Goal: Information Seeking & Learning: Learn about a topic

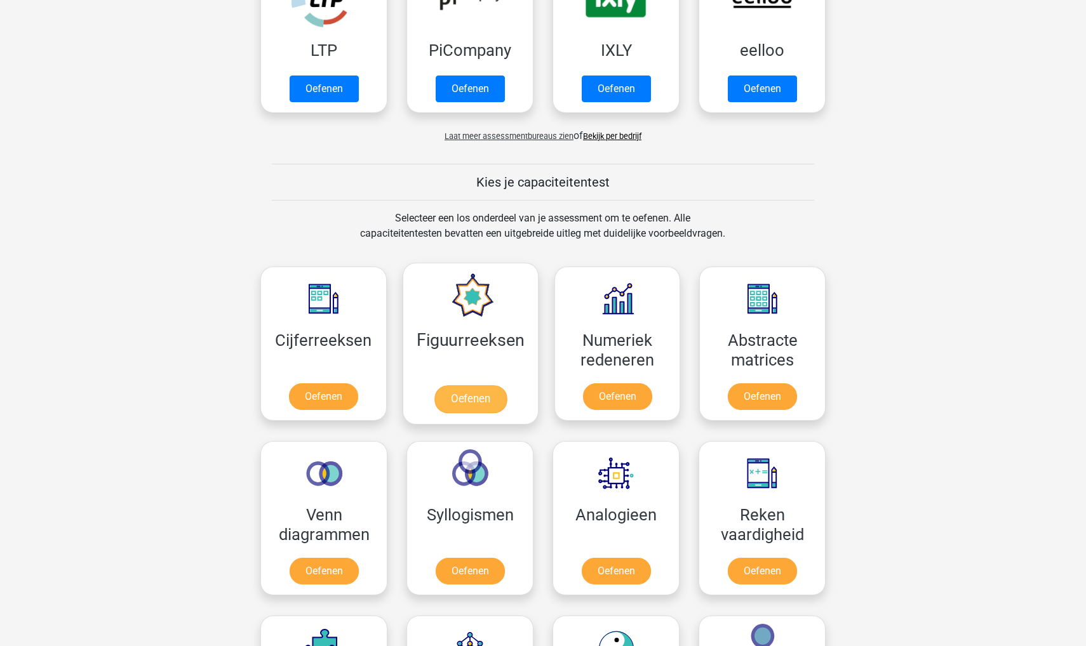
scroll to position [420, 0]
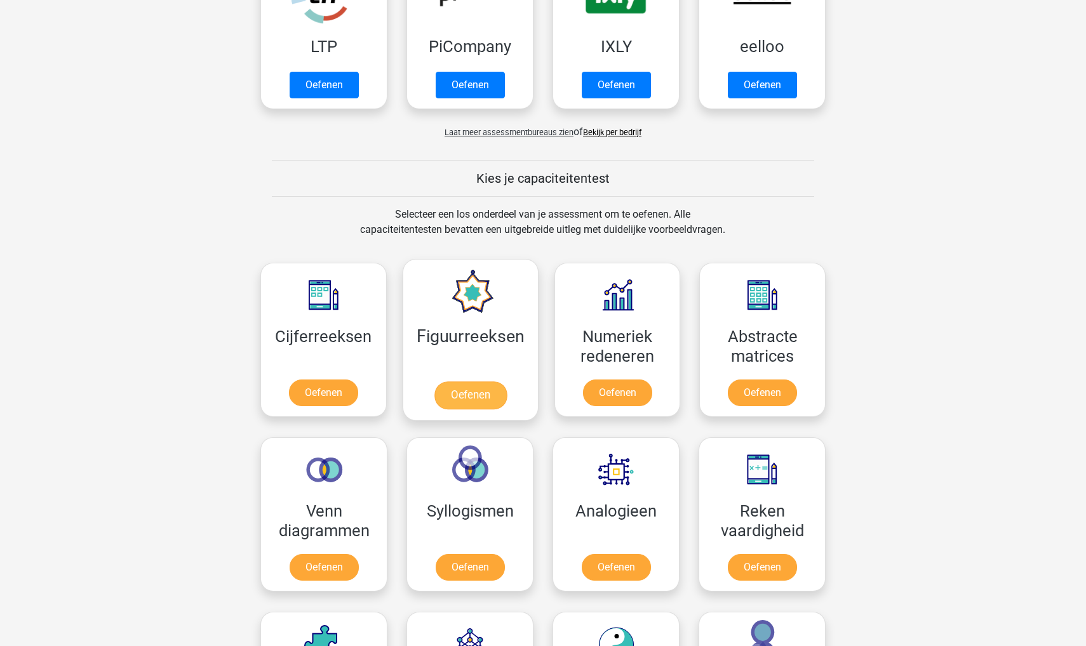
click at [486, 386] on link "Oefenen" at bounding box center [470, 396] width 72 height 28
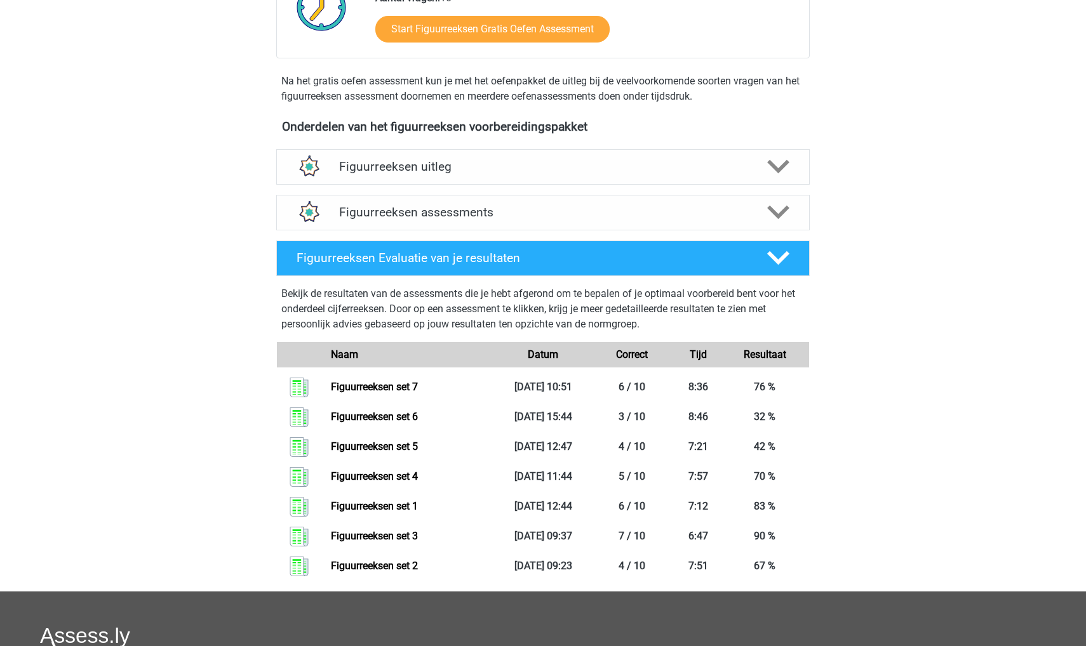
scroll to position [394, 0]
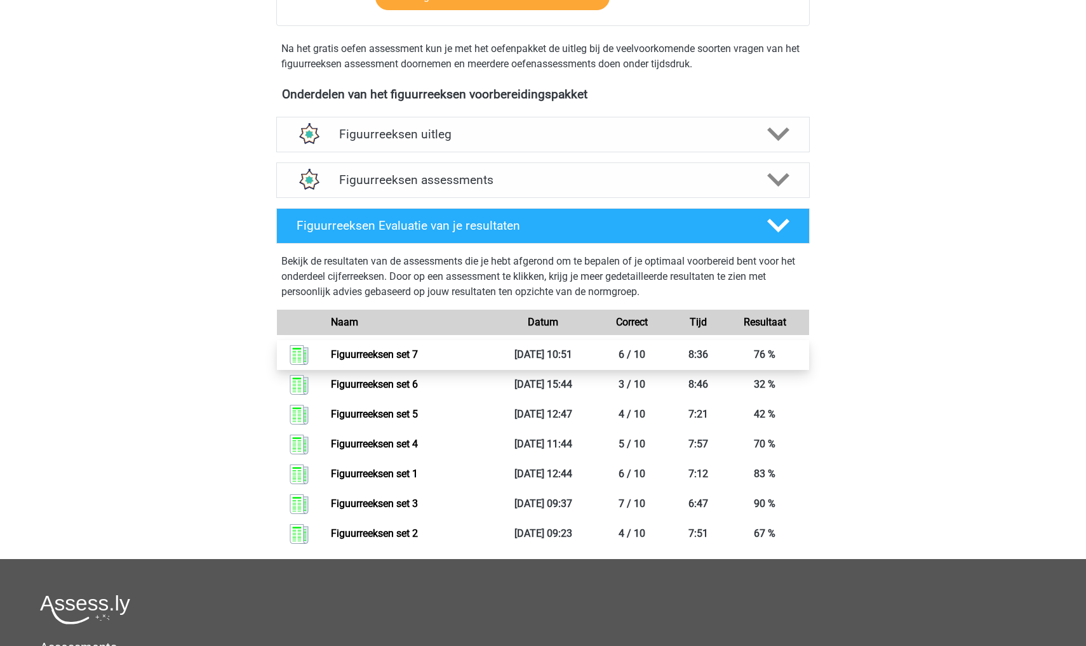
click at [418, 358] on link "Figuurreeksen set 7" at bounding box center [374, 355] width 87 height 12
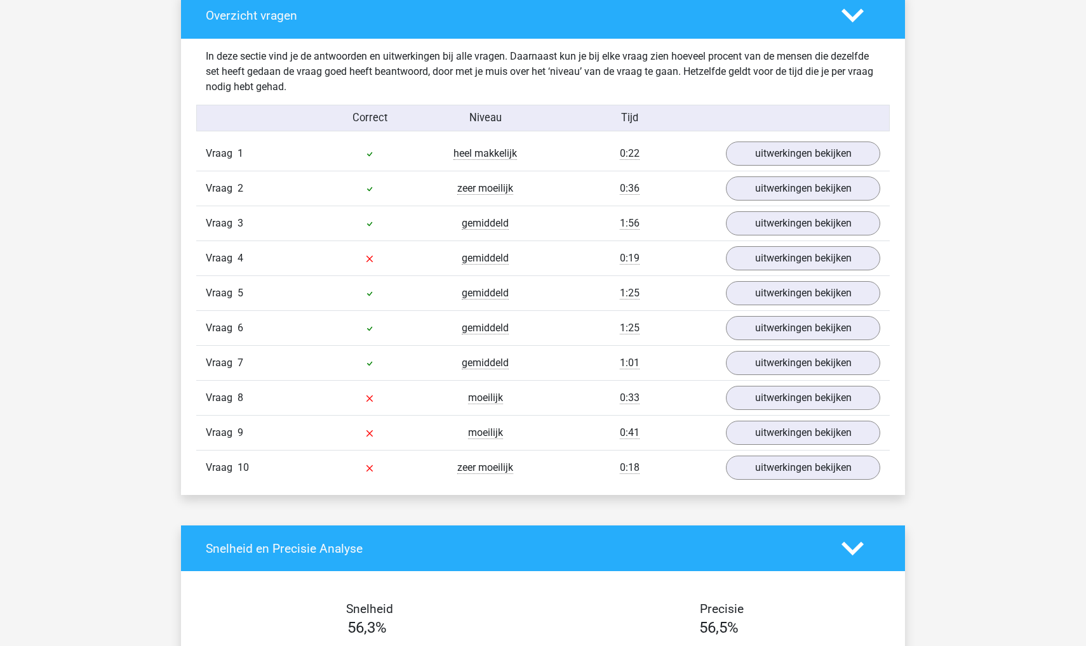
scroll to position [738, 0]
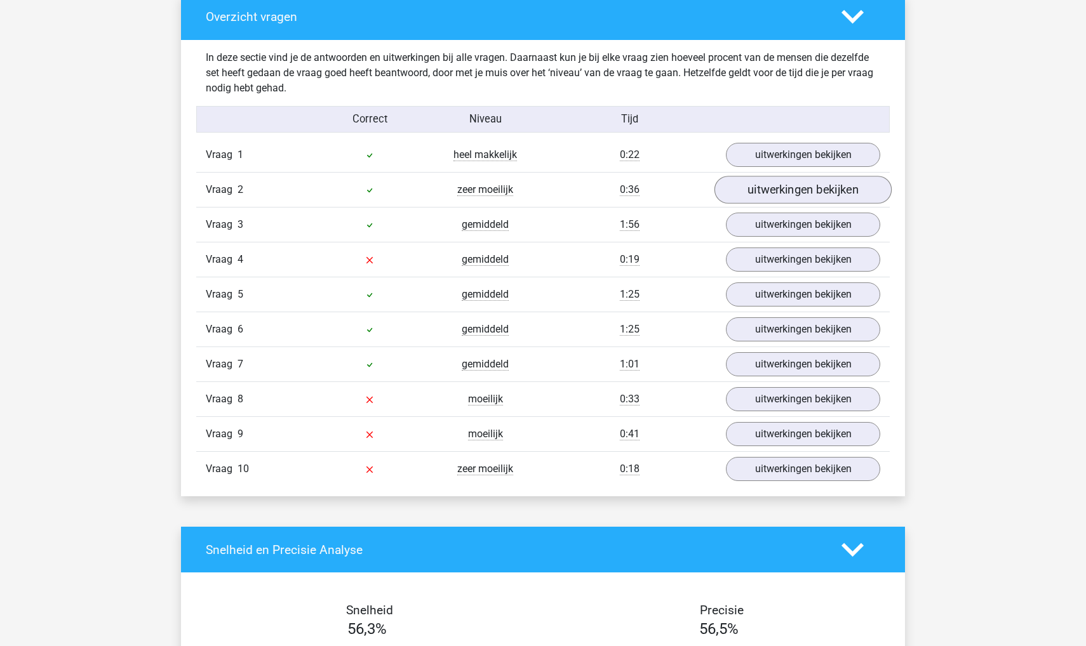
click at [785, 183] on link "uitwerkingen bekijken" at bounding box center [802, 190] width 177 height 28
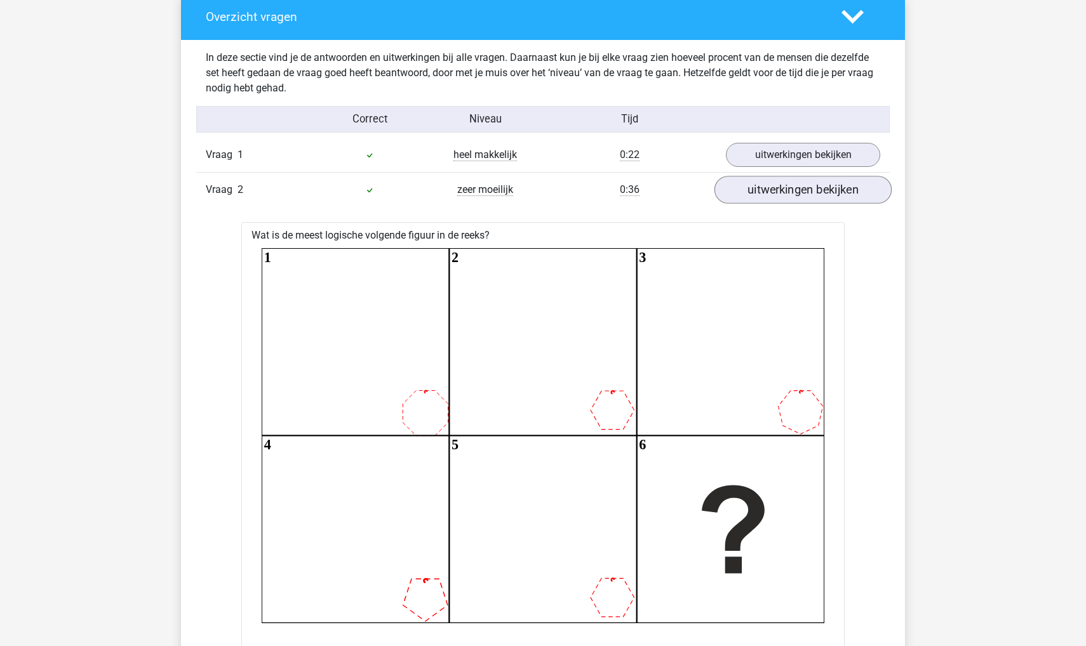
click at [785, 183] on link "uitwerkingen bekijken" at bounding box center [802, 190] width 177 height 28
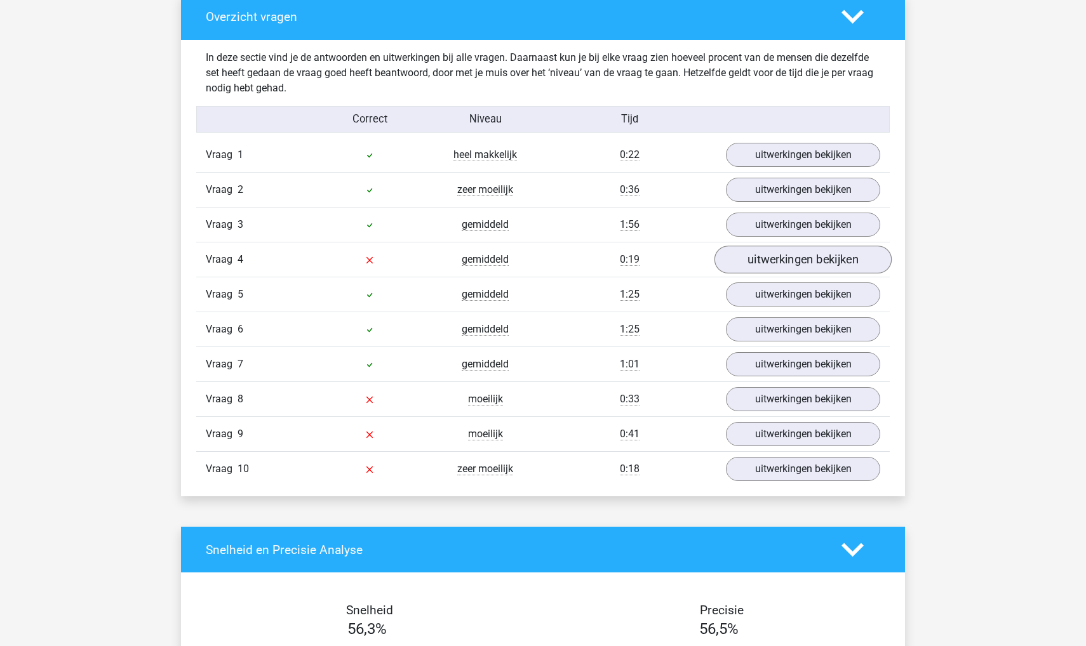
click at [761, 258] on link "uitwerkingen bekijken" at bounding box center [802, 260] width 177 height 28
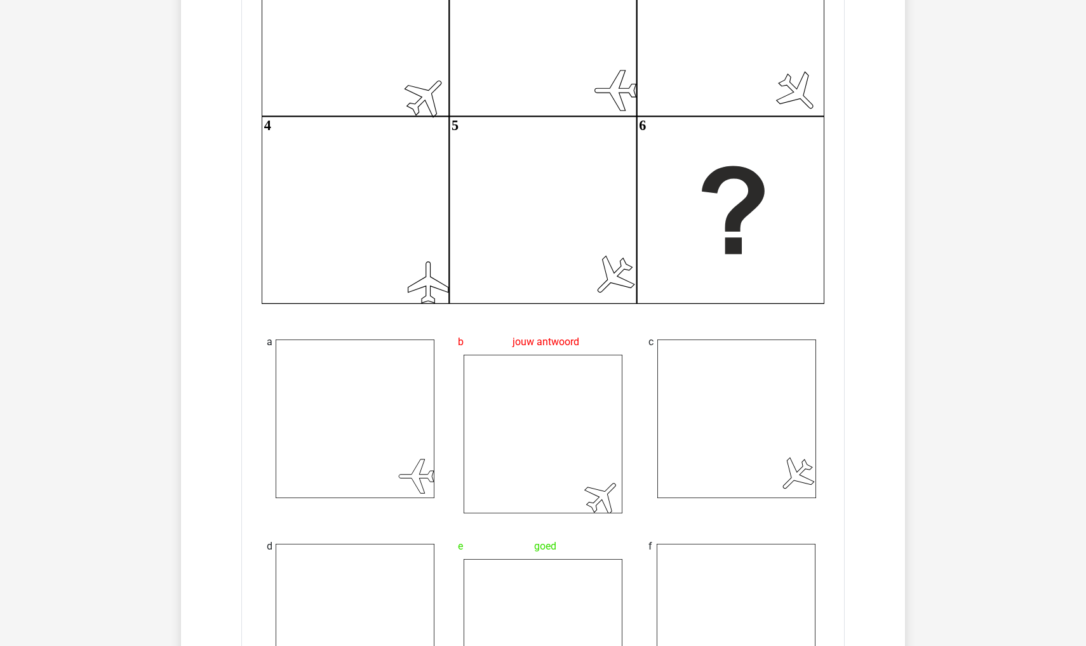
scroll to position [1117, 0]
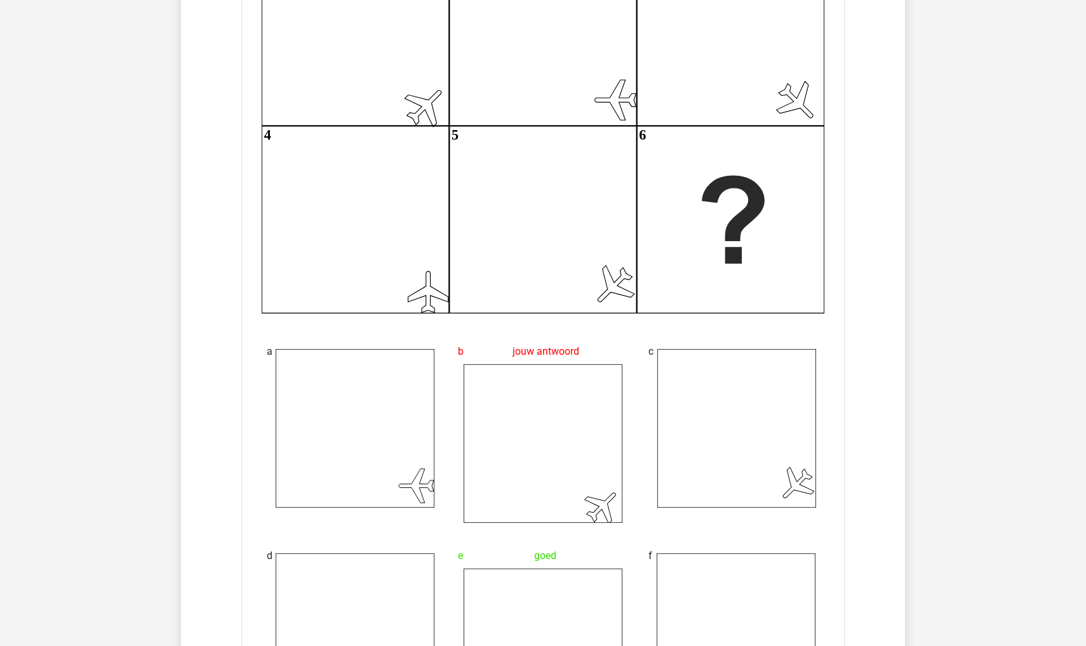
drag, startPoint x: 622, startPoint y: 305, endPoint x: 620, endPoint y: 269, distance: 36.9
click at [620, 269] on icon "1 2 3 4 5 6" at bounding box center [543, 125] width 562 height 375
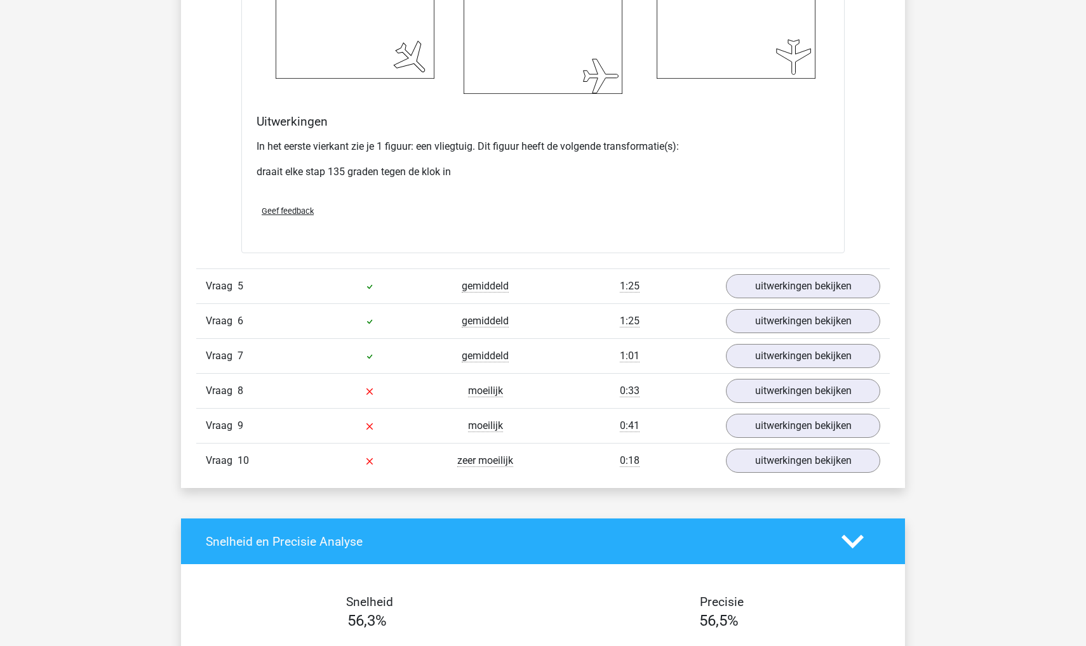
scroll to position [1787, 0]
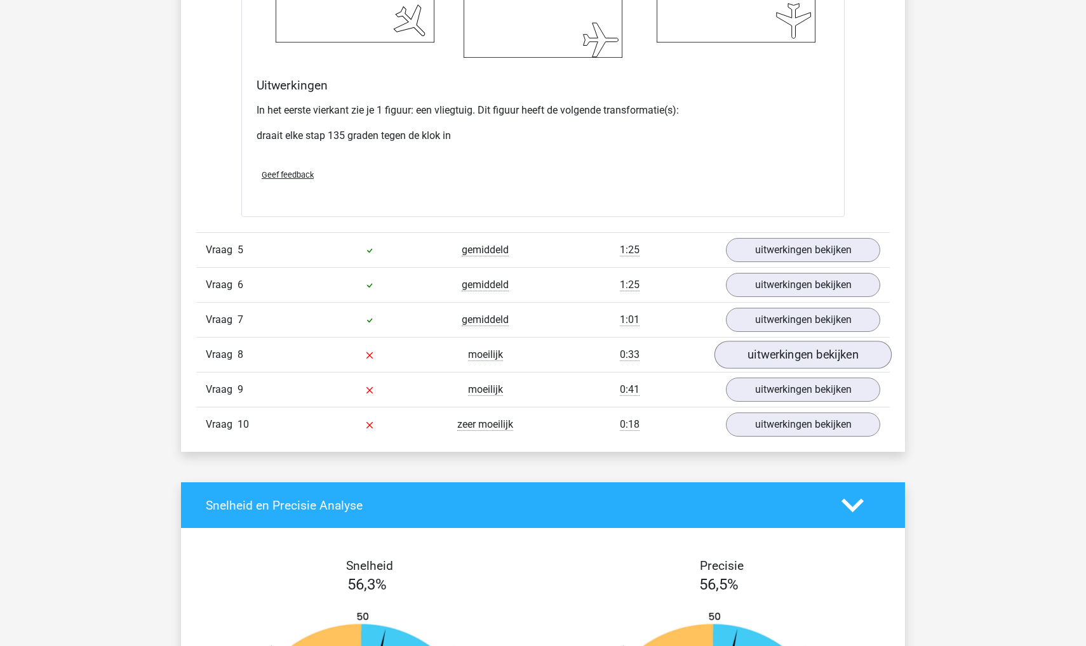
click at [793, 350] on link "uitwerkingen bekijken" at bounding box center [802, 355] width 177 height 28
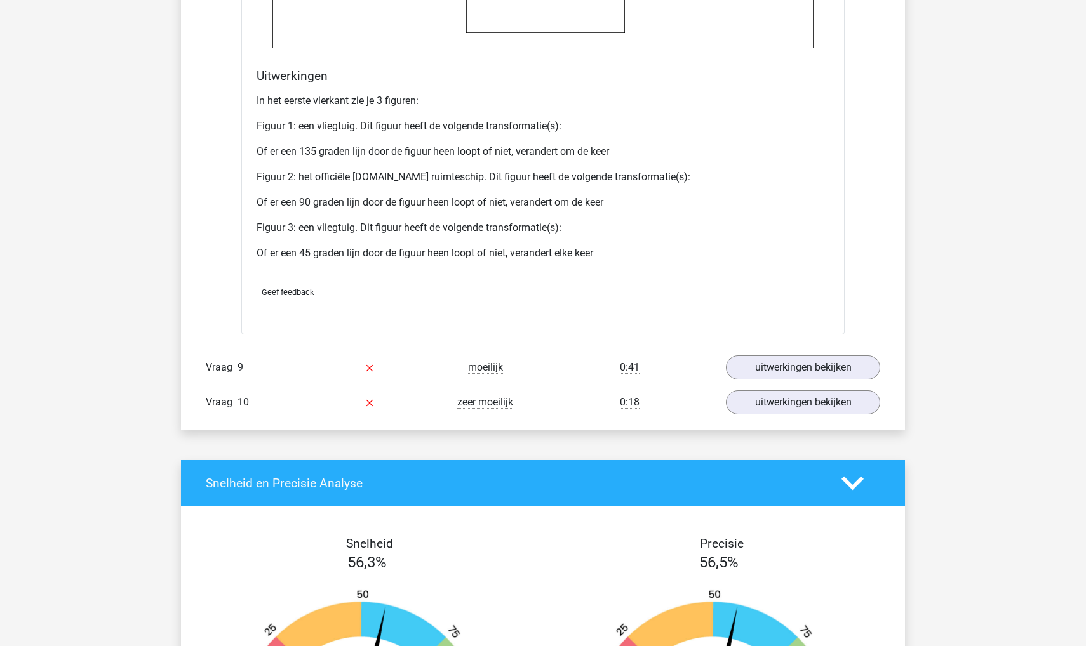
scroll to position [2924, 0]
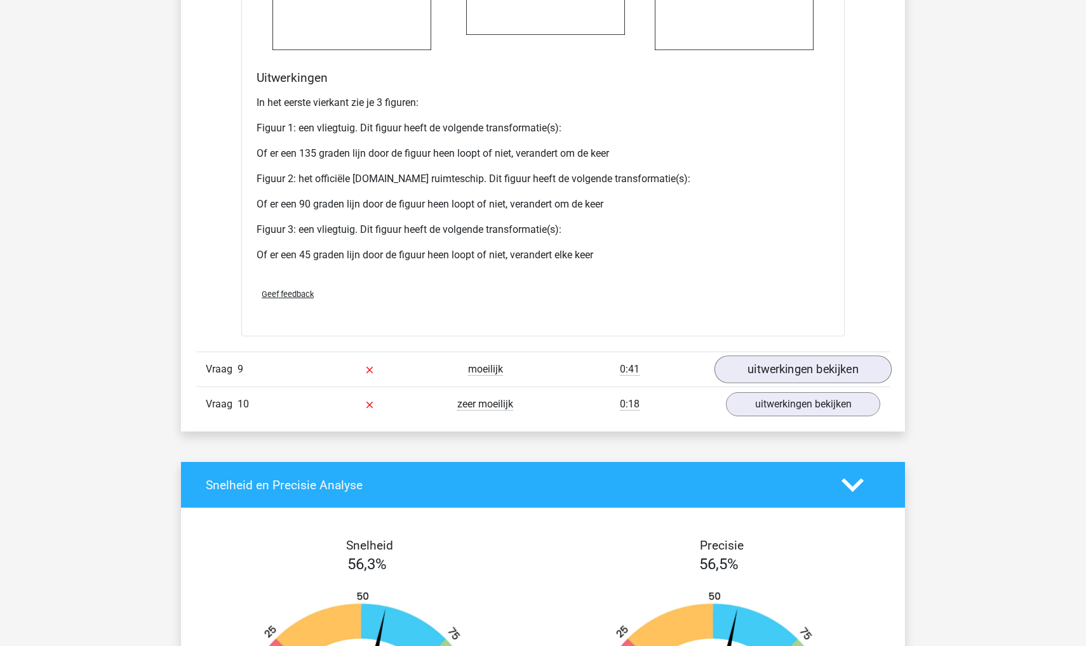
click at [780, 383] on link "uitwerkingen bekijken" at bounding box center [802, 370] width 177 height 28
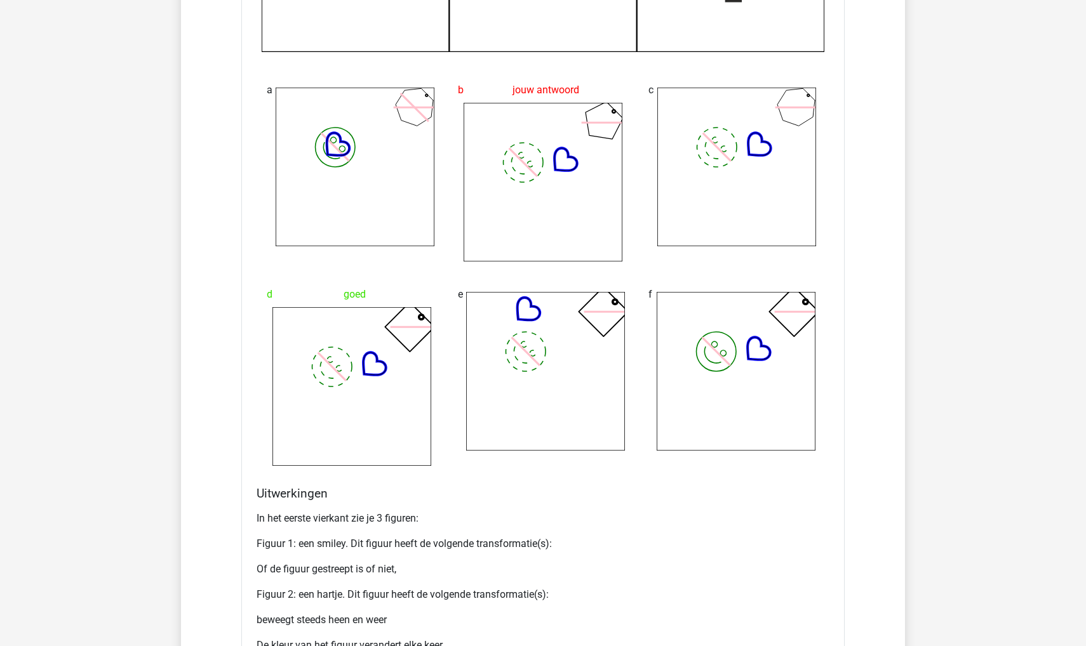
scroll to position [4096, 0]
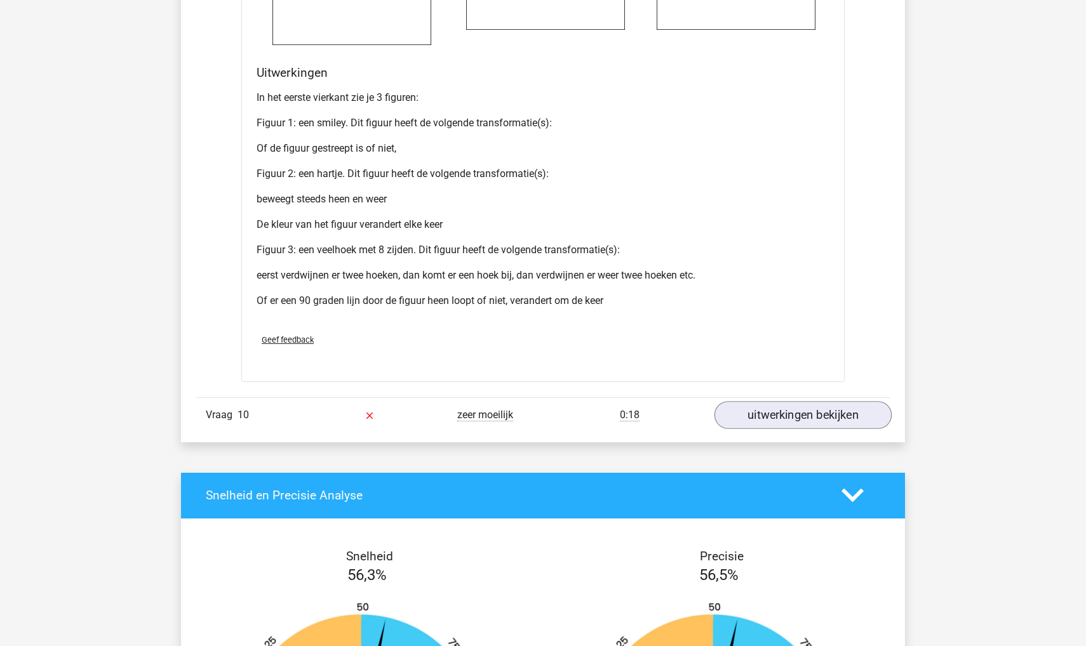
click at [770, 429] on link "uitwerkingen bekijken" at bounding box center [802, 415] width 177 height 28
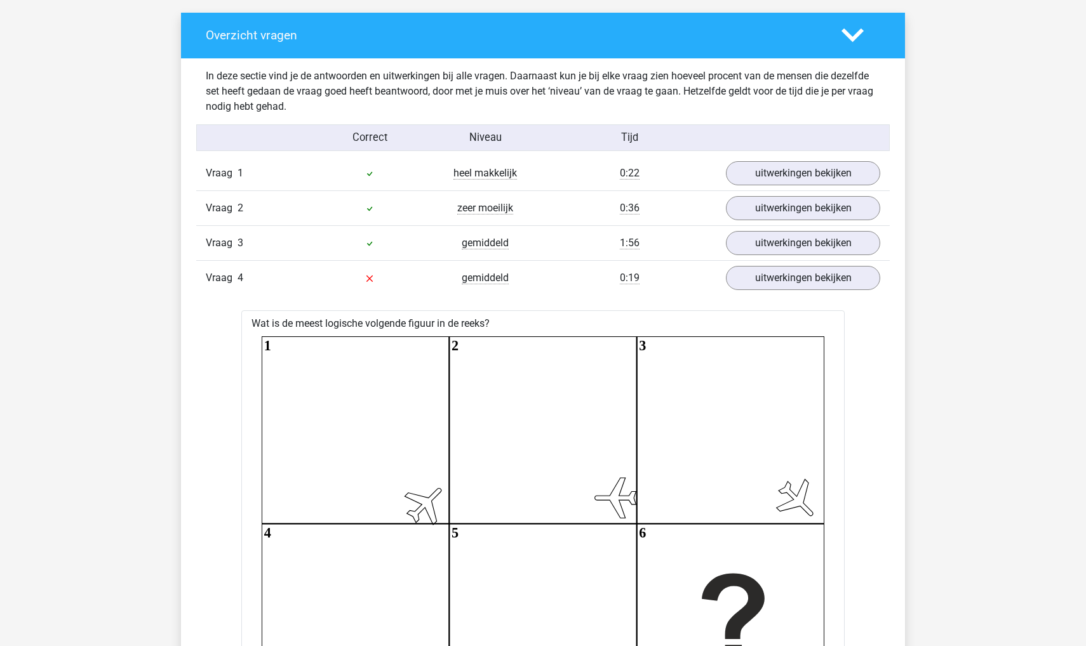
scroll to position [666, 0]
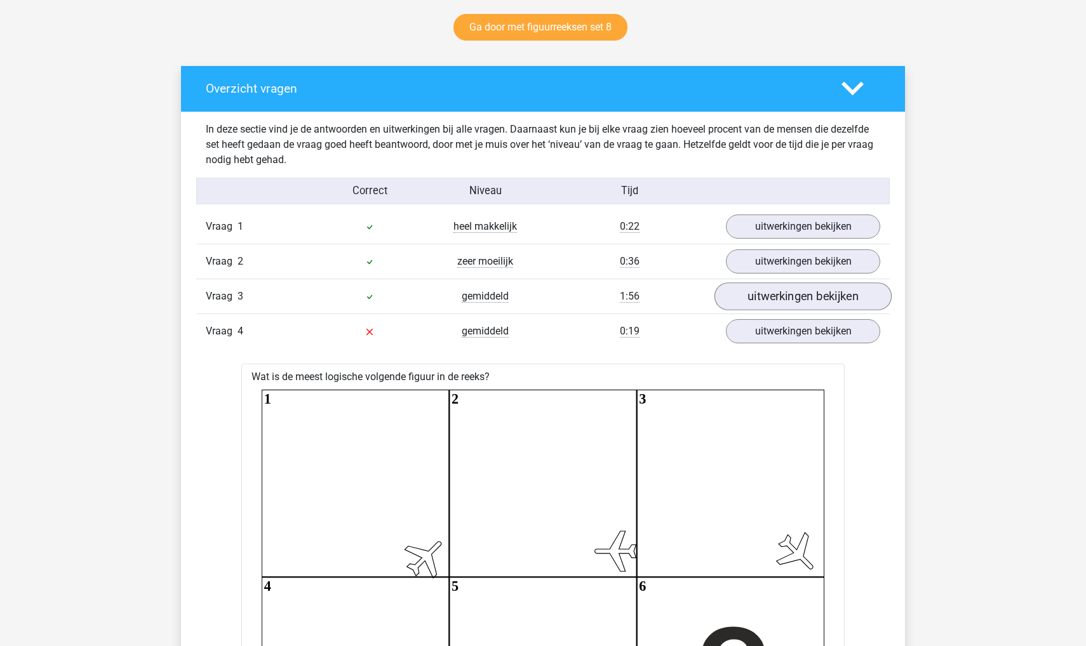
click at [834, 302] on link "uitwerkingen bekijken" at bounding box center [802, 297] width 177 height 28
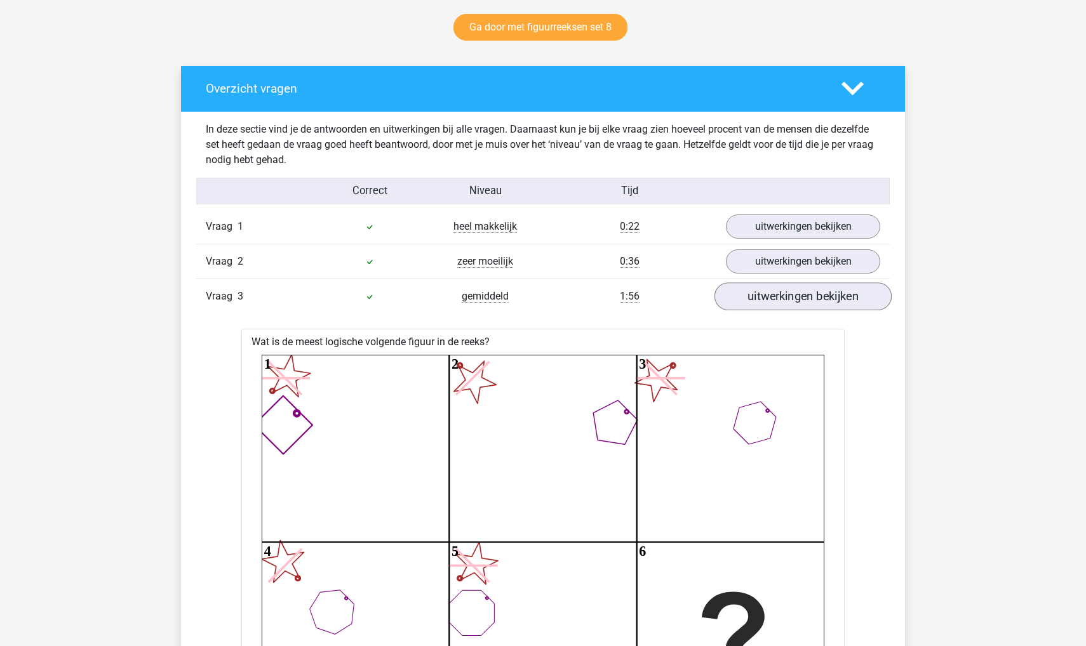
click at [834, 302] on link "uitwerkingen bekijken" at bounding box center [802, 297] width 177 height 28
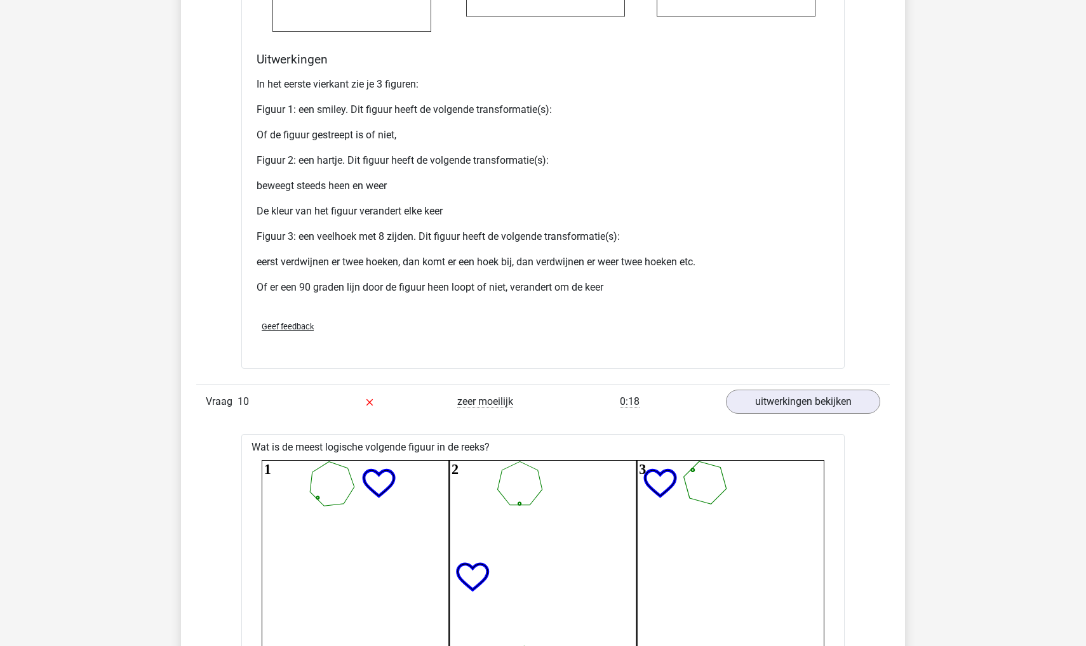
scroll to position [4130, 0]
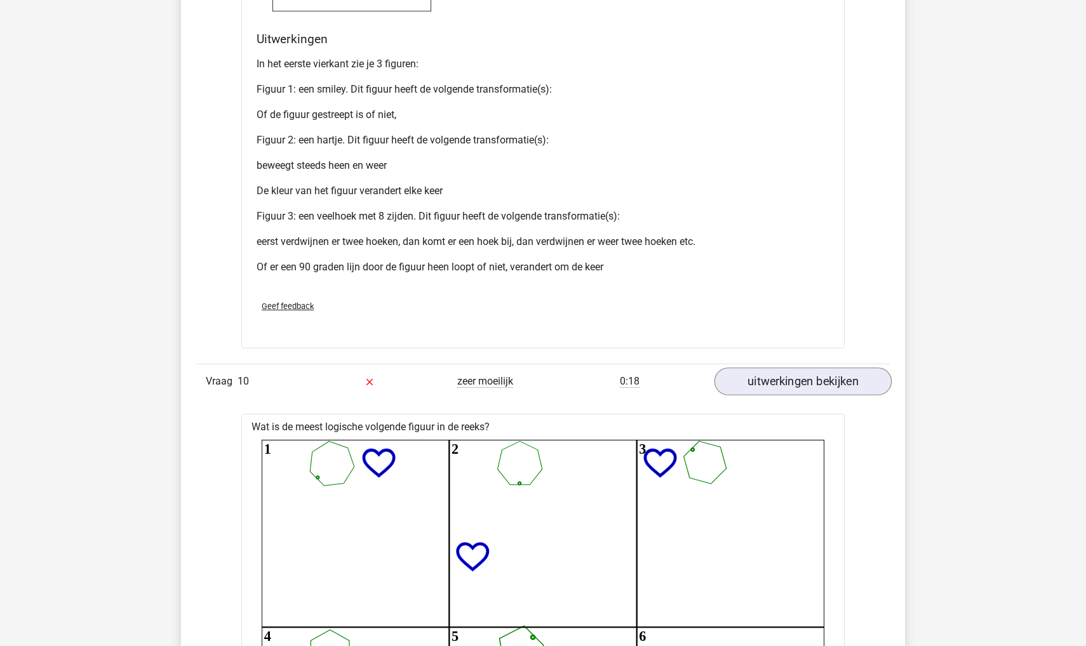
click at [846, 396] on link "uitwerkingen bekijken" at bounding box center [802, 382] width 177 height 28
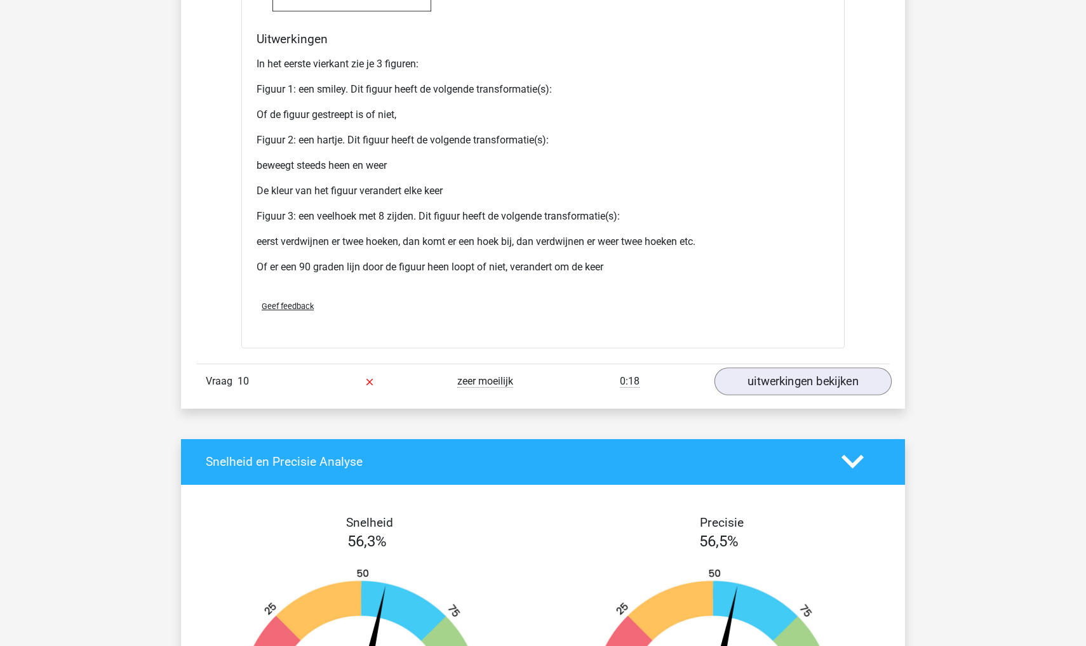
click at [846, 396] on link "uitwerkingen bekijken" at bounding box center [802, 382] width 177 height 28
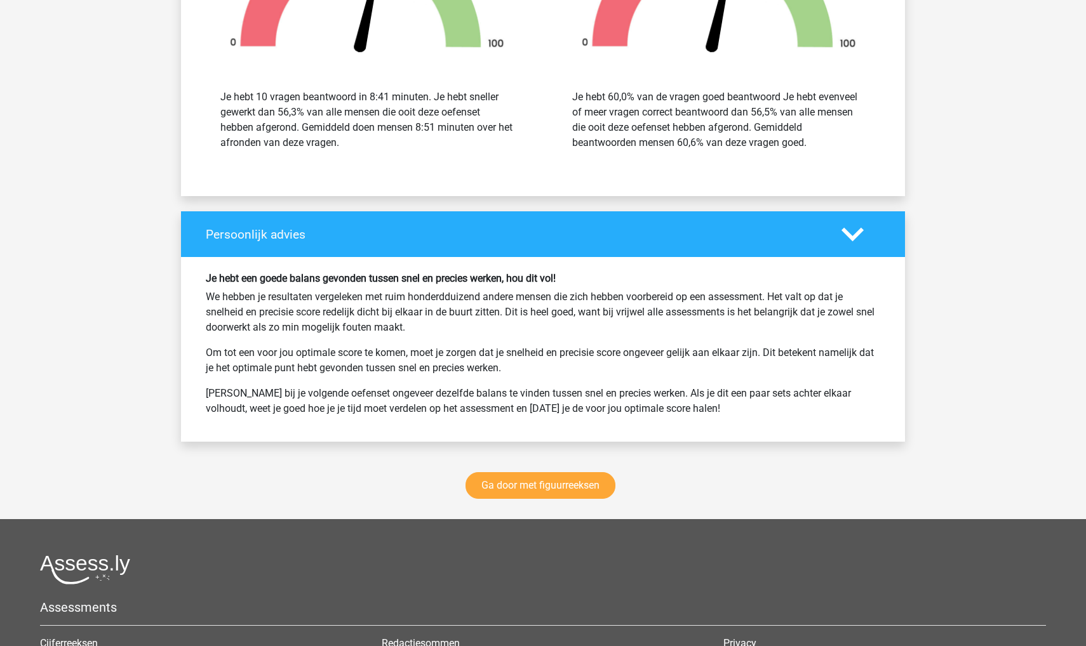
scroll to position [5880, 0]
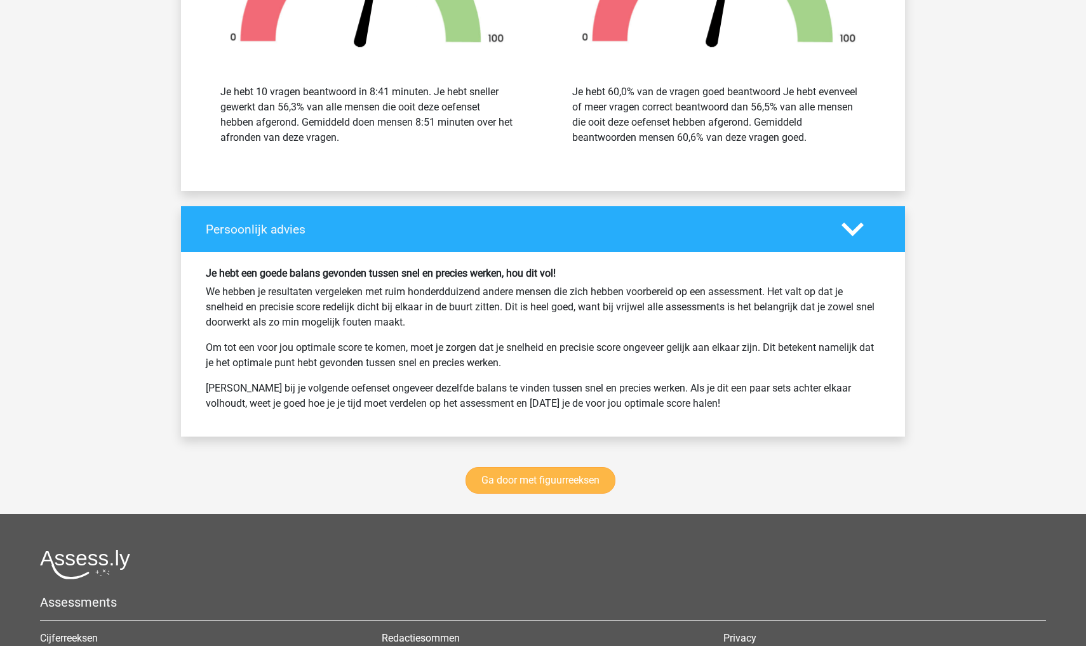
click at [524, 494] on link "Ga door met figuurreeksen" at bounding box center [540, 480] width 150 height 27
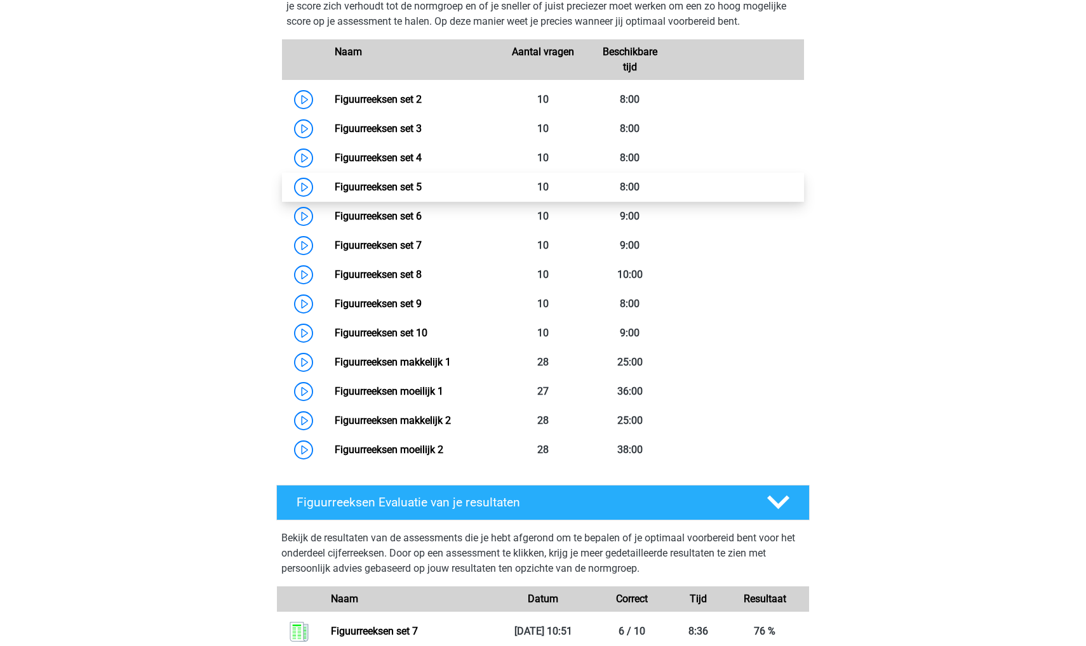
scroll to position [595, 0]
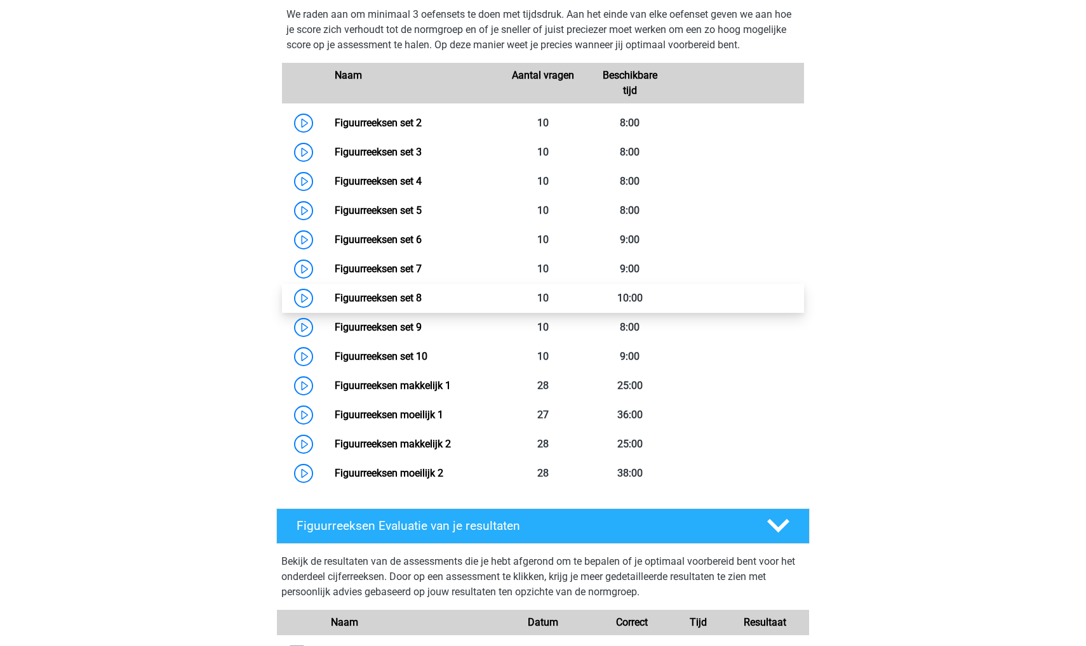
click at [422, 304] on link "Figuurreeksen set 8" at bounding box center [378, 298] width 87 height 12
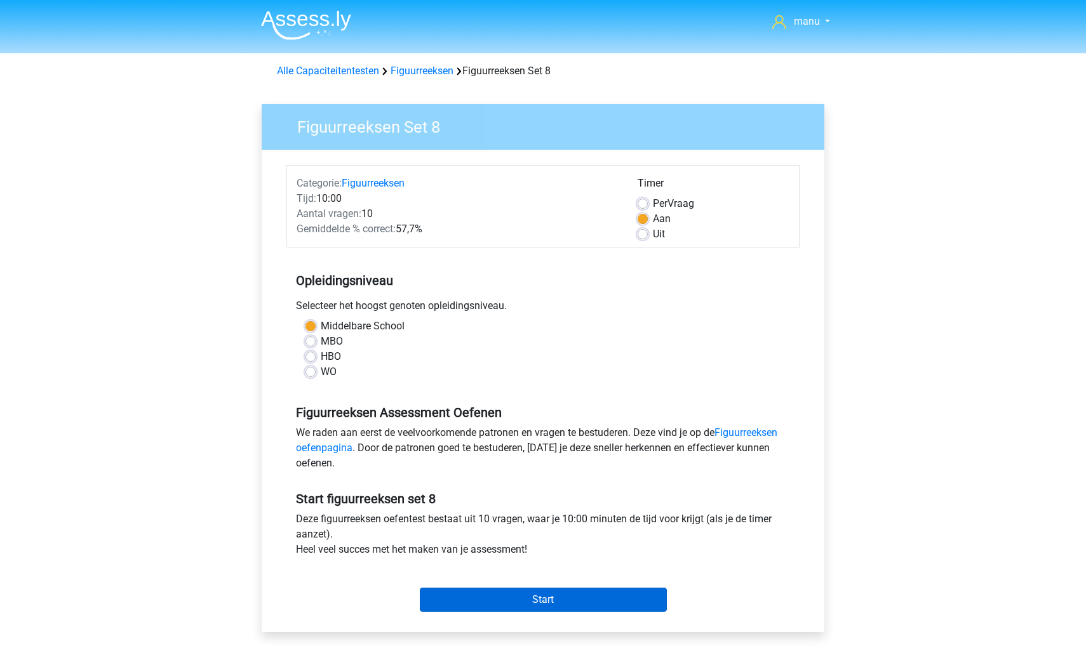
click at [473, 606] on input "Start" at bounding box center [543, 600] width 247 height 24
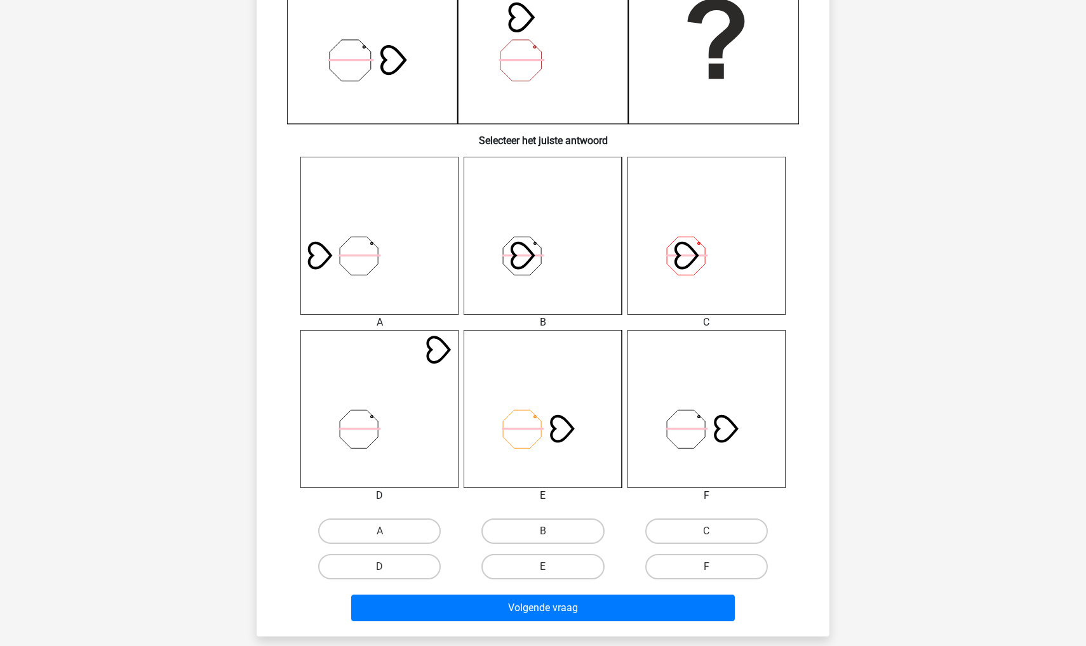
scroll to position [365, 0]
click at [678, 569] on label "F" at bounding box center [706, 566] width 123 height 25
click at [706, 569] on input "F" at bounding box center [710, 570] width 8 height 8
radio input "true"
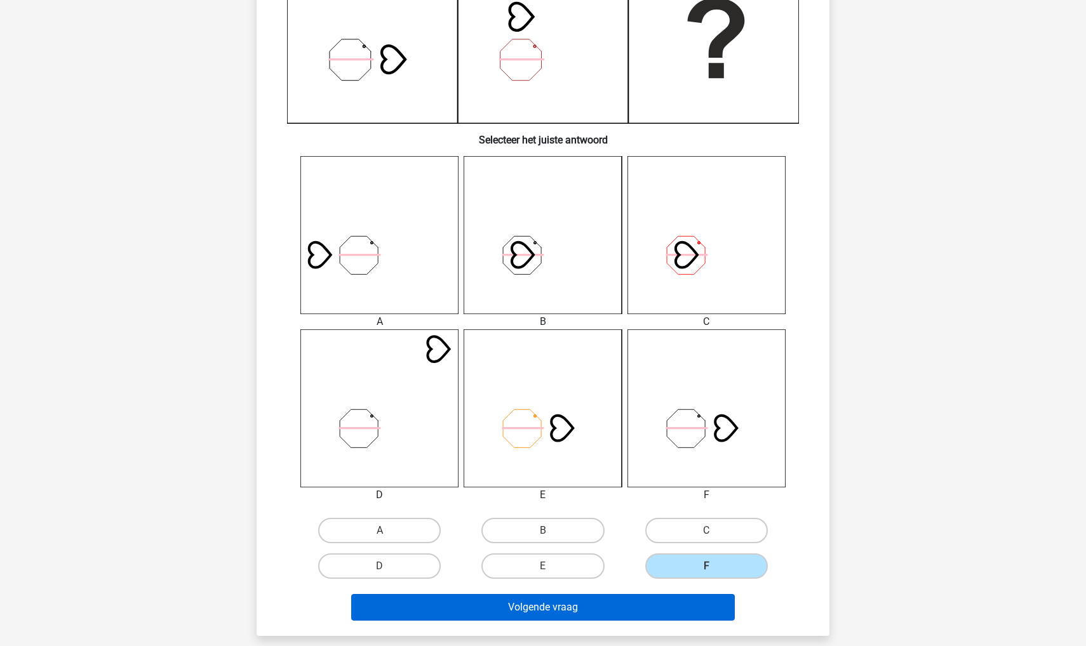
click at [632, 618] on button "Volgende vraag" at bounding box center [543, 607] width 384 height 27
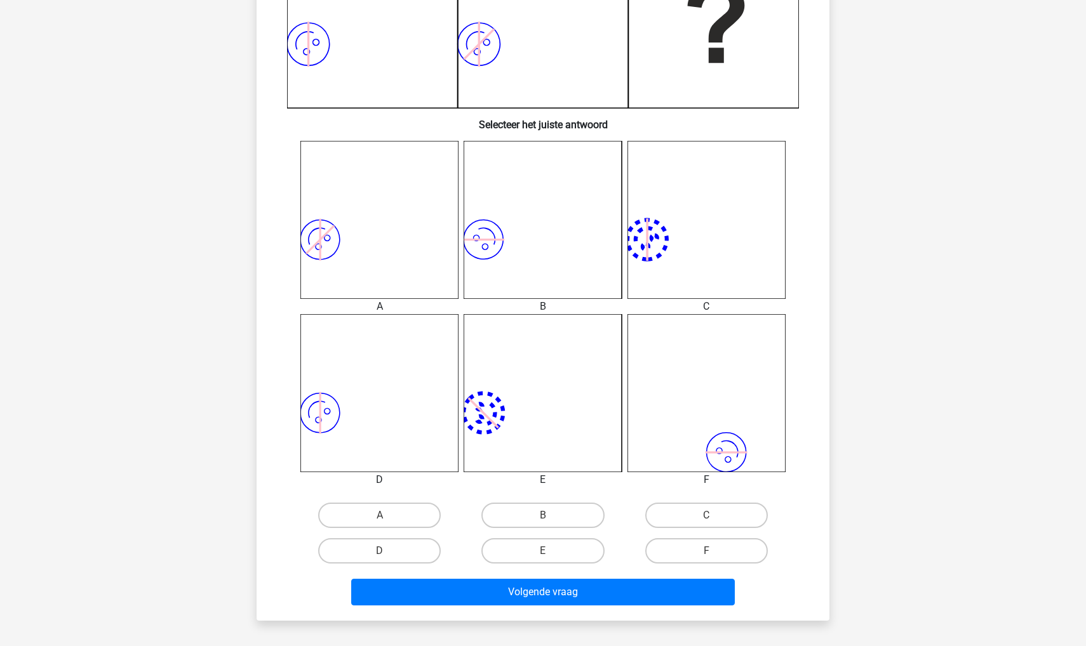
scroll to position [394, 0]
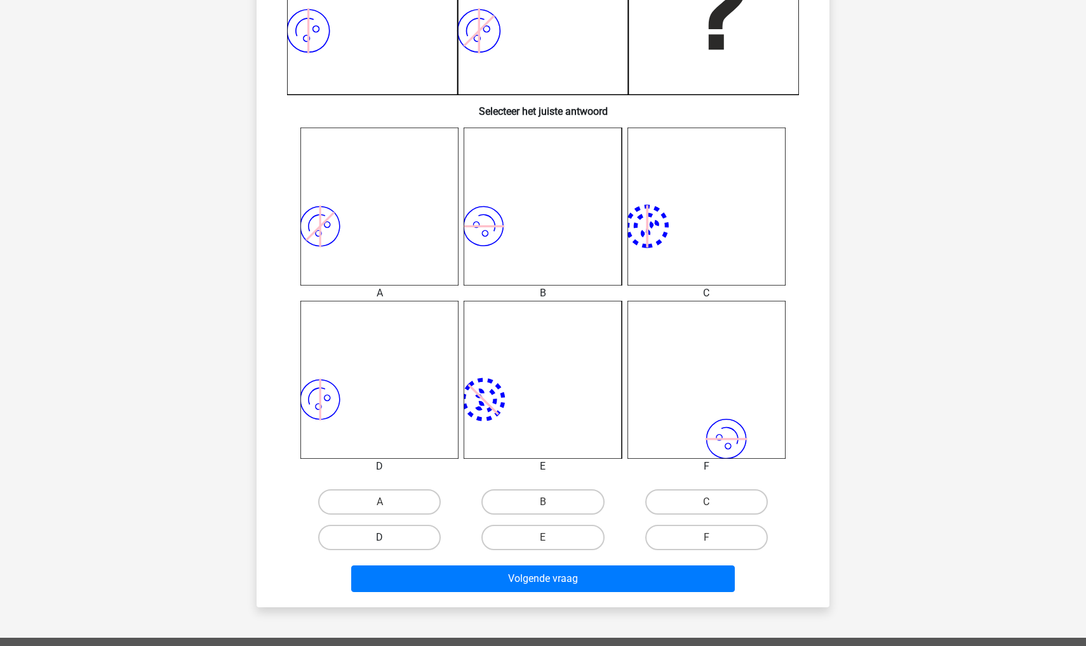
click at [406, 547] on label "D" at bounding box center [379, 537] width 123 height 25
click at [388, 546] on input "D" at bounding box center [384, 542] width 8 height 8
radio input "true"
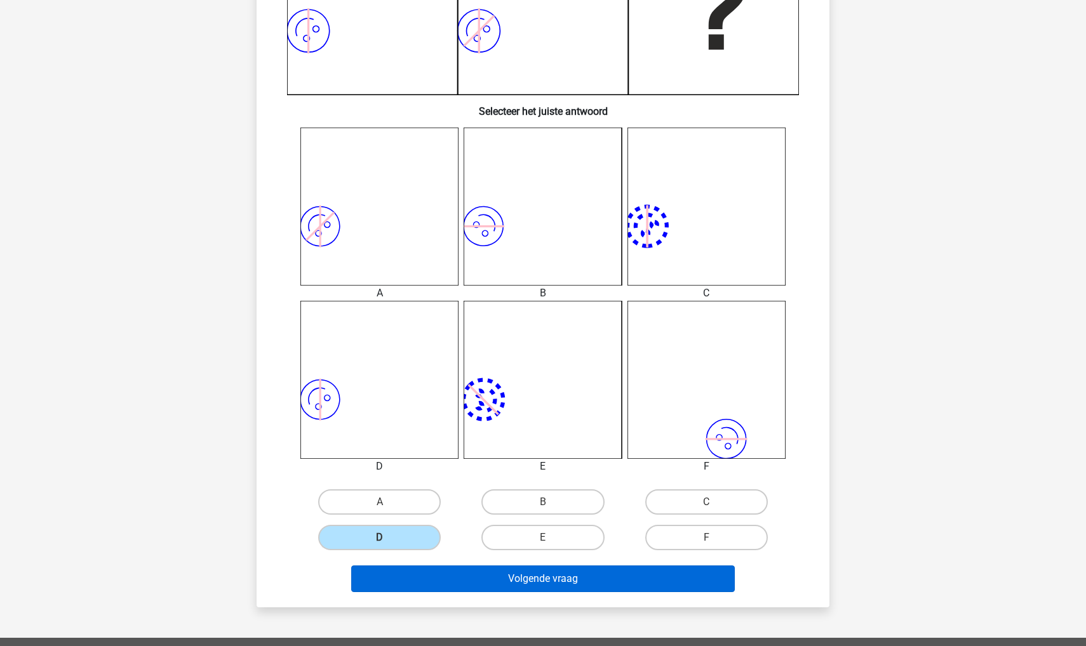
click at [409, 571] on button "Volgende vraag" at bounding box center [543, 579] width 384 height 27
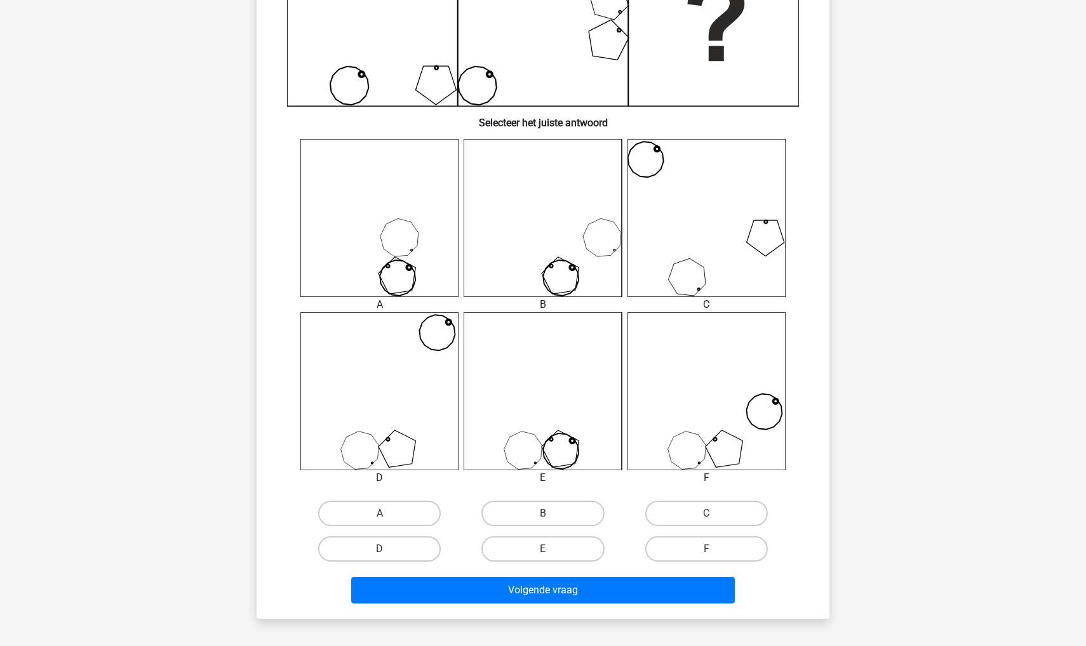
scroll to position [520, 0]
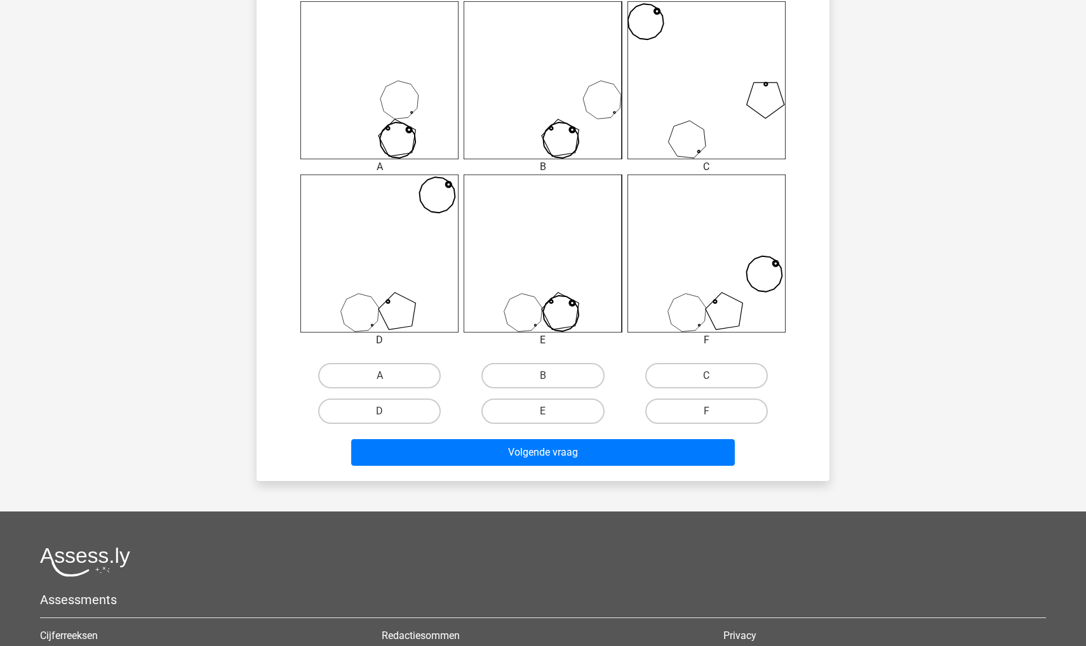
click at [386, 379] on input "A" at bounding box center [384, 380] width 8 height 8
radio input "true"
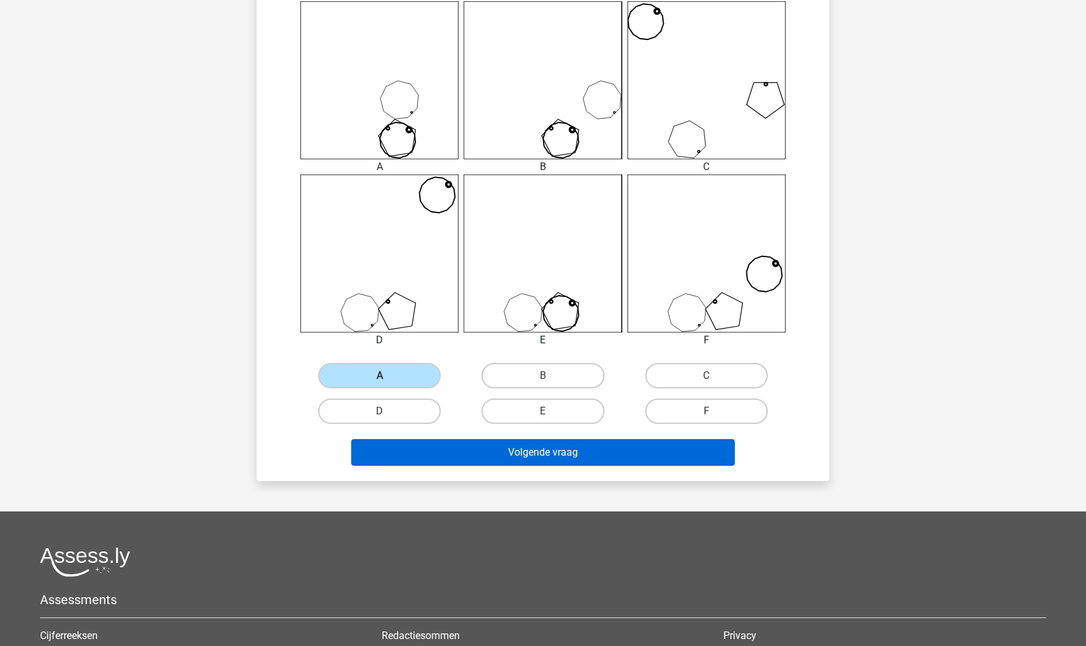
click at [408, 455] on button "Volgende vraag" at bounding box center [543, 452] width 384 height 27
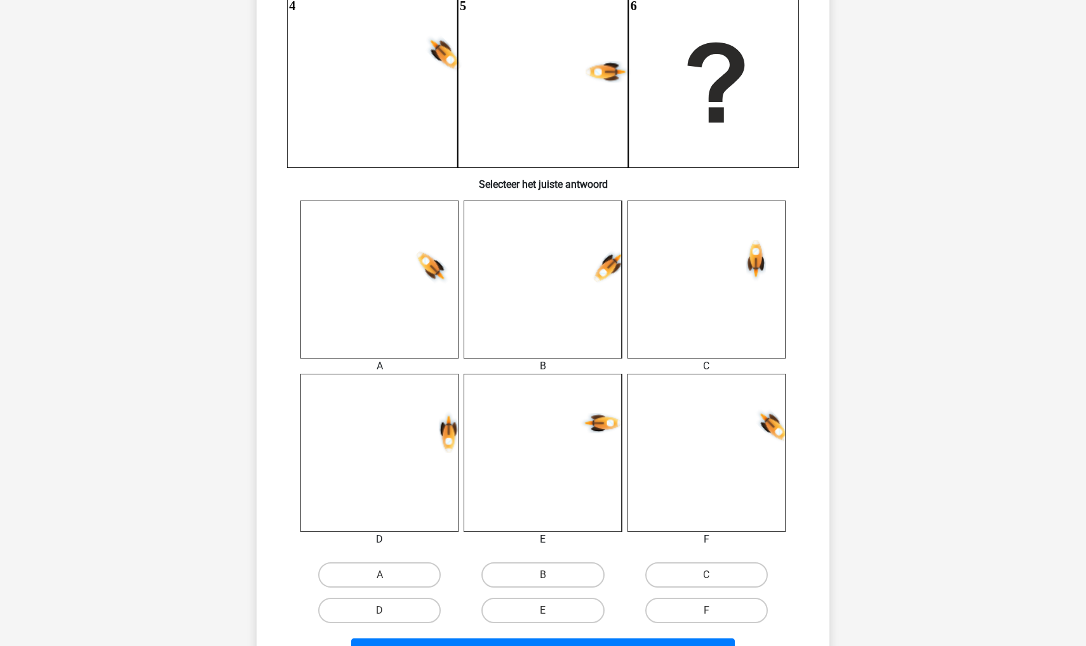
scroll to position [338, 0]
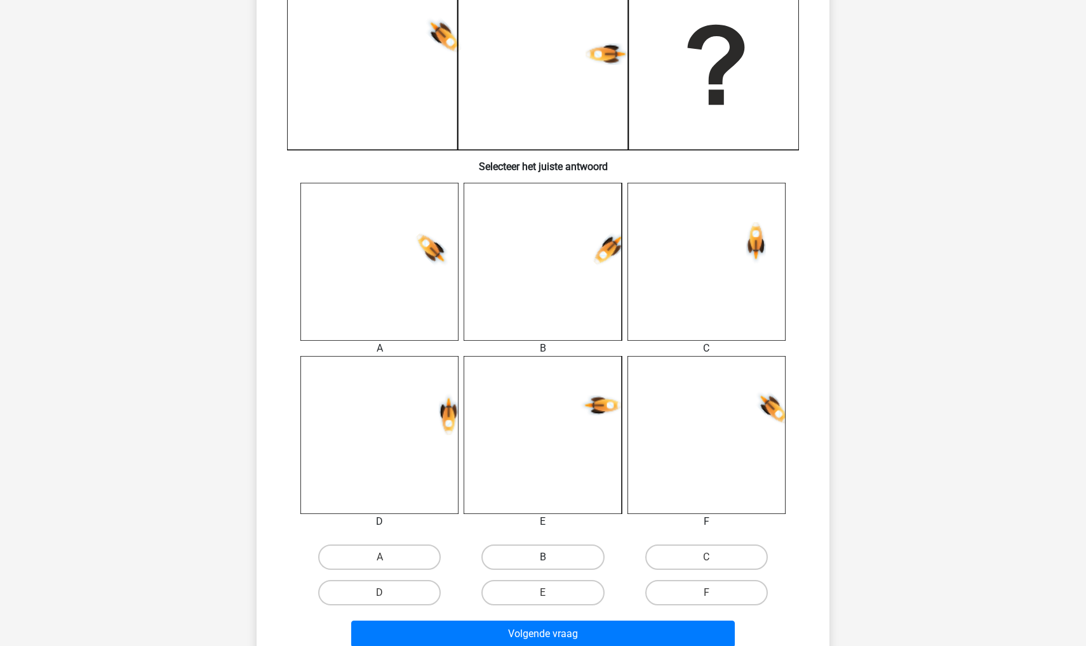
click at [556, 555] on label "B" at bounding box center [542, 557] width 123 height 25
click at [551, 557] on input "B" at bounding box center [547, 561] width 8 height 8
radio input "true"
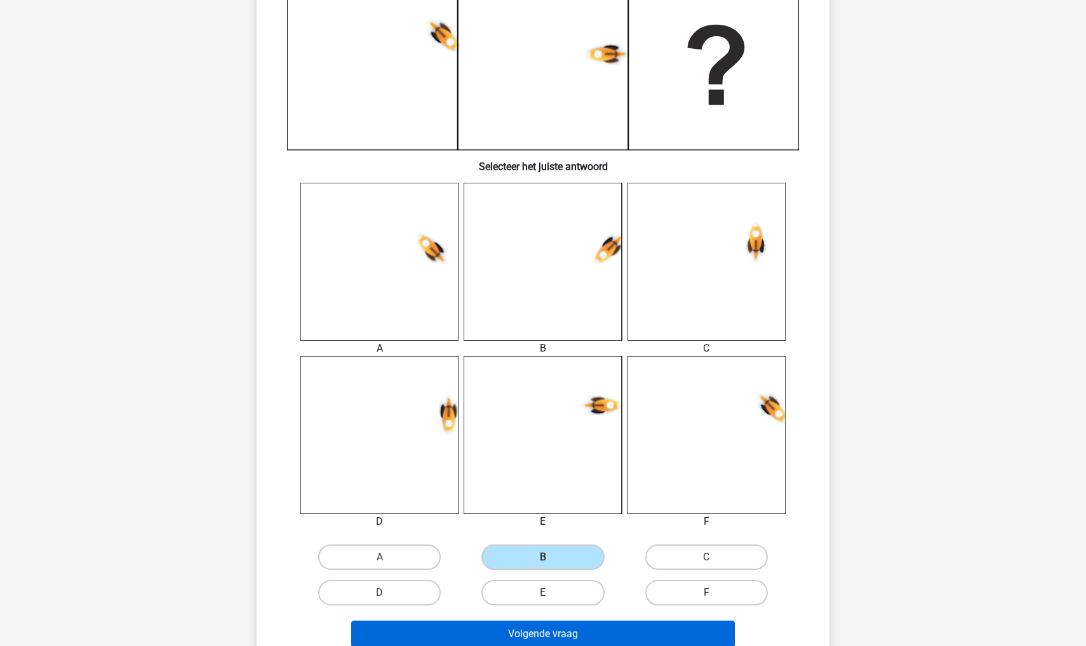
click at [542, 634] on button "Volgende vraag" at bounding box center [543, 634] width 384 height 27
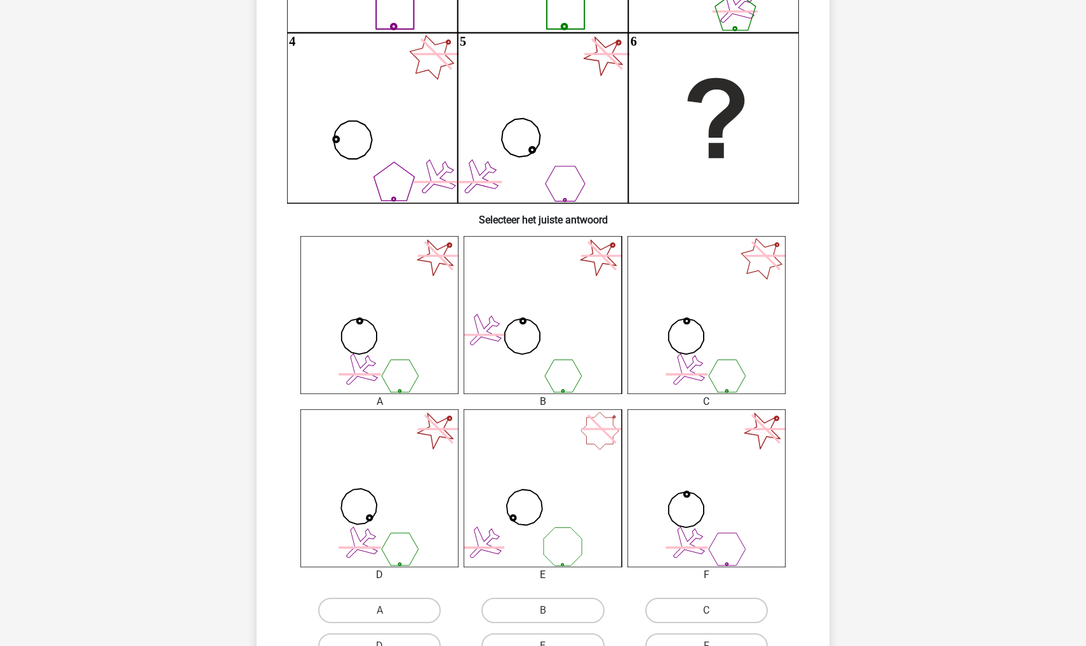
scroll to position [375, 0]
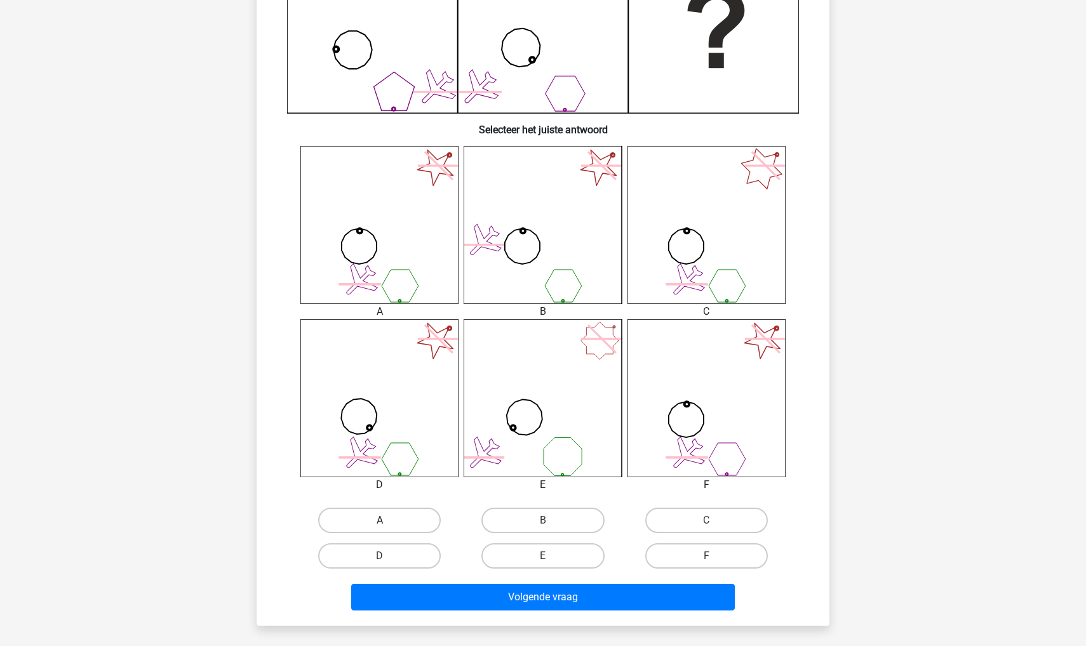
click at [375, 518] on label "A" at bounding box center [379, 520] width 123 height 25
click at [380, 521] on input "A" at bounding box center [384, 525] width 8 height 8
radio input "true"
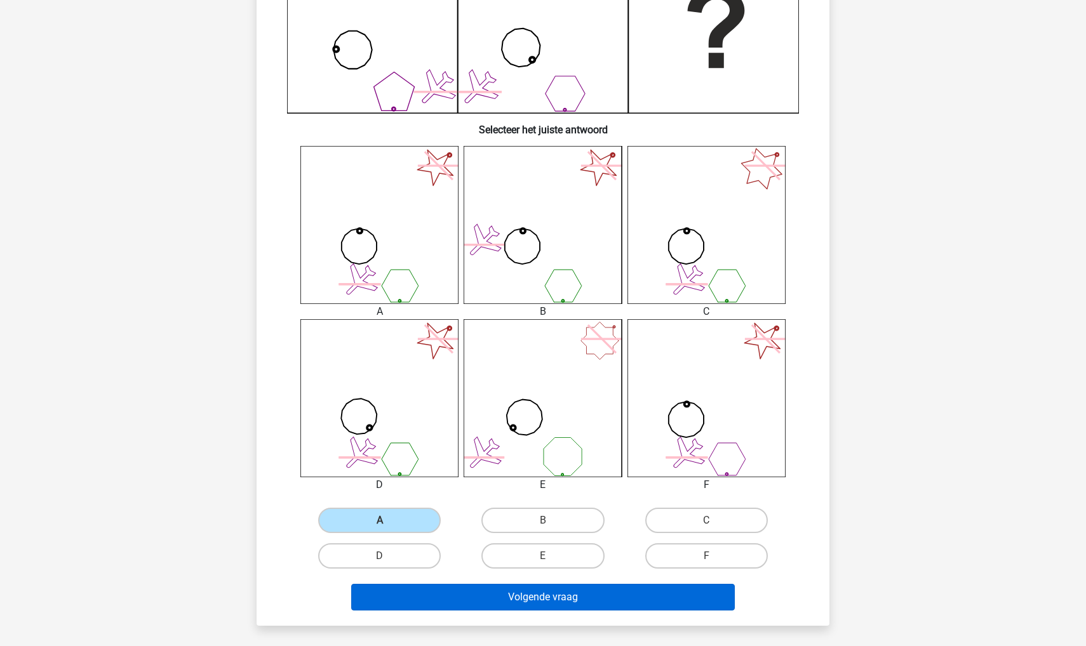
click at [387, 604] on button "Volgende vraag" at bounding box center [543, 597] width 384 height 27
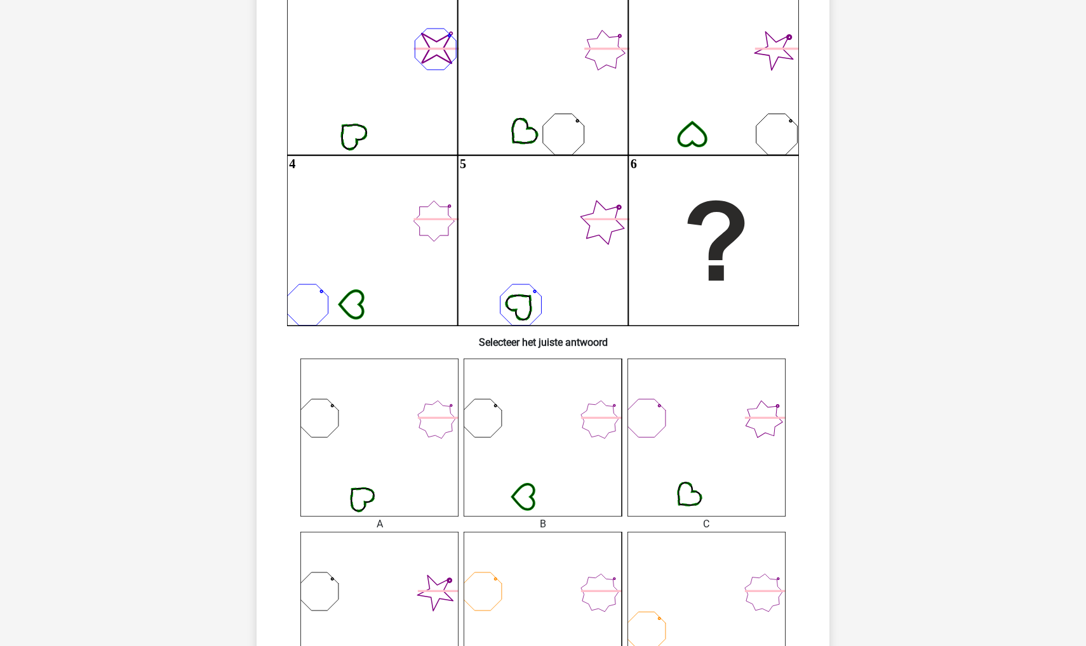
scroll to position [161, 0]
click at [359, 427] on icon at bounding box center [379, 440] width 158 height 158
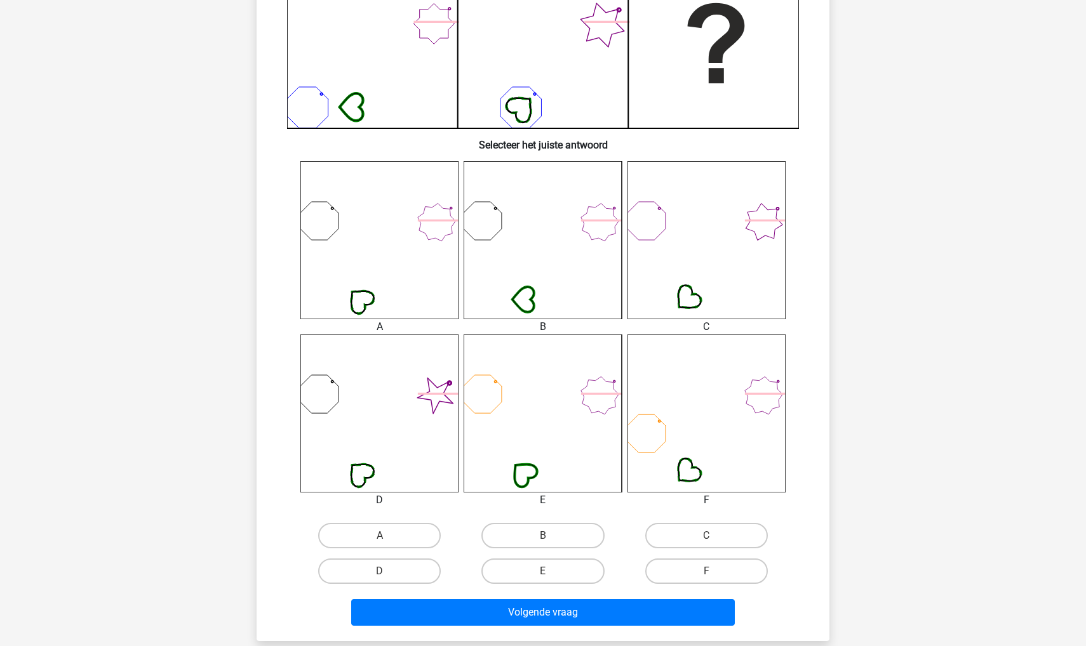
scroll to position [367, 0]
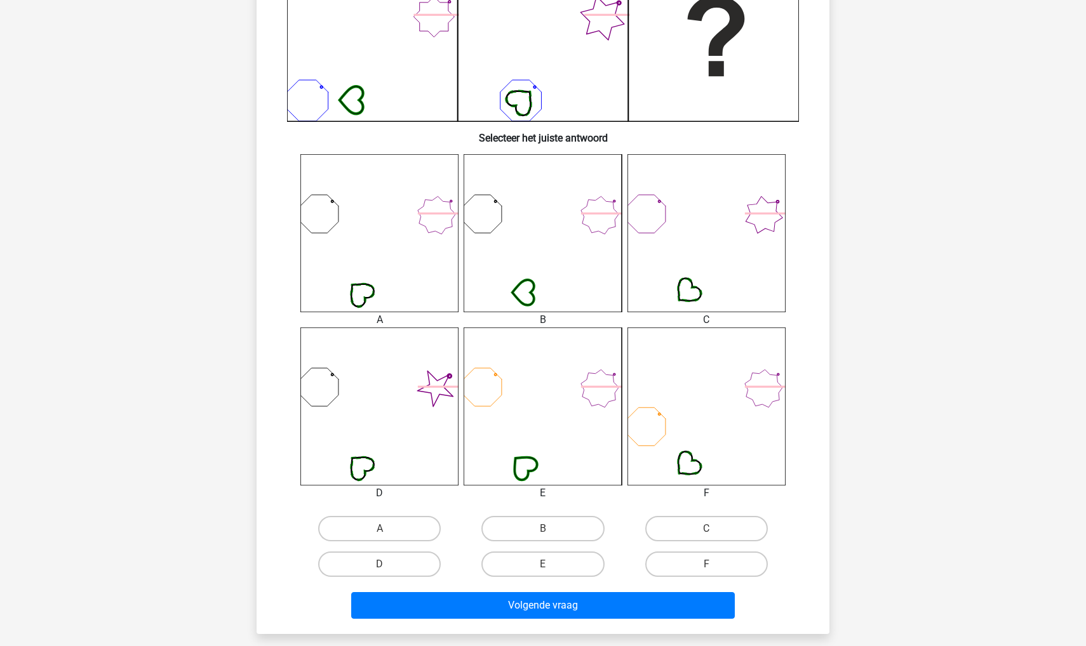
click at [383, 535] on input "A" at bounding box center [384, 533] width 8 height 8
radio input "true"
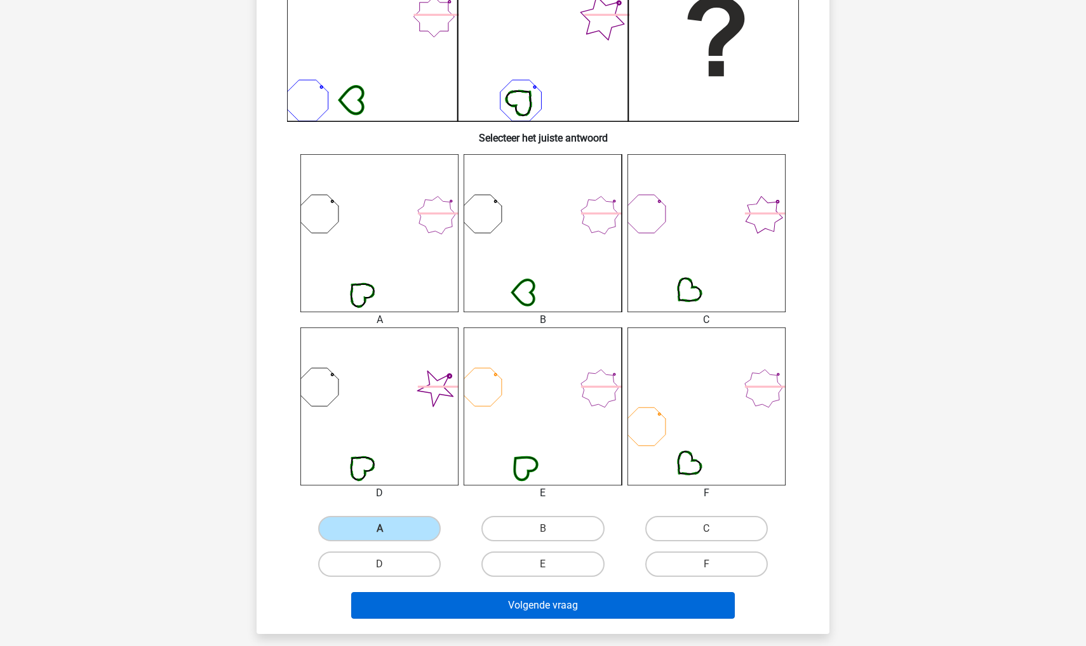
click at [392, 605] on button "Volgende vraag" at bounding box center [543, 605] width 384 height 27
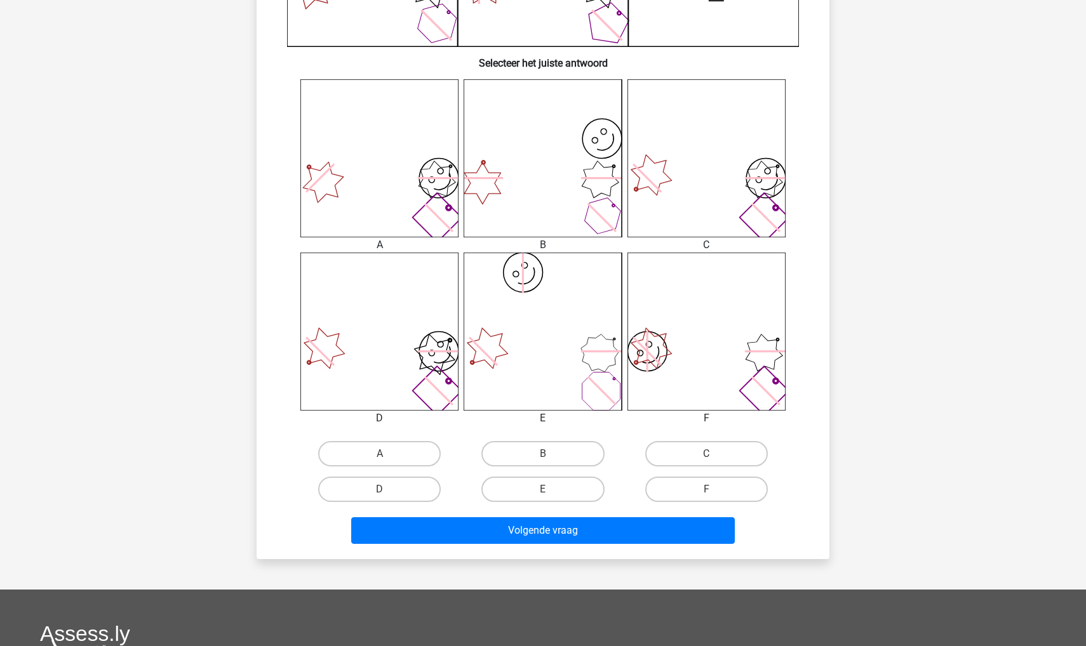
scroll to position [465, 0]
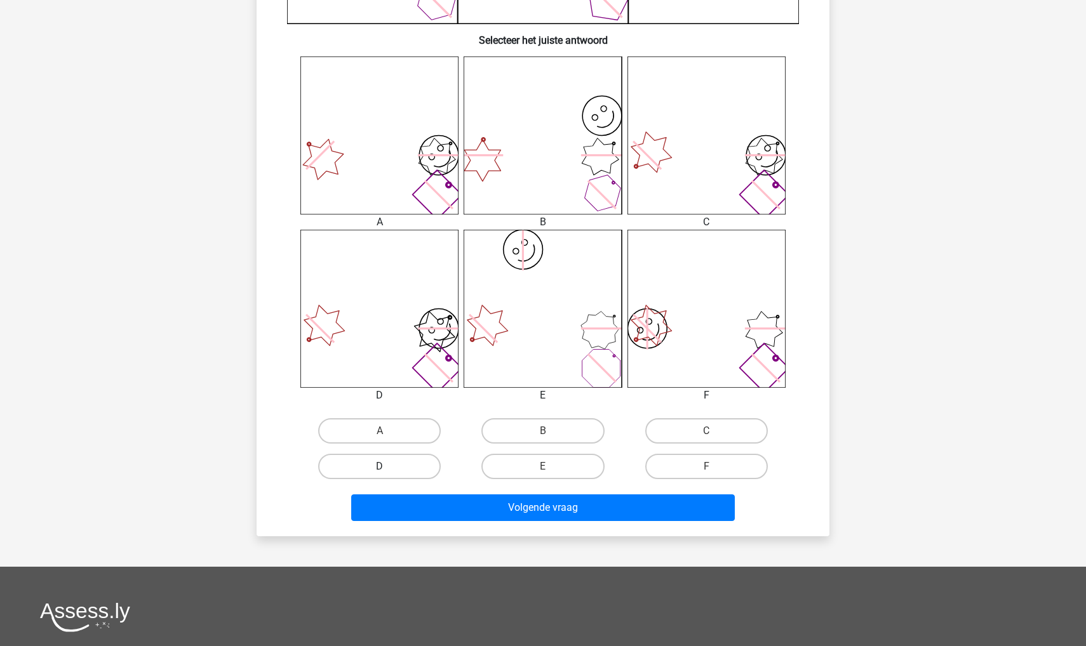
click at [397, 469] on label "D" at bounding box center [379, 466] width 123 height 25
click at [388, 469] on input "D" at bounding box center [384, 471] width 8 height 8
radio input "true"
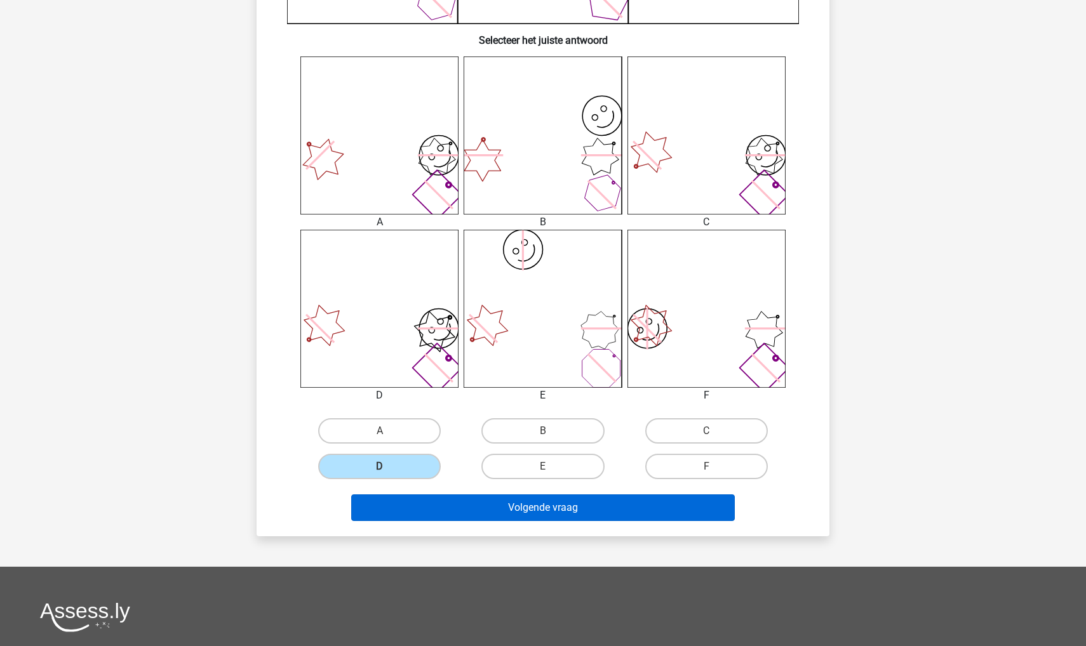
click at [406, 514] on button "Volgende vraag" at bounding box center [543, 508] width 384 height 27
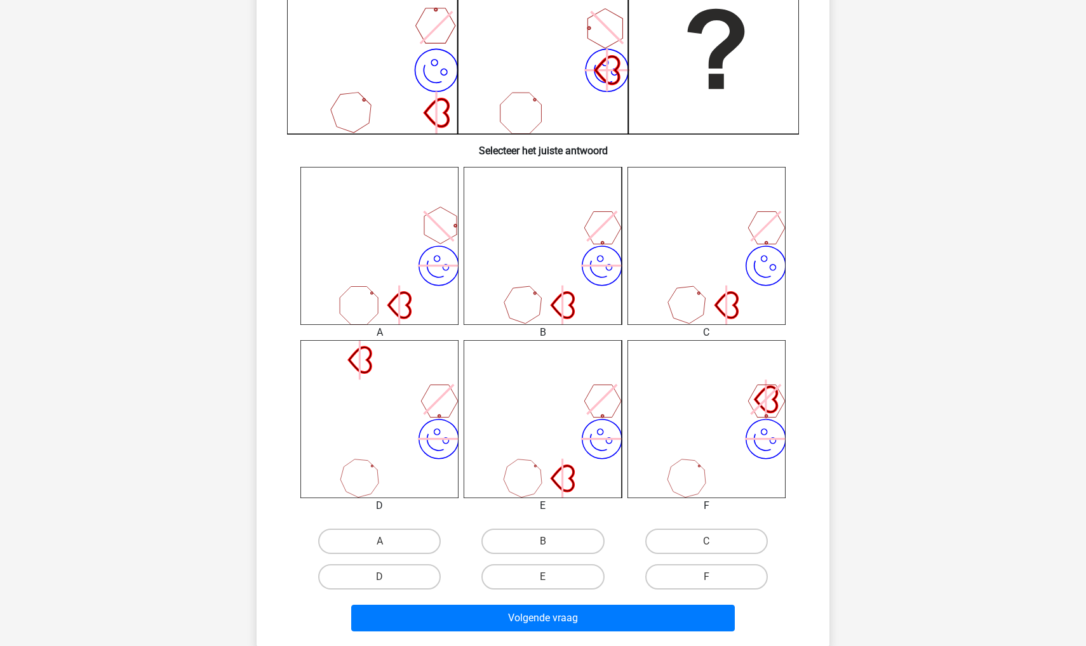
scroll to position [356, 0]
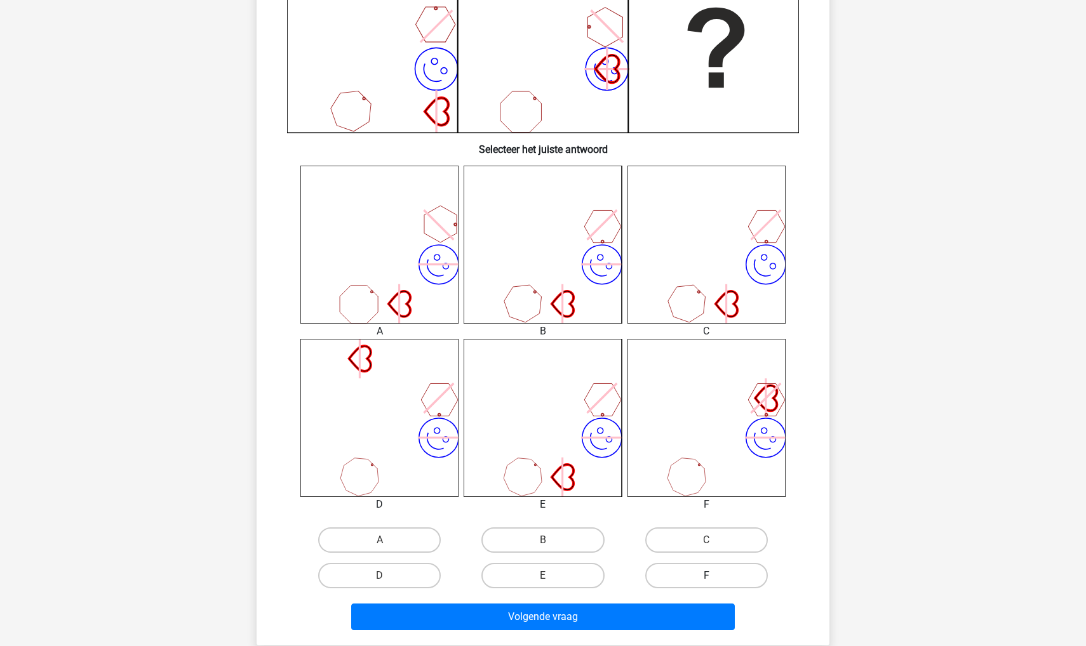
click at [668, 576] on label "F" at bounding box center [706, 575] width 123 height 25
click at [706, 576] on input "F" at bounding box center [710, 580] width 8 height 8
radio input "true"
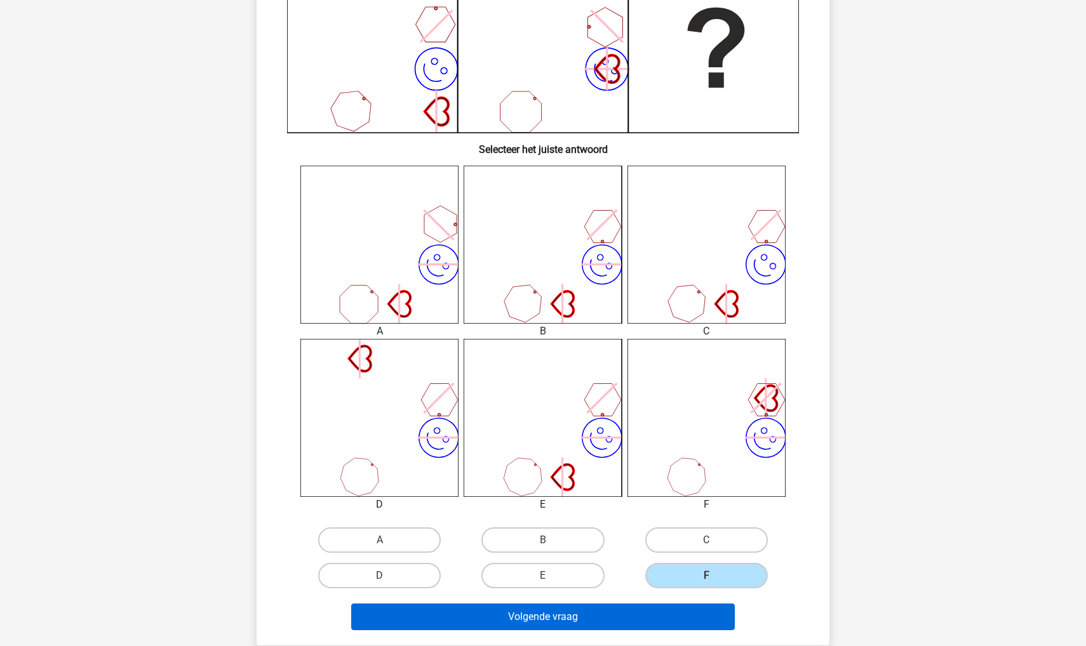
click at [661, 621] on button "Volgende vraag" at bounding box center [543, 617] width 384 height 27
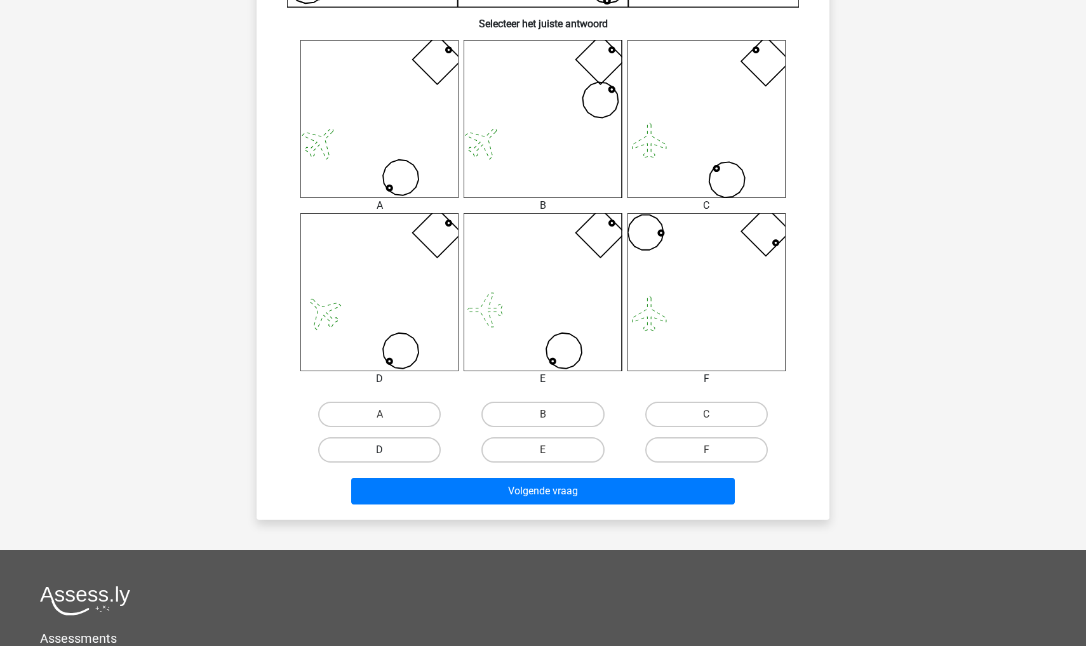
scroll to position [492, 0]
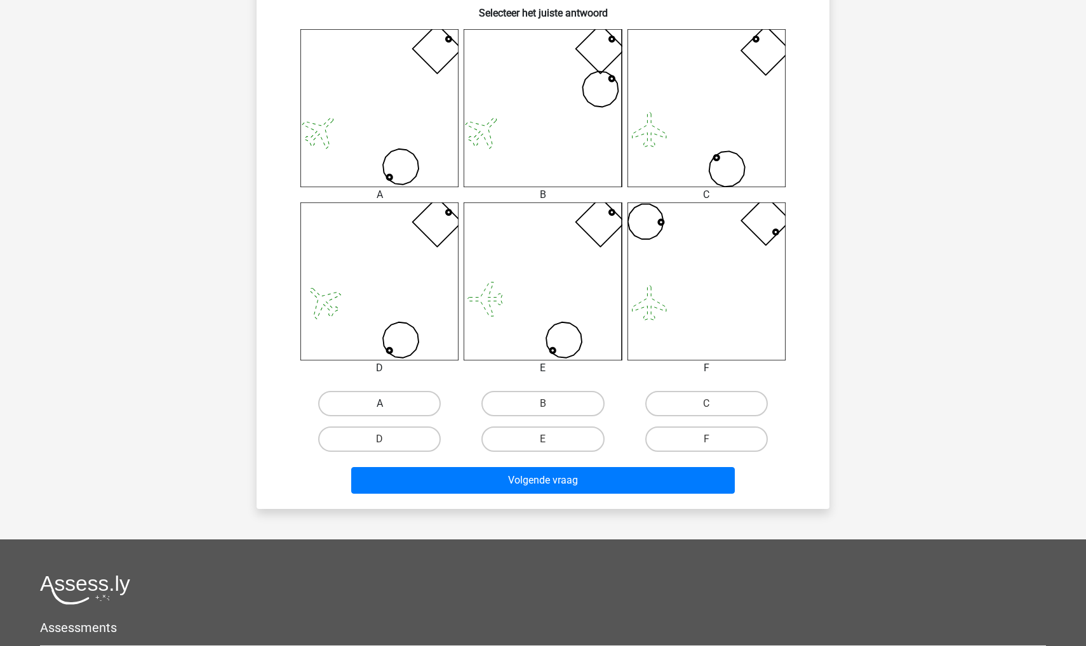
click at [371, 403] on label "A" at bounding box center [379, 403] width 123 height 25
click at [380, 404] on input "A" at bounding box center [384, 408] width 8 height 8
radio input "true"
click at [398, 497] on div "Volgende vraag" at bounding box center [543, 483] width 490 height 32
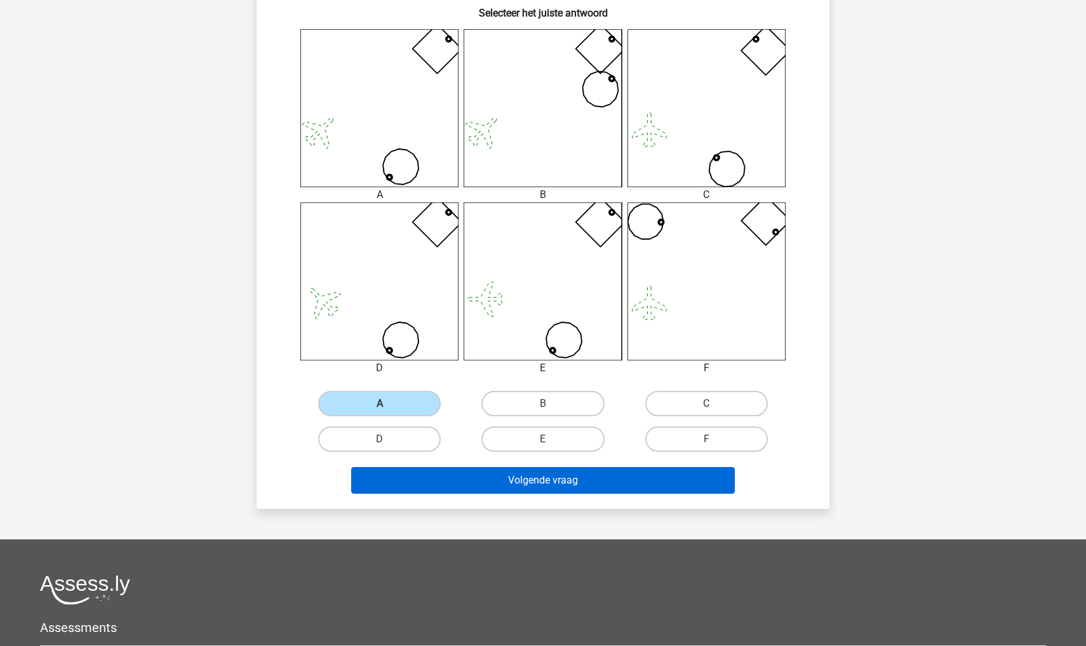
click at [395, 483] on button "Volgende vraag" at bounding box center [543, 480] width 384 height 27
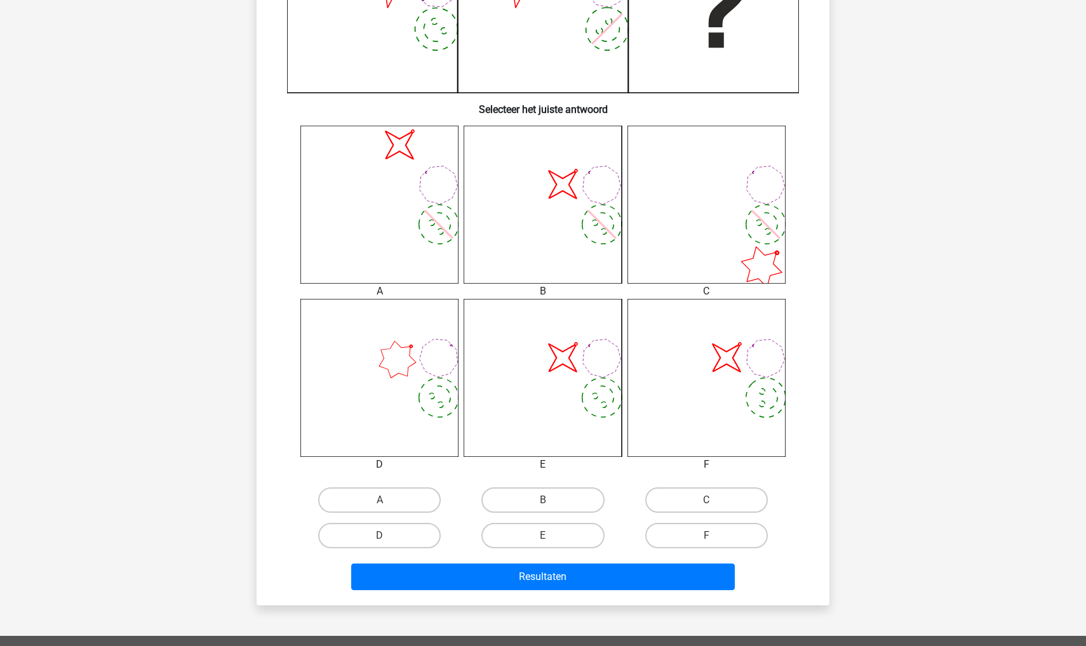
scroll to position [415, 0]
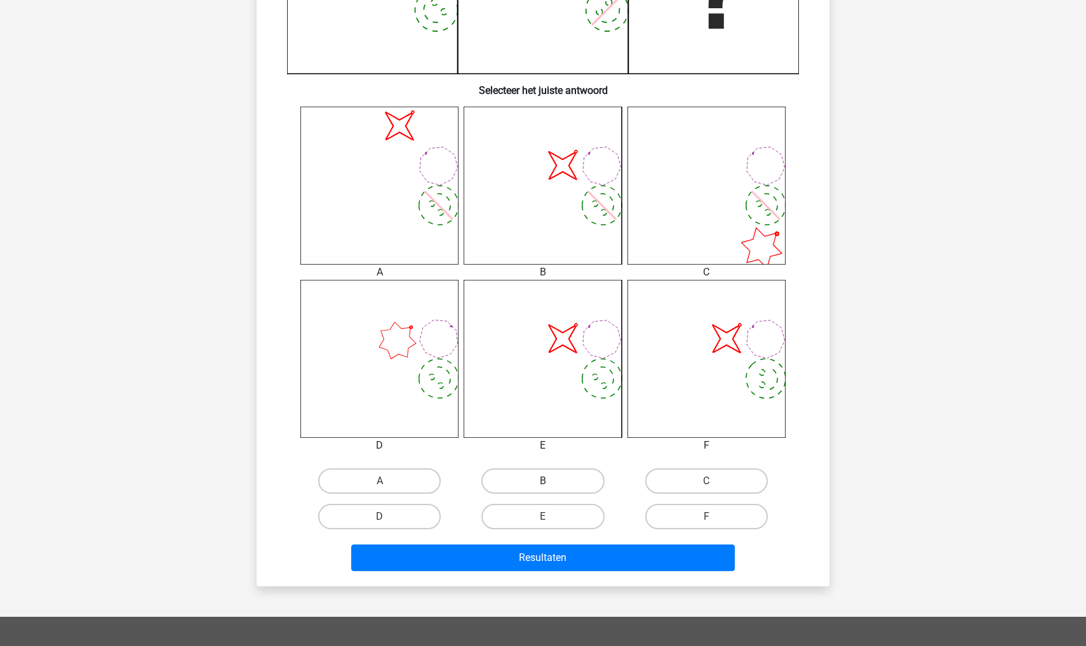
click at [535, 486] on label "B" at bounding box center [542, 481] width 123 height 25
click at [543, 486] on input "B" at bounding box center [547, 485] width 8 height 8
radio input "true"
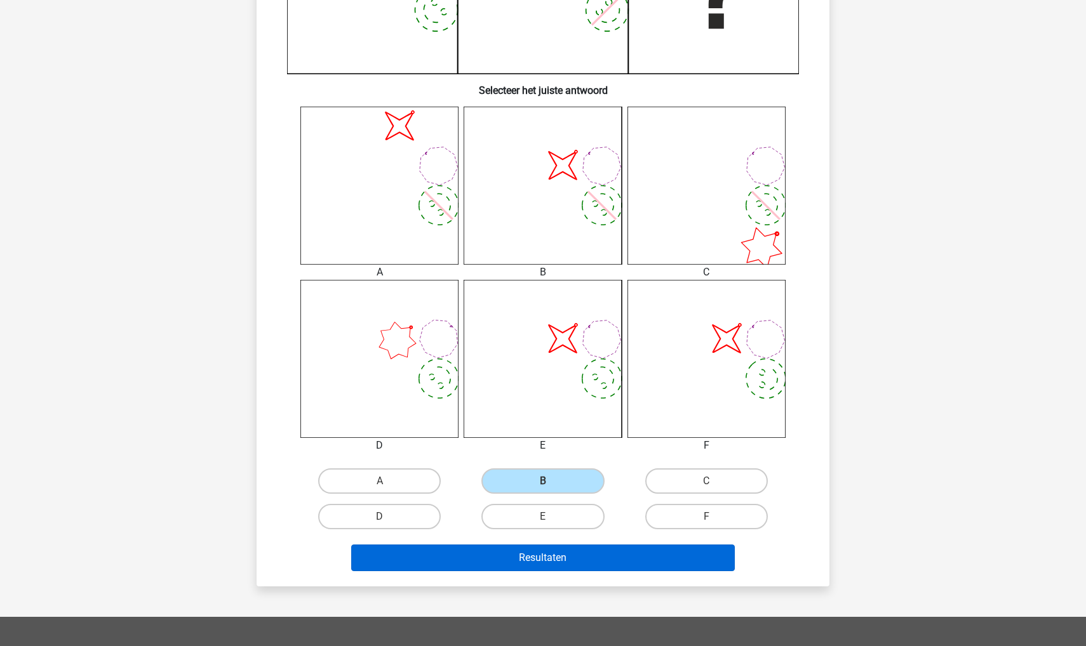
click at [535, 563] on button "Resultaten" at bounding box center [543, 558] width 384 height 27
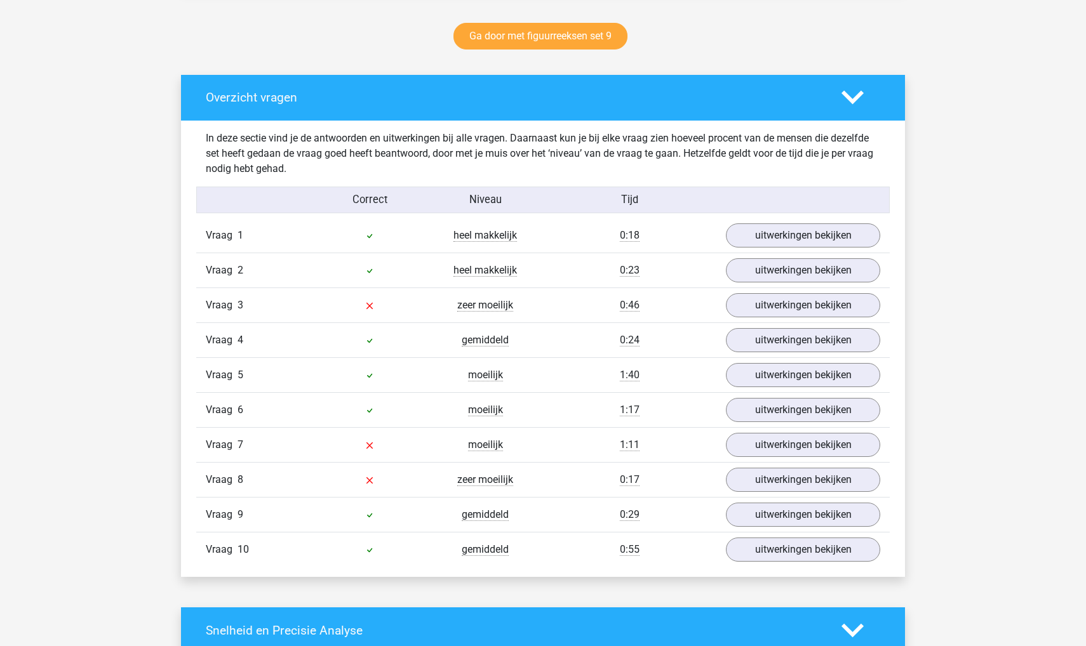
scroll to position [670, 0]
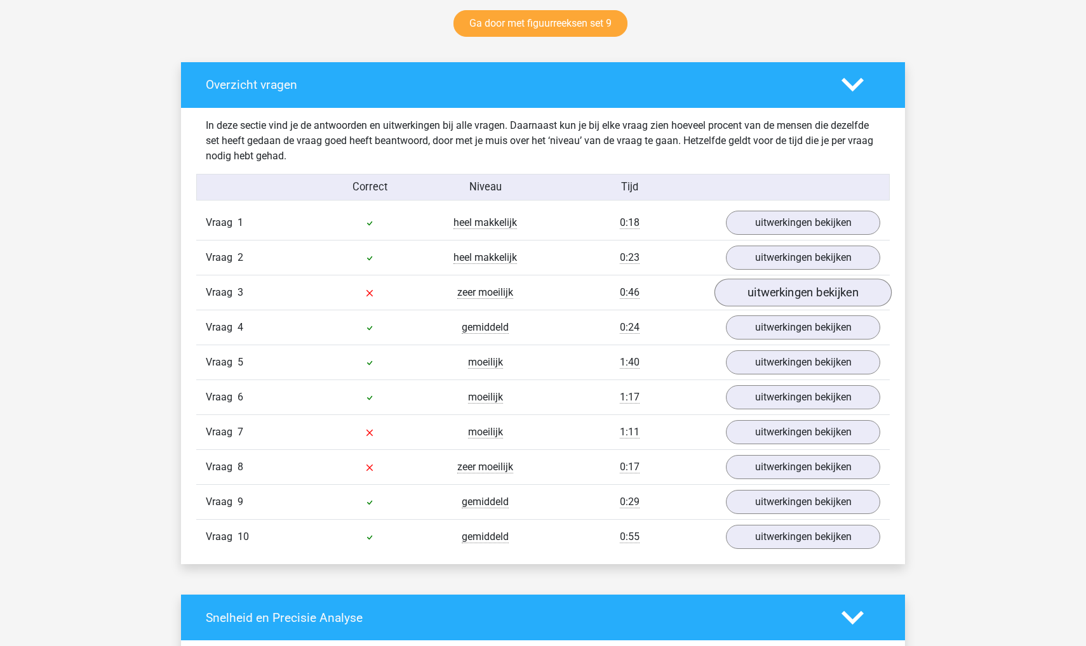
click at [770, 285] on link "uitwerkingen bekijken" at bounding box center [802, 293] width 177 height 28
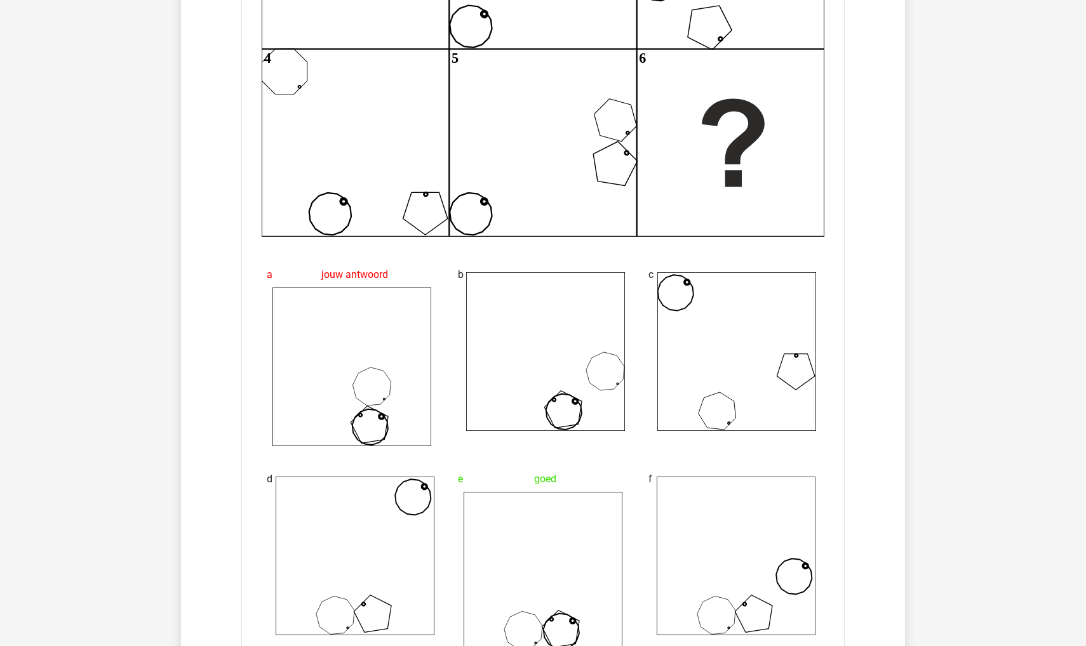
scroll to position [1002, 0]
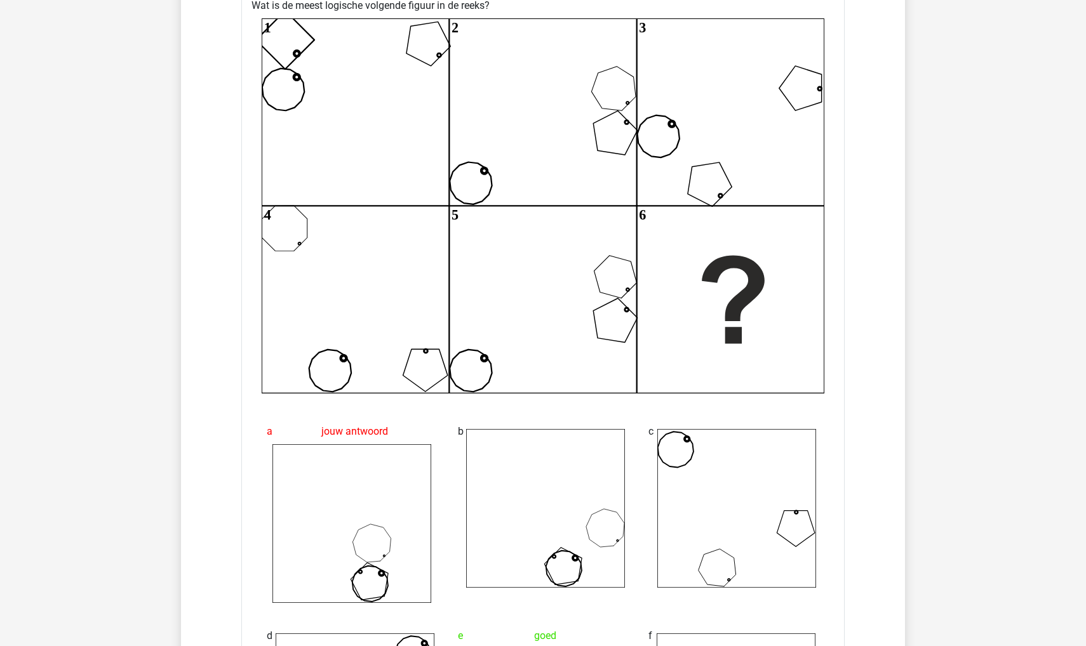
click at [291, 66] on icon "1 2 3 4 5 6" at bounding box center [543, 205] width 562 height 375
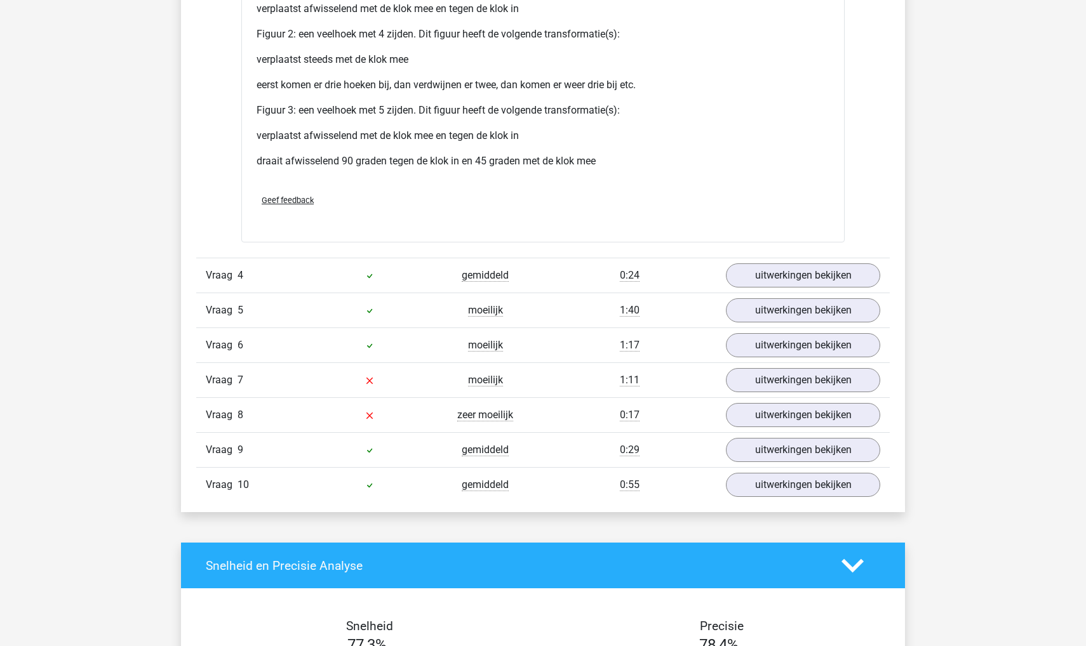
scroll to position [1946, 0]
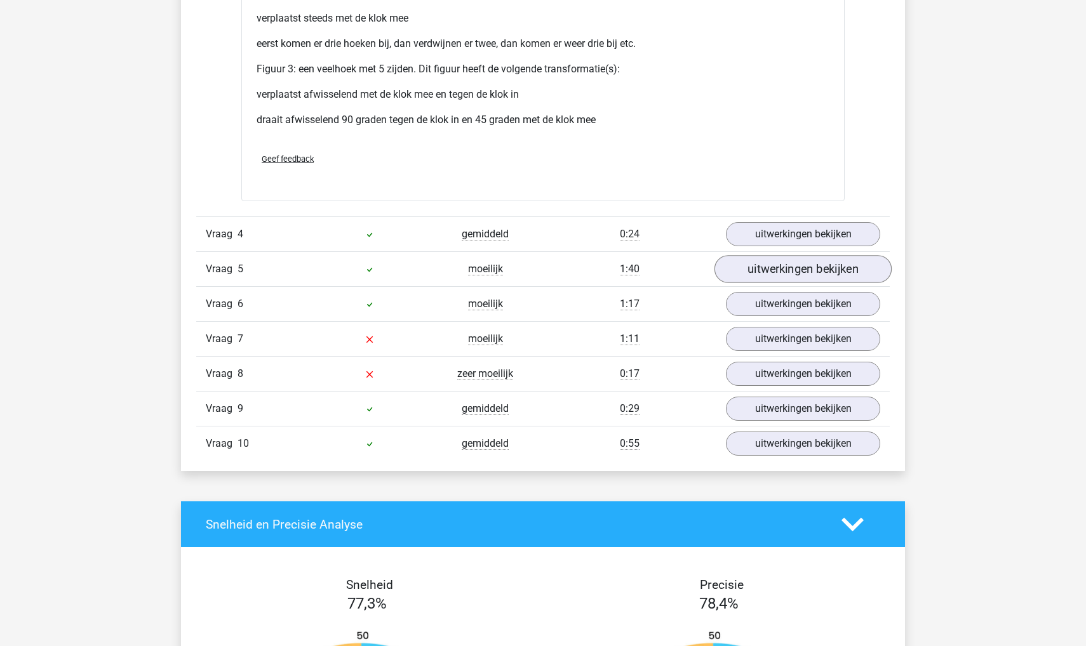
click at [746, 274] on link "uitwerkingen bekijken" at bounding box center [802, 269] width 177 height 28
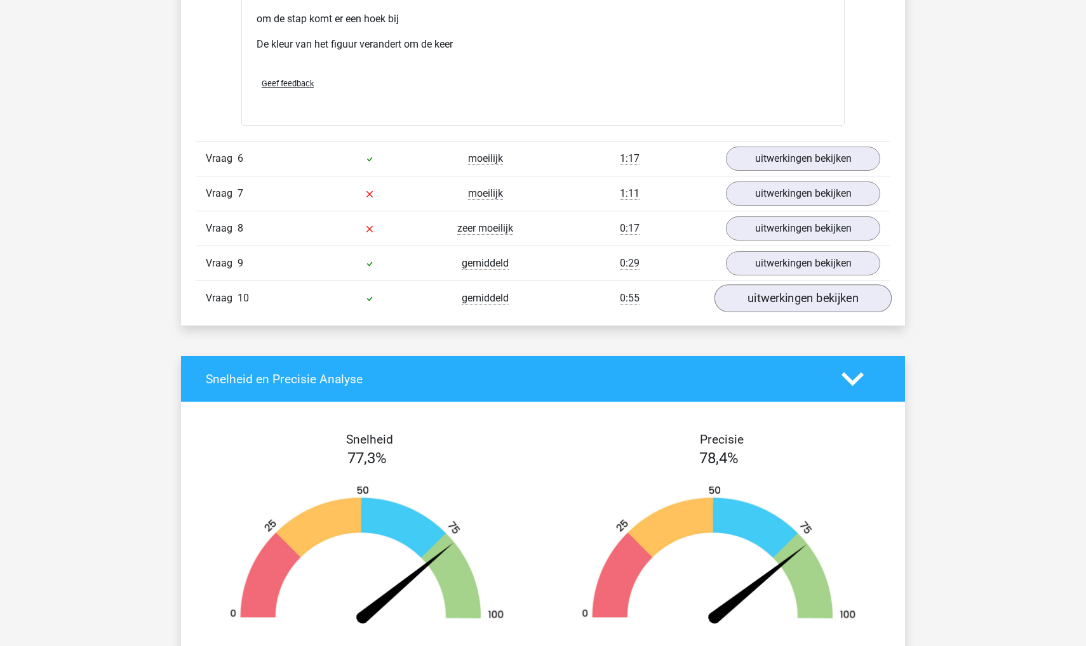
scroll to position [3318, 0]
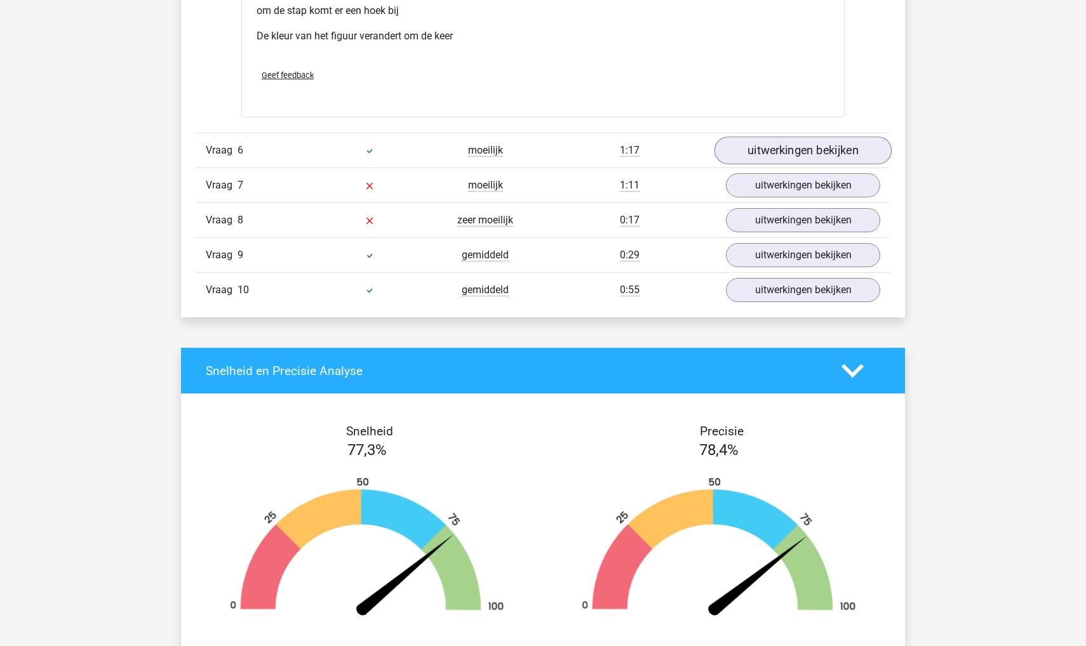
click at [792, 164] on link "uitwerkingen bekijken" at bounding box center [802, 150] width 177 height 28
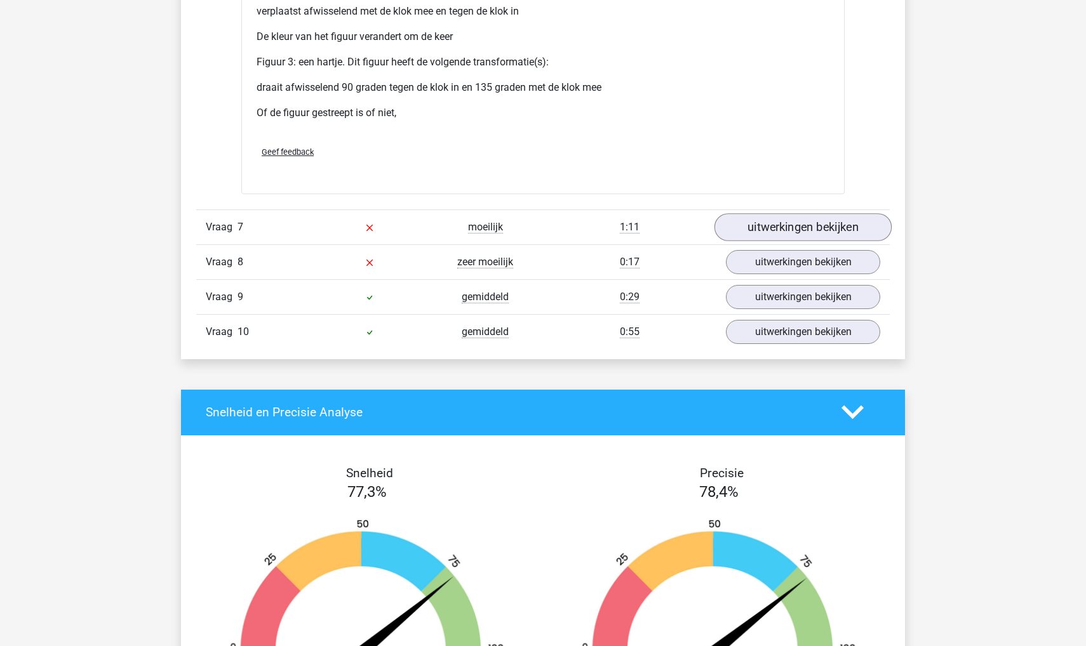
scroll to position [4450, 0]
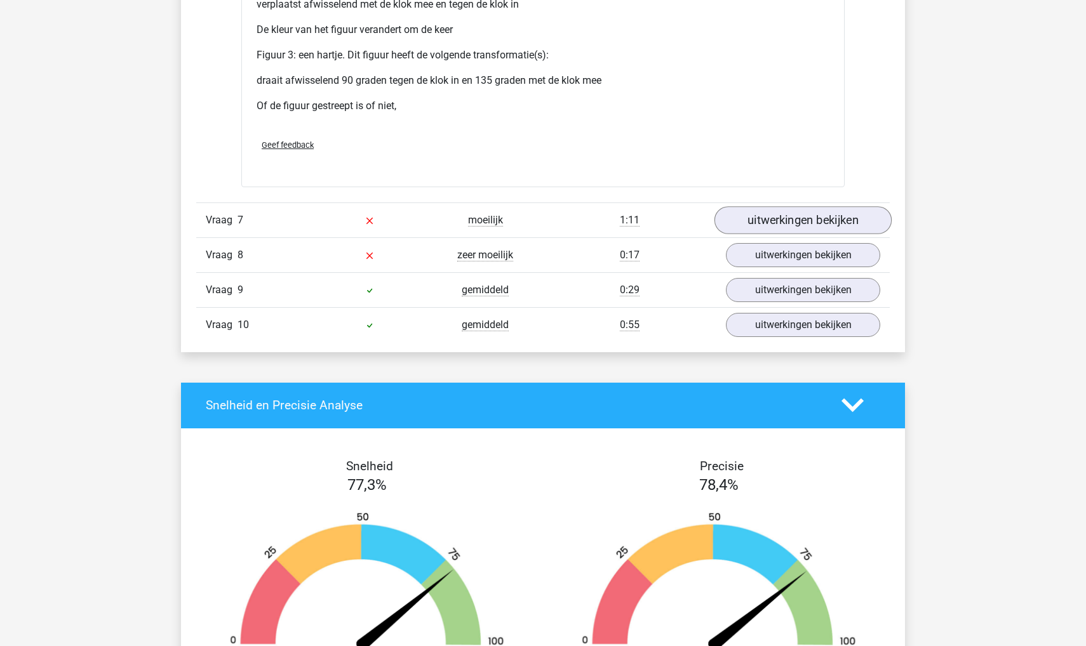
click at [785, 234] on link "uitwerkingen bekijken" at bounding box center [802, 220] width 177 height 28
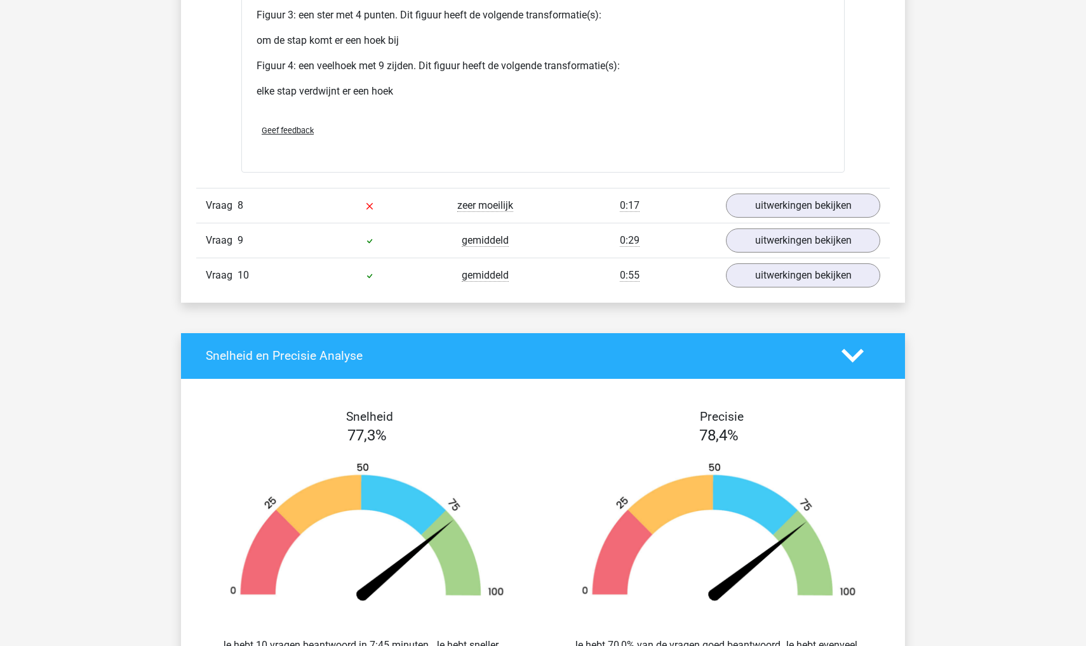
scroll to position [5715, 0]
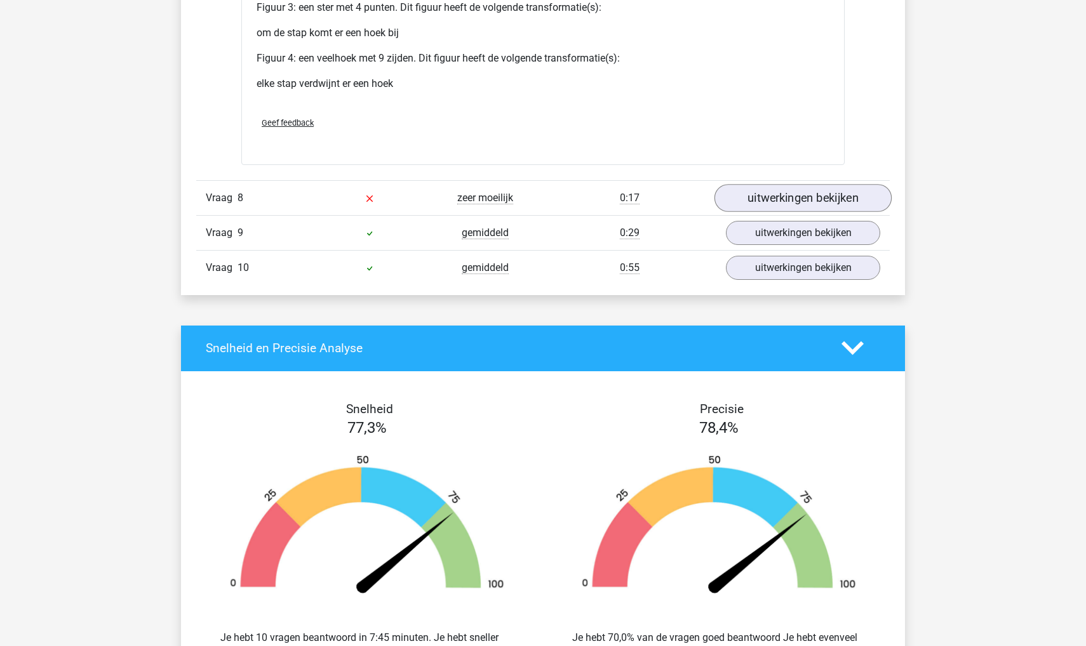
click at [791, 212] on link "uitwerkingen bekijken" at bounding box center [802, 198] width 177 height 28
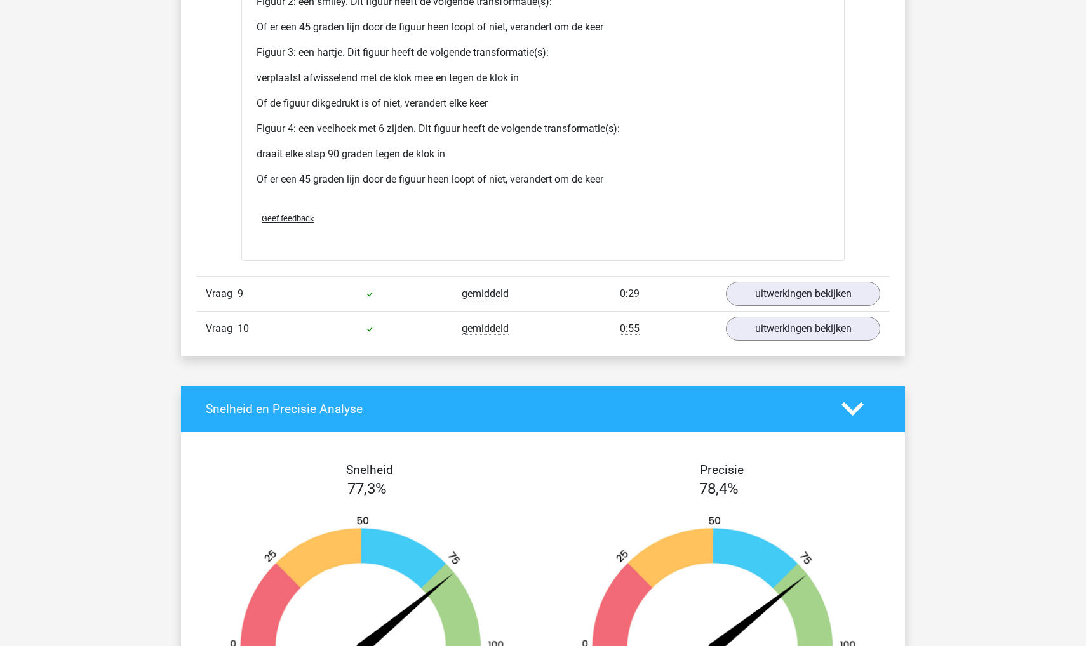
scroll to position [6914, 0]
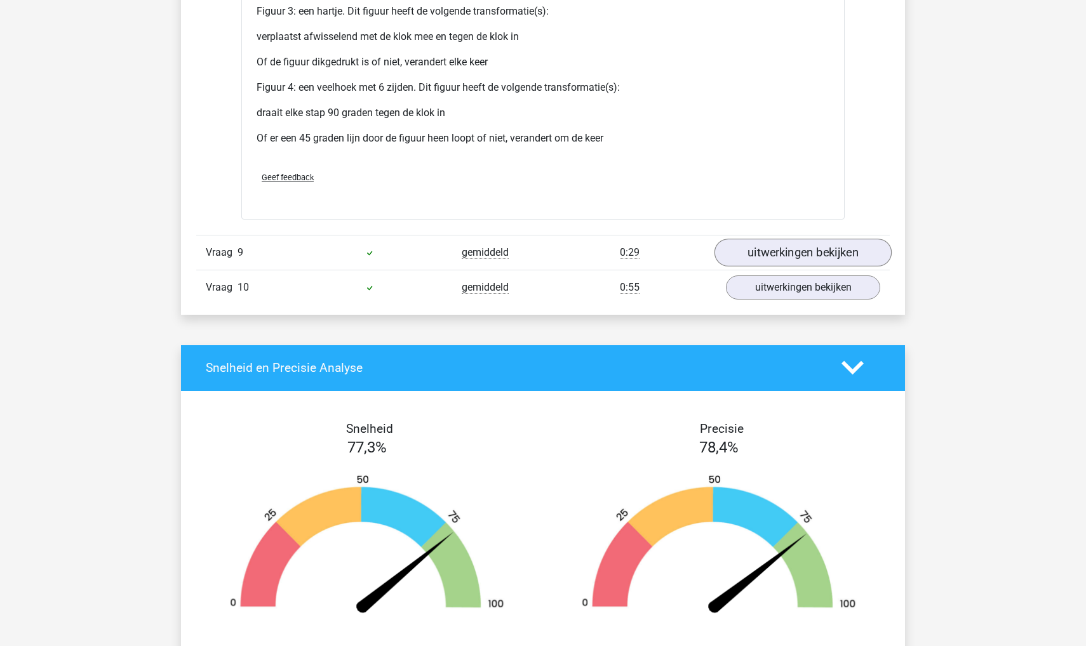
click at [780, 267] on link "uitwerkingen bekijken" at bounding box center [802, 253] width 177 height 28
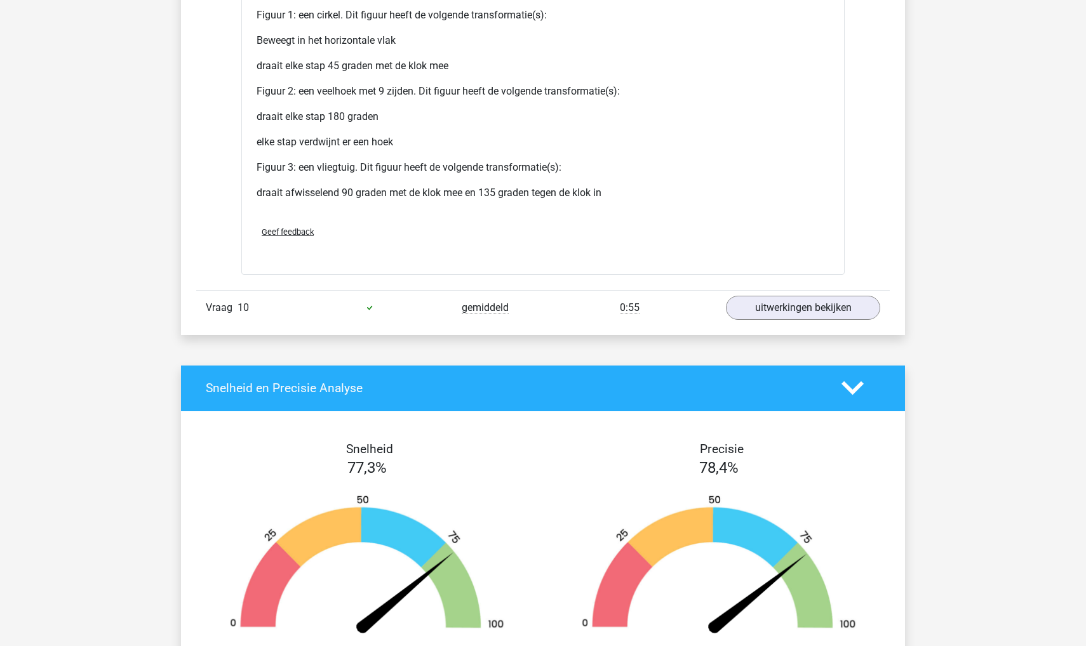
scroll to position [8132, 0]
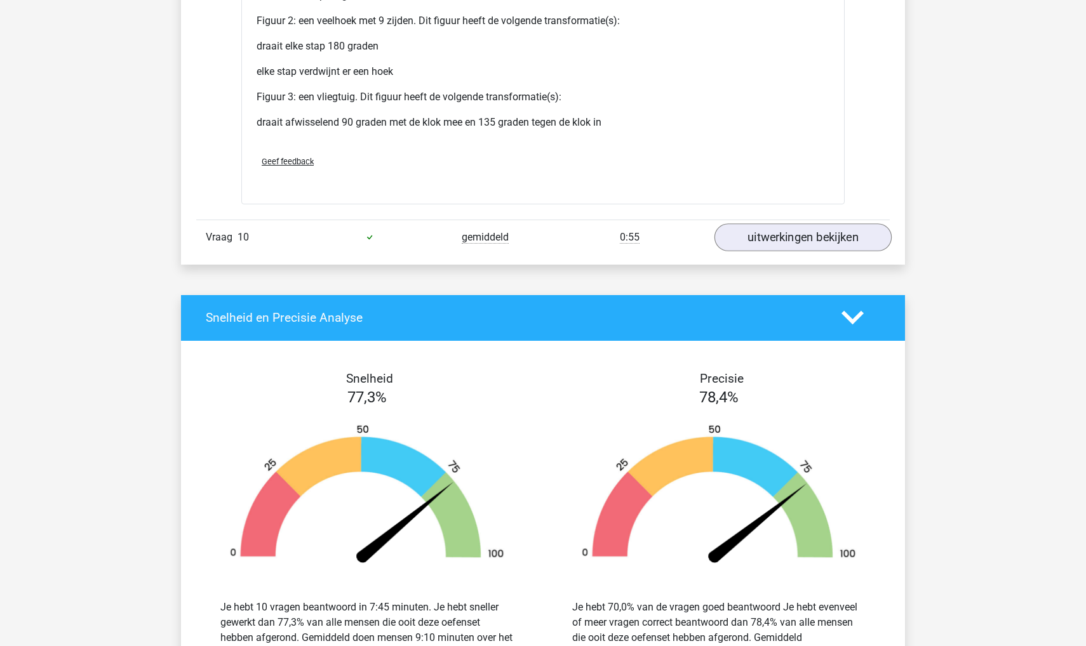
click at [790, 251] on link "uitwerkingen bekijken" at bounding box center [802, 237] width 177 height 28
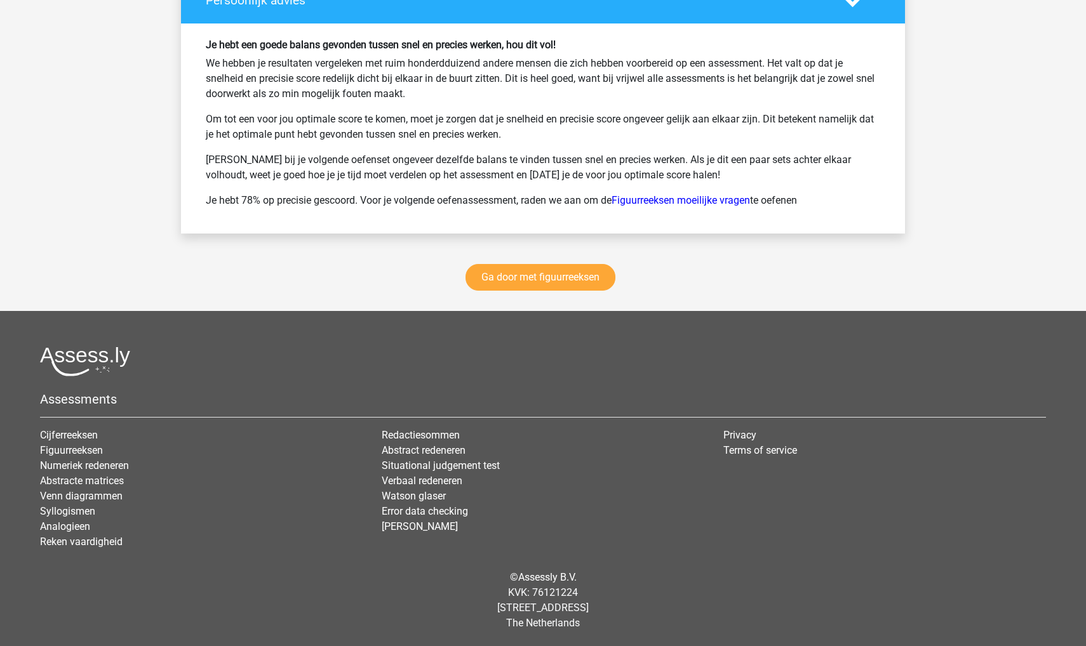
scroll to position [10118, 0]
click at [539, 289] on link "Ga door met figuurreeksen" at bounding box center [540, 277] width 150 height 27
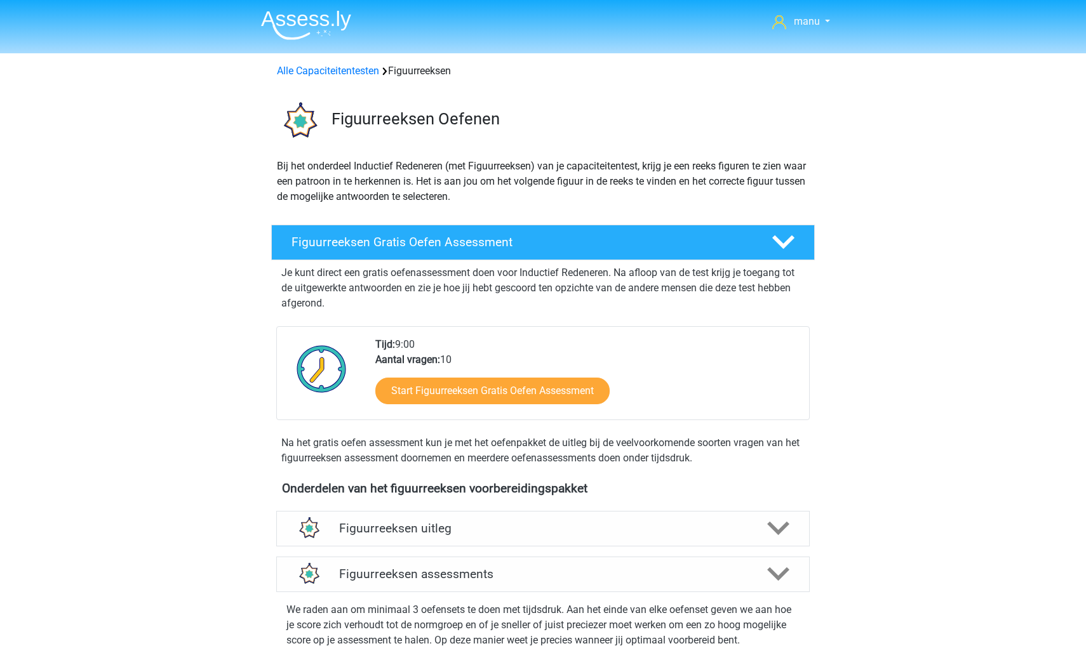
click at [284, 16] on img at bounding box center [306, 25] width 90 height 30
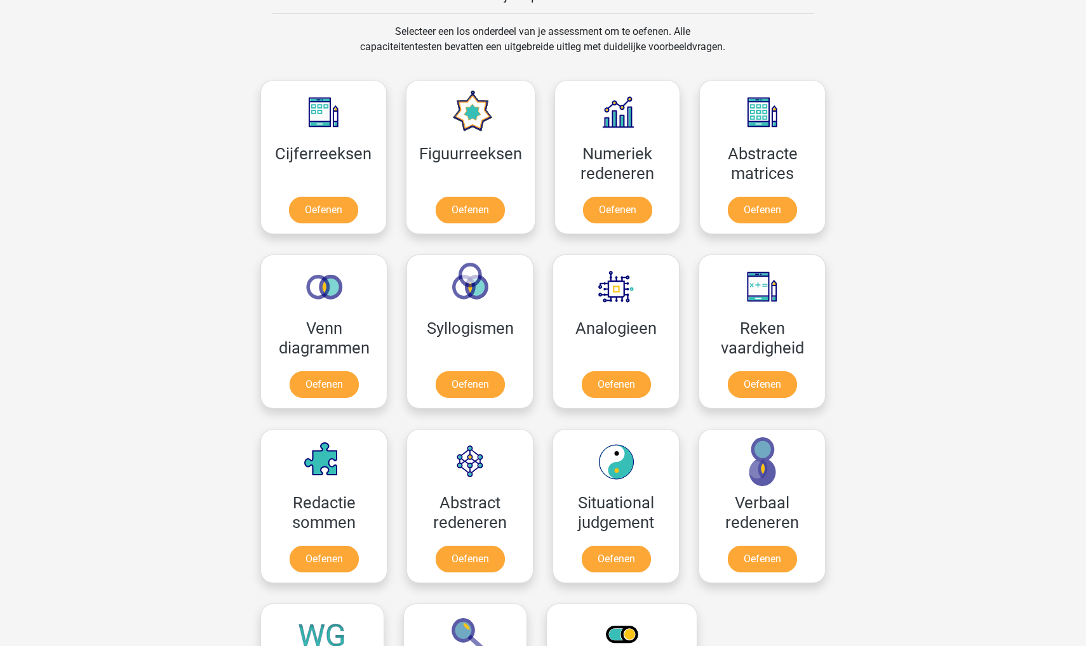
scroll to position [542, 0]
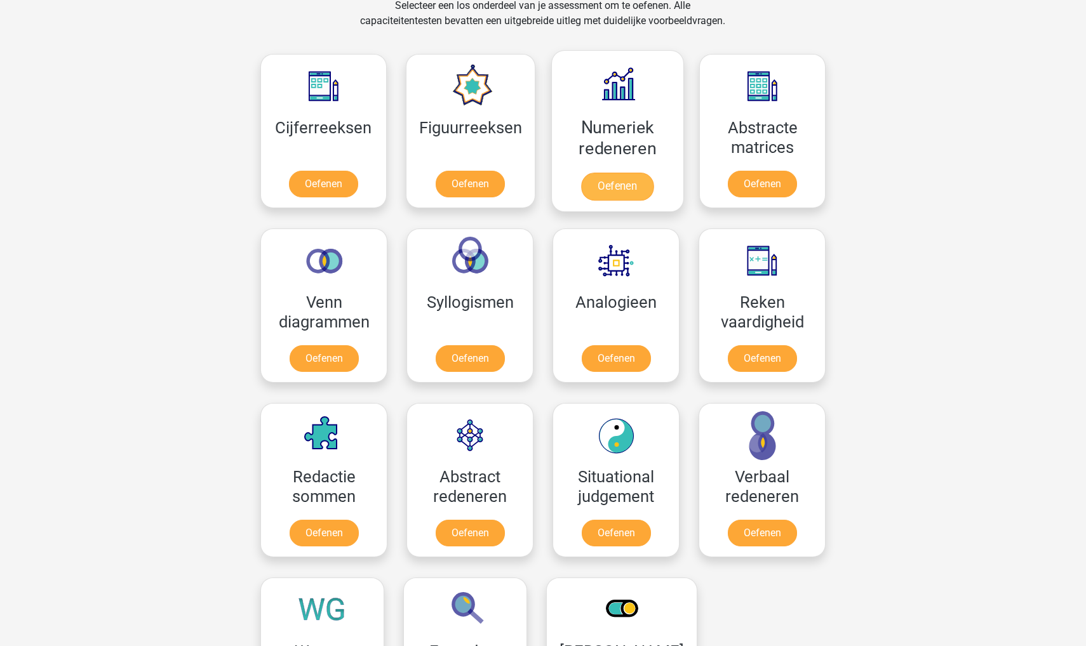
click at [623, 173] on link "Oefenen" at bounding box center [617, 187] width 72 height 28
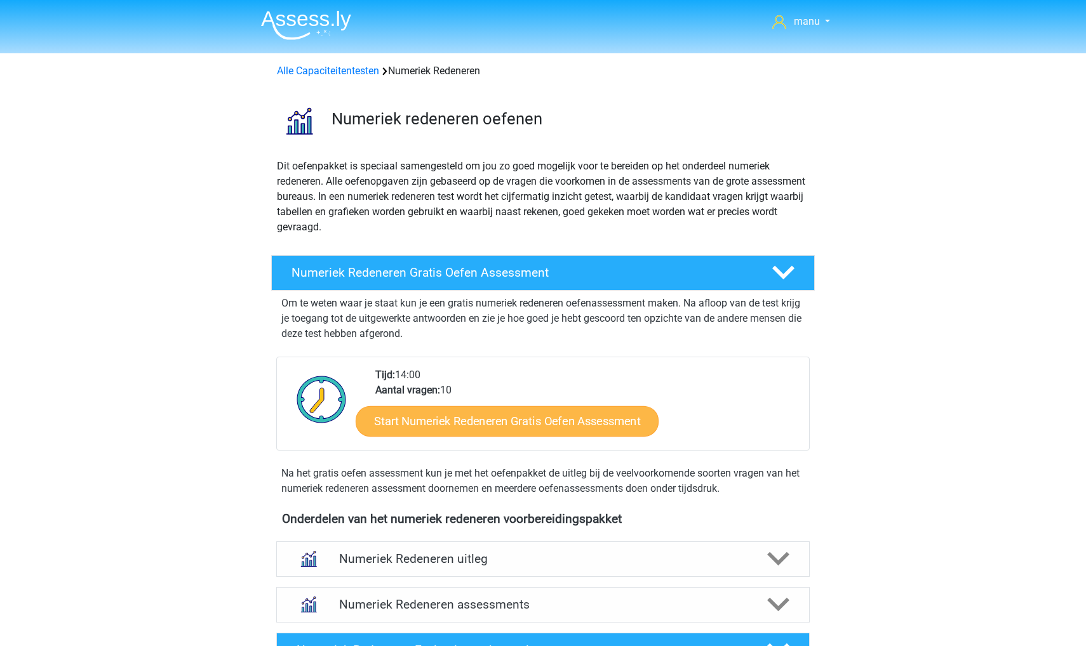
click at [408, 422] on link "Start Numeriek Redeneren Gratis Oefen Assessment" at bounding box center [507, 421] width 303 height 30
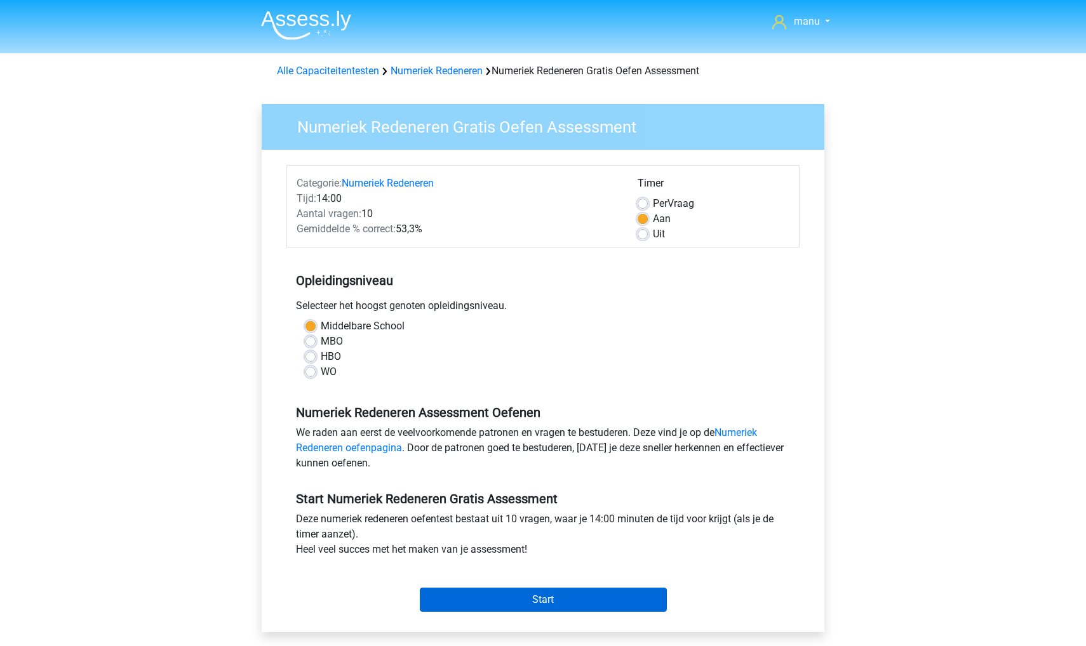
click at [458, 593] on input "Start" at bounding box center [543, 600] width 247 height 24
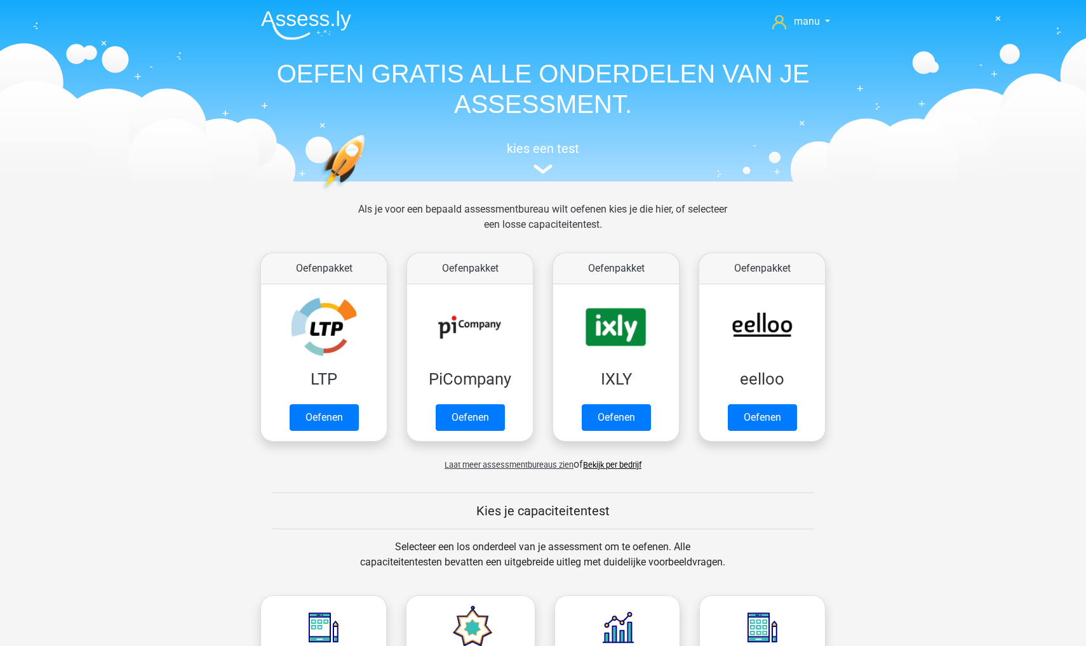
scroll to position [542, 0]
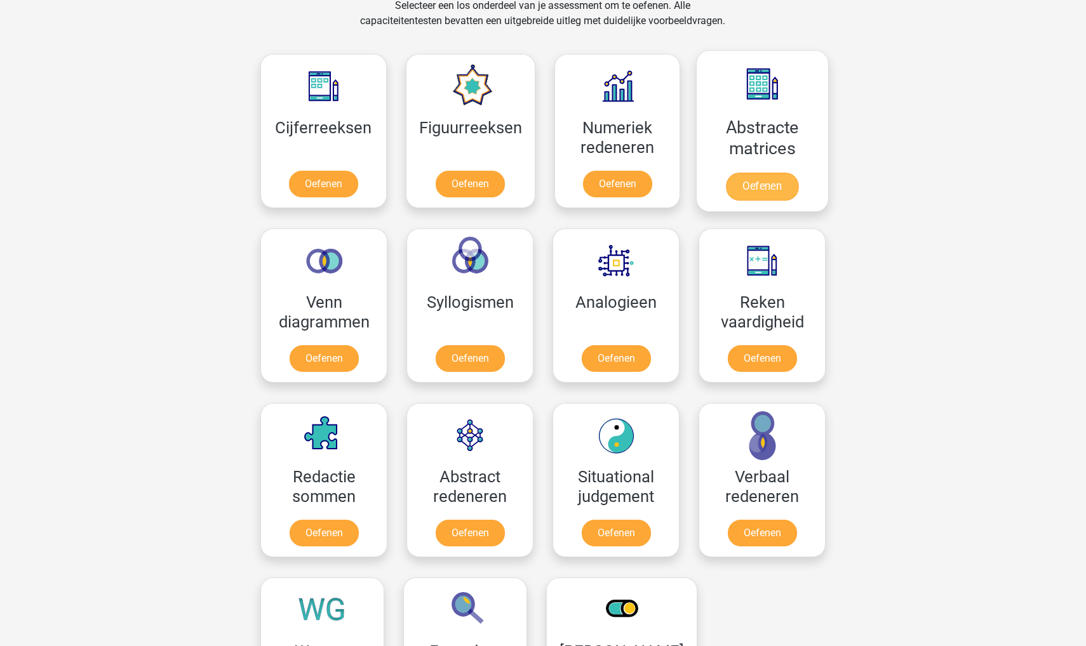
click at [759, 173] on link "Oefenen" at bounding box center [762, 187] width 72 height 28
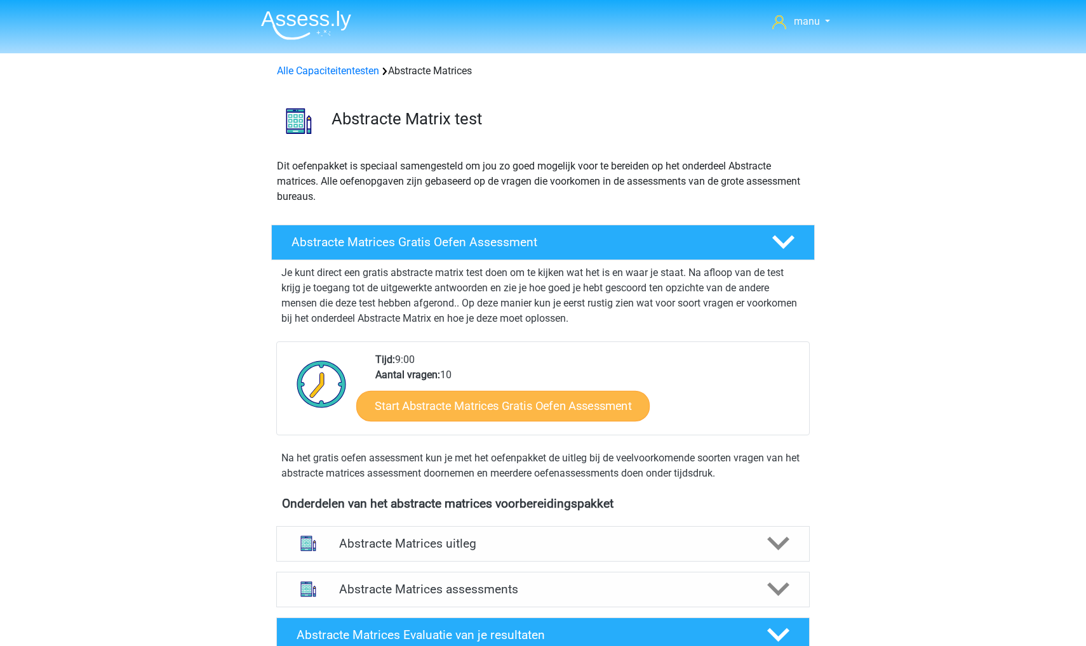
click at [462, 413] on link "Start Abstracte Matrices Gratis Oefen Assessment" at bounding box center [502, 405] width 293 height 30
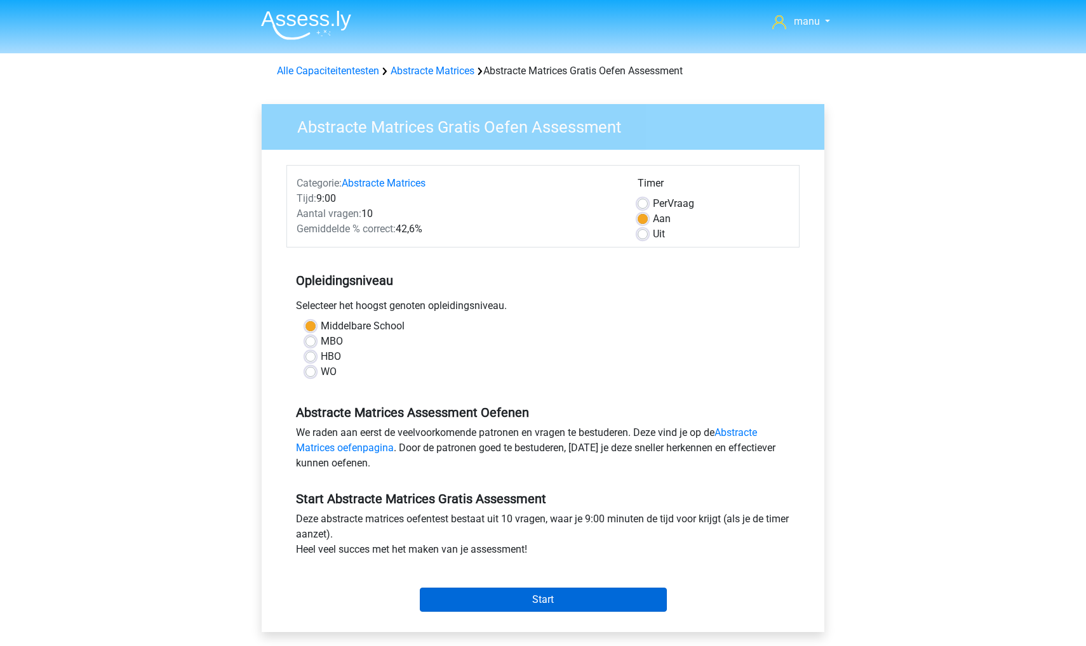
click at [474, 606] on input "Start" at bounding box center [543, 600] width 247 height 24
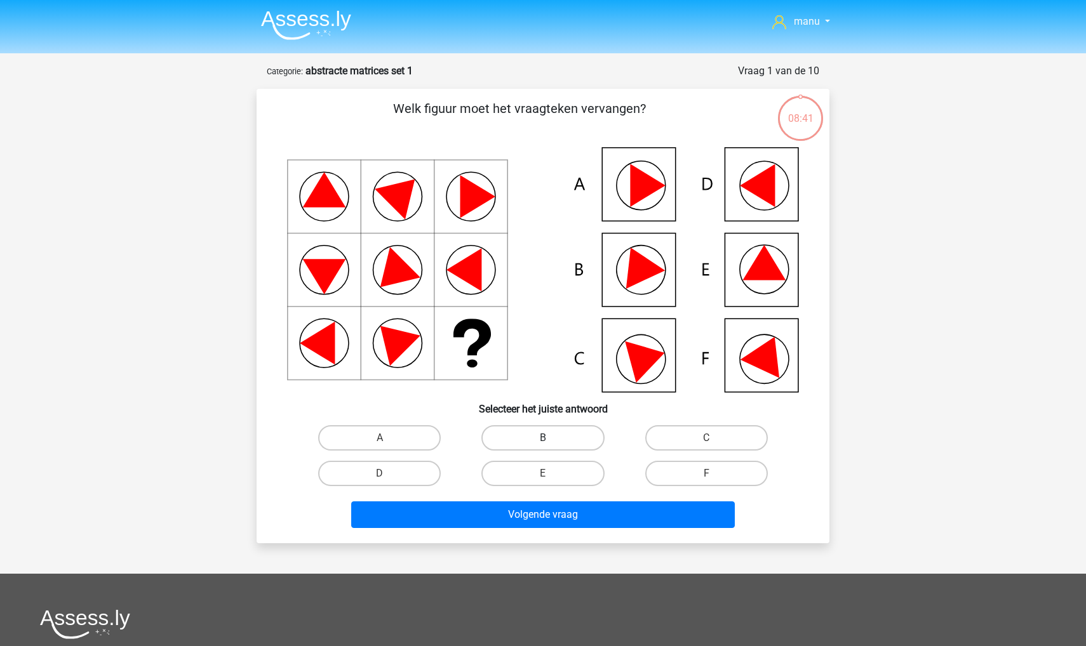
click at [542, 445] on label "B" at bounding box center [542, 437] width 123 height 25
click at [543, 445] on input "B" at bounding box center [547, 442] width 8 height 8
radio input "true"
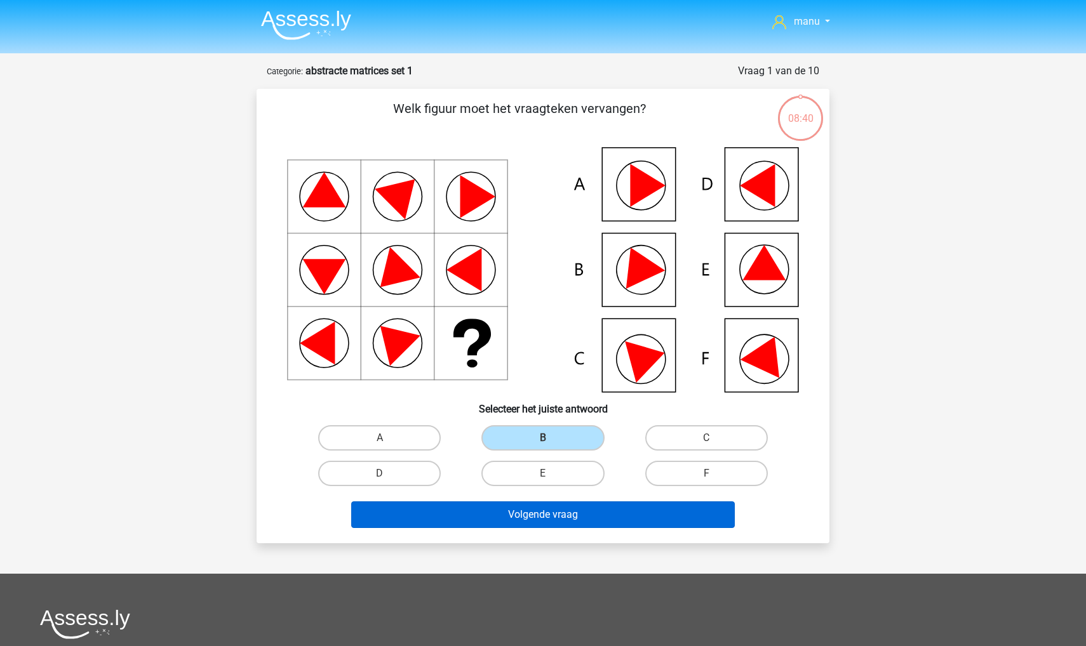
click at [522, 509] on button "Volgende vraag" at bounding box center [543, 515] width 384 height 27
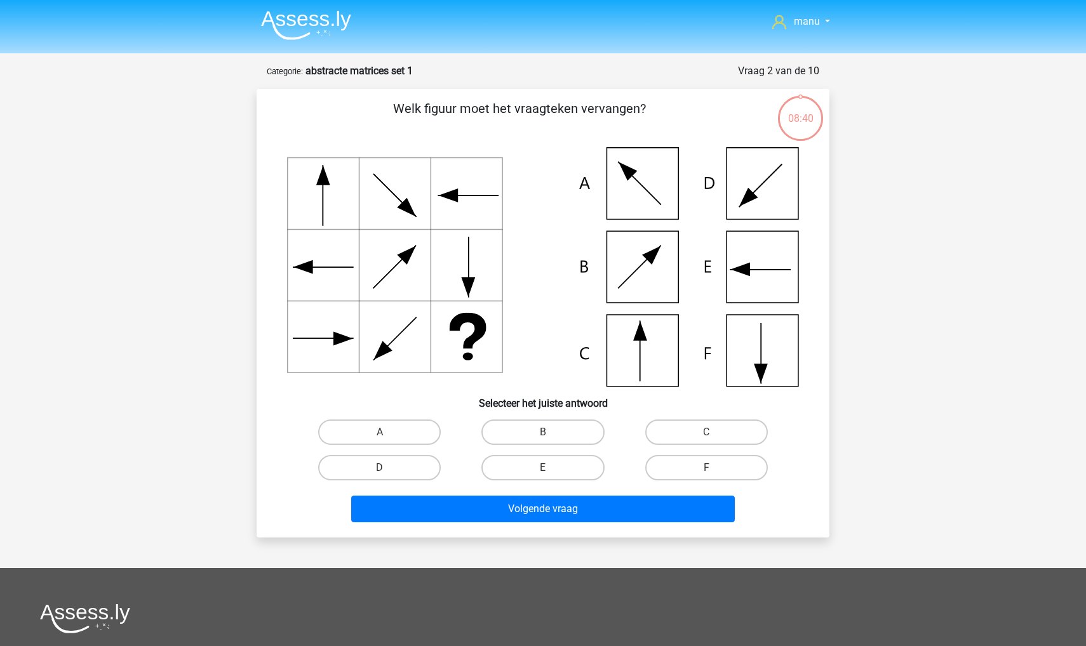
scroll to position [63, 0]
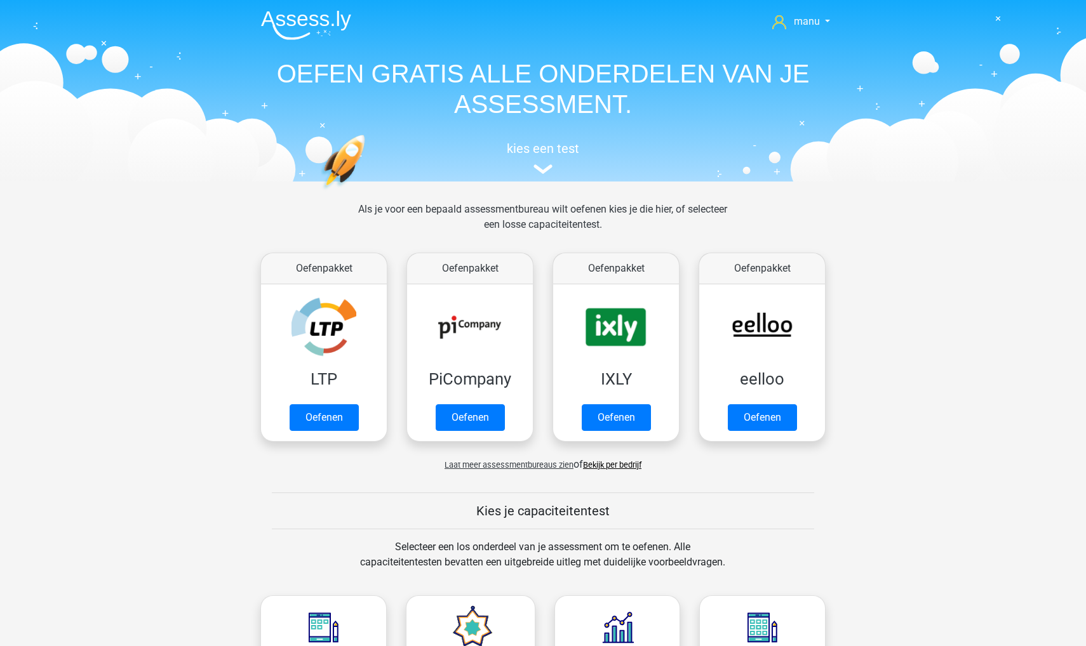
scroll to position [542, 0]
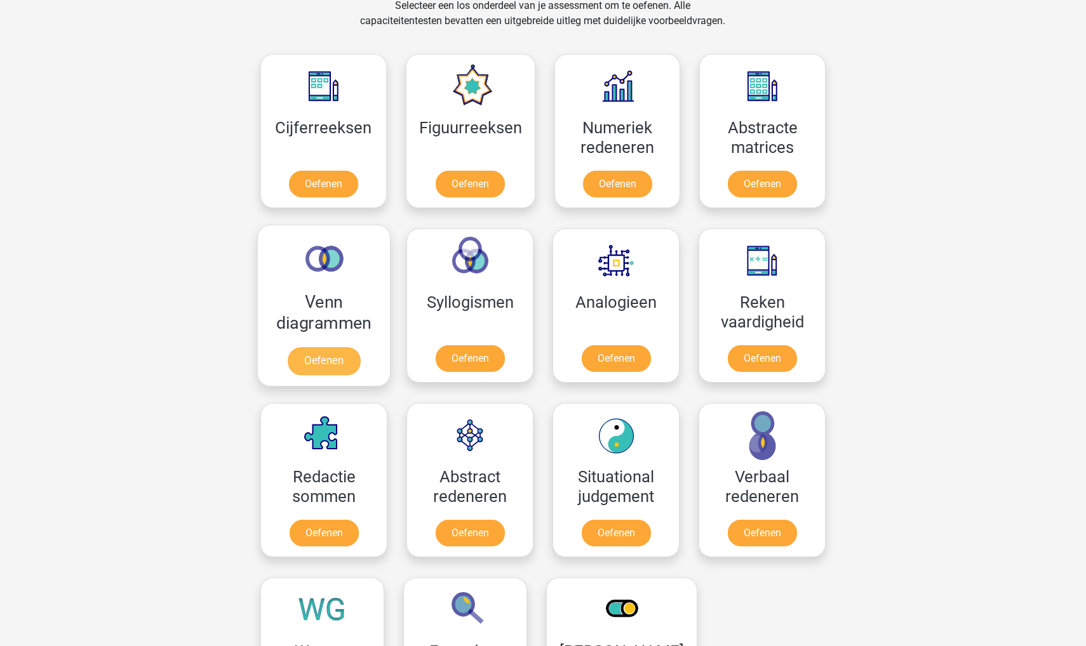
click at [338, 347] on link "Oefenen" at bounding box center [324, 361] width 72 height 28
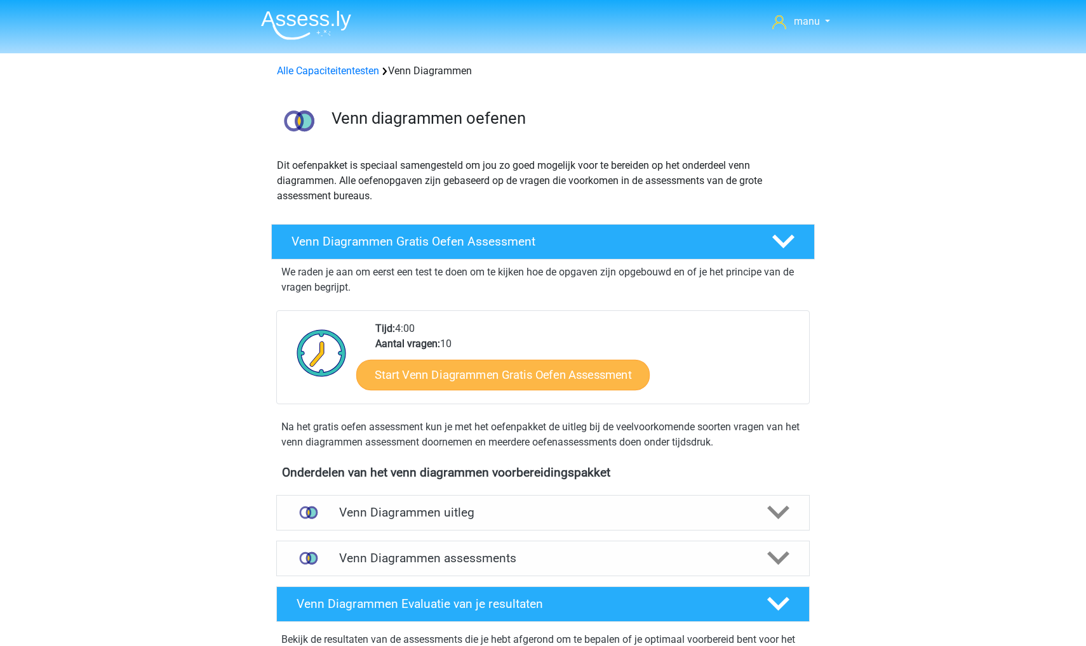
click at [434, 371] on link "Start Venn Diagrammen Gratis Oefen Assessment" at bounding box center [502, 375] width 293 height 30
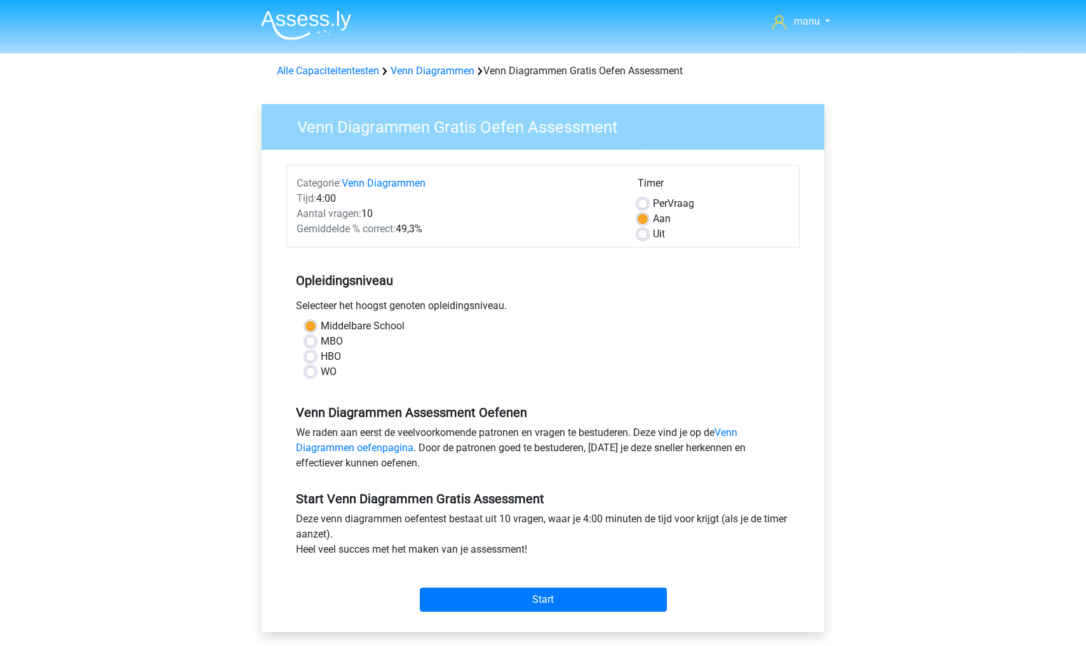
click at [501, 623] on div "Categorie: Venn Diagrammen Tijd: 4:00 Aantal vragen: 10 Gemiddelde % correct: 4…" at bounding box center [542, 391] width 543 height 482
click at [501, 602] on input "Start" at bounding box center [543, 600] width 247 height 24
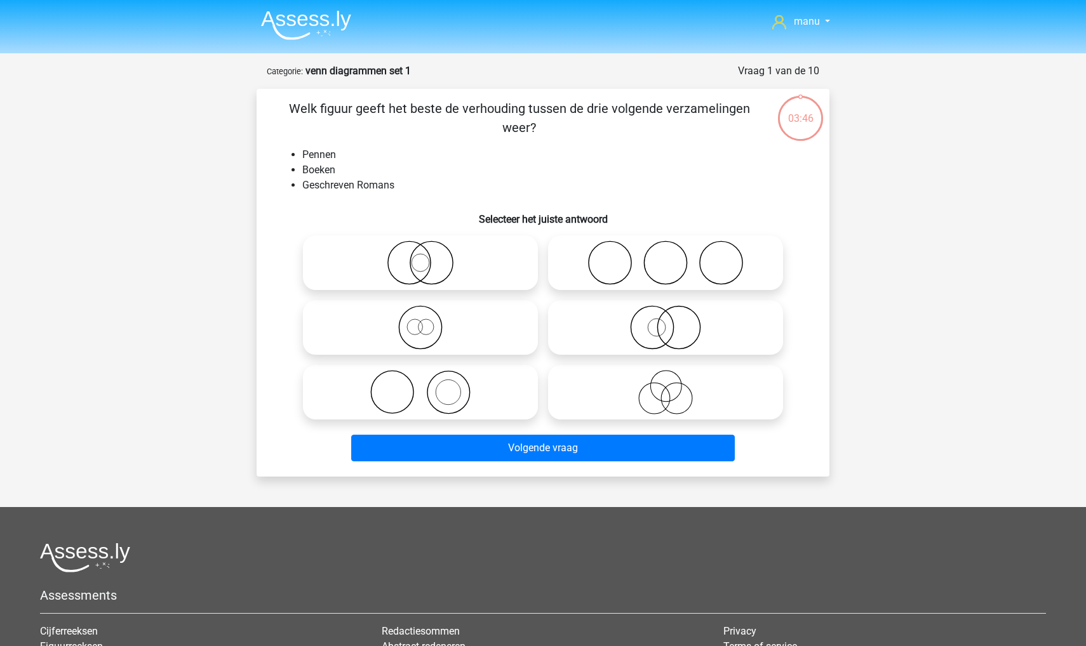
click at [406, 388] on icon at bounding box center [420, 392] width 225 height 44
click at [420, 386] on input "radio" at bounding box center [424, 382] width 8 height 8
radio input "true"
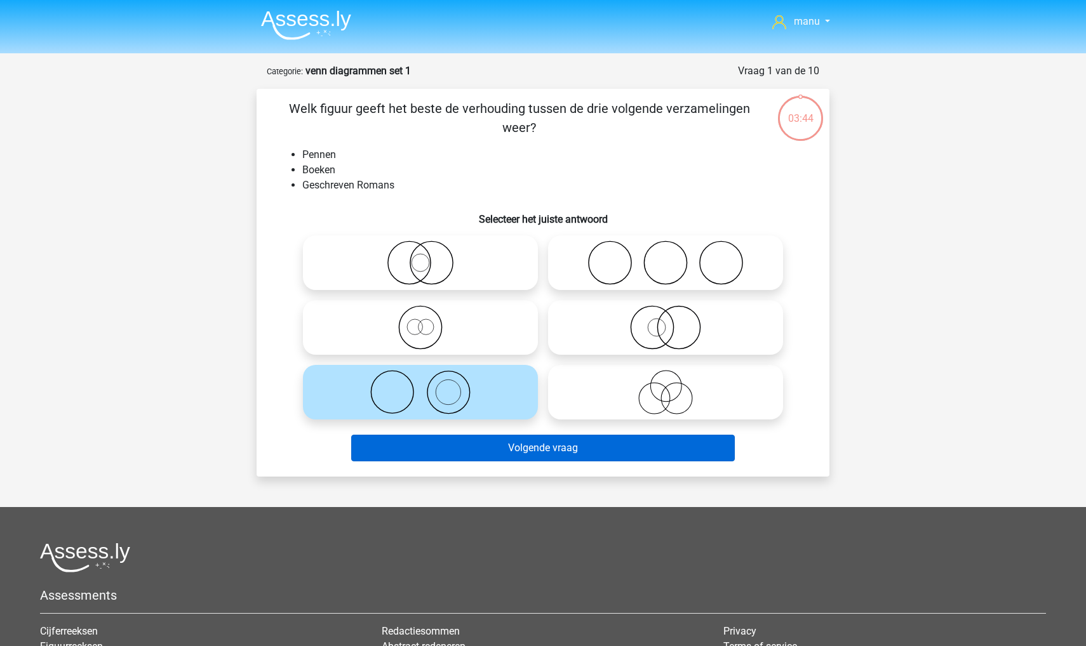
click at [448, 456] on button "Volgende vraag" at bounding box center [543, 448] width 384 height 27
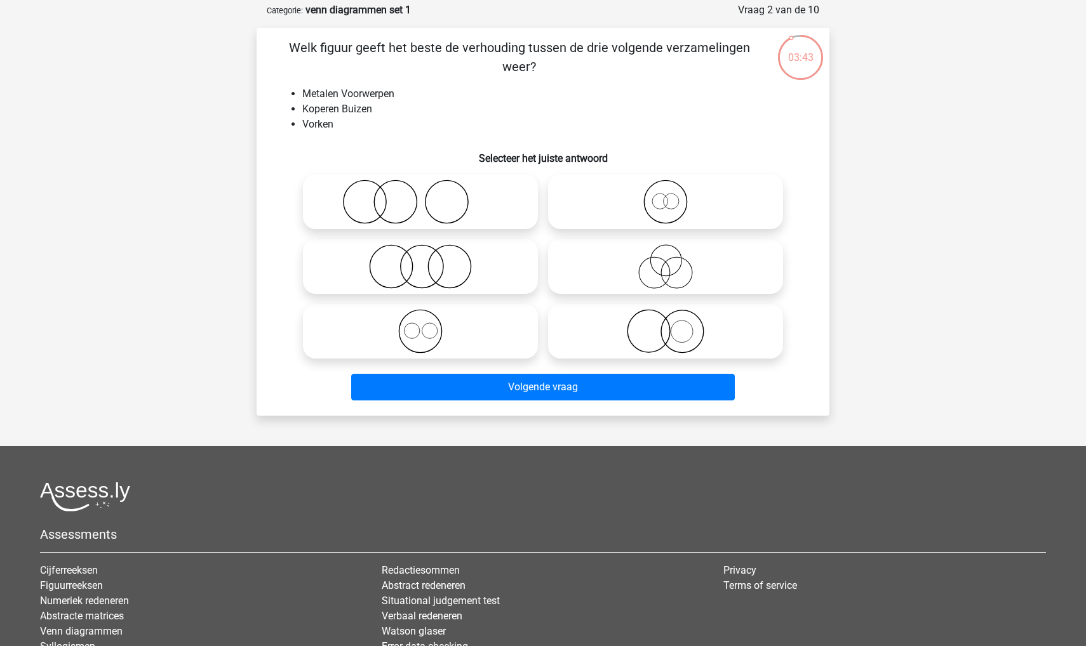
scroll to position [58, 0]
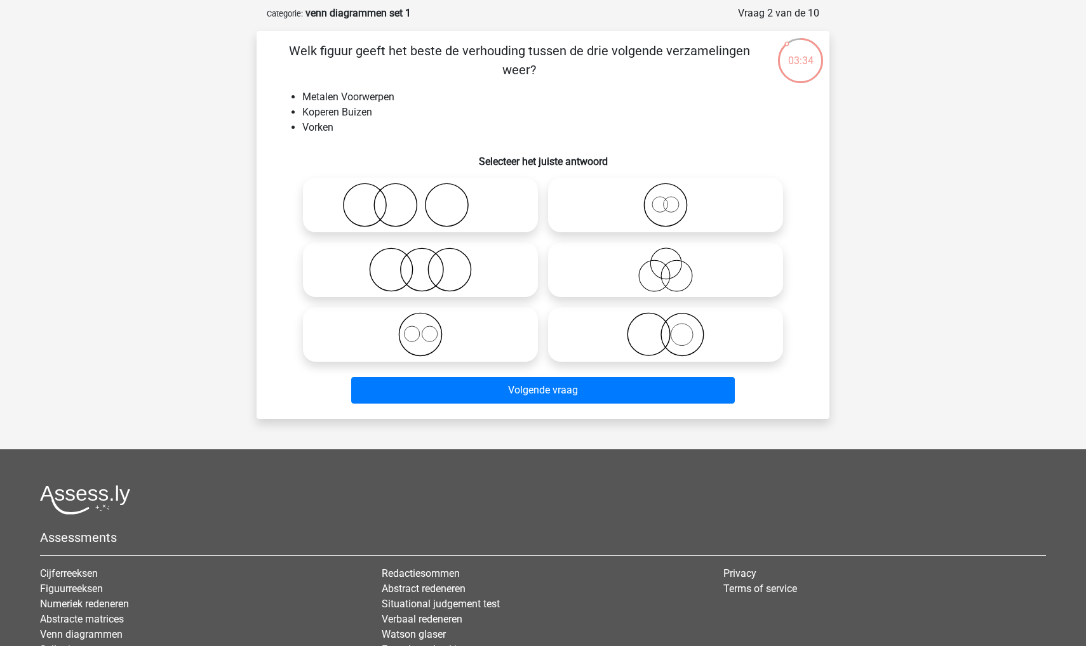
click at [418, 336] on icon at bounding box center [420, 334] width 225 height 44
click at [420, 328] on input "radio" at bounding box center [424, 324] width 8 height 8
radio input "true"
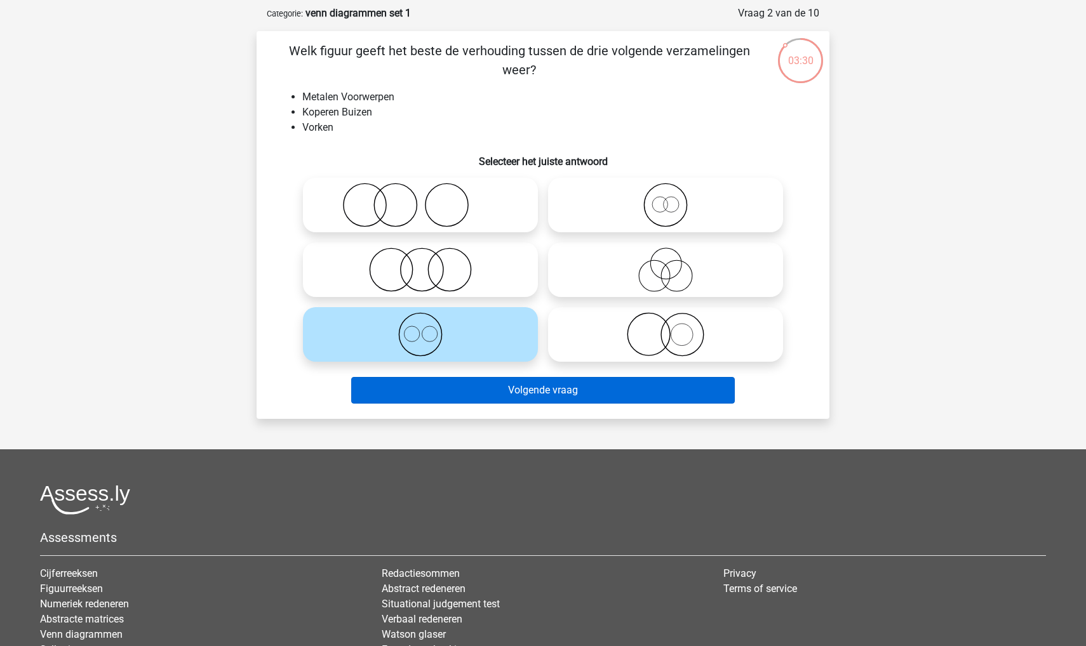
click at [441, 389] on button "Volgende vraag" at bounding box center [543, 390] width 384 height 27
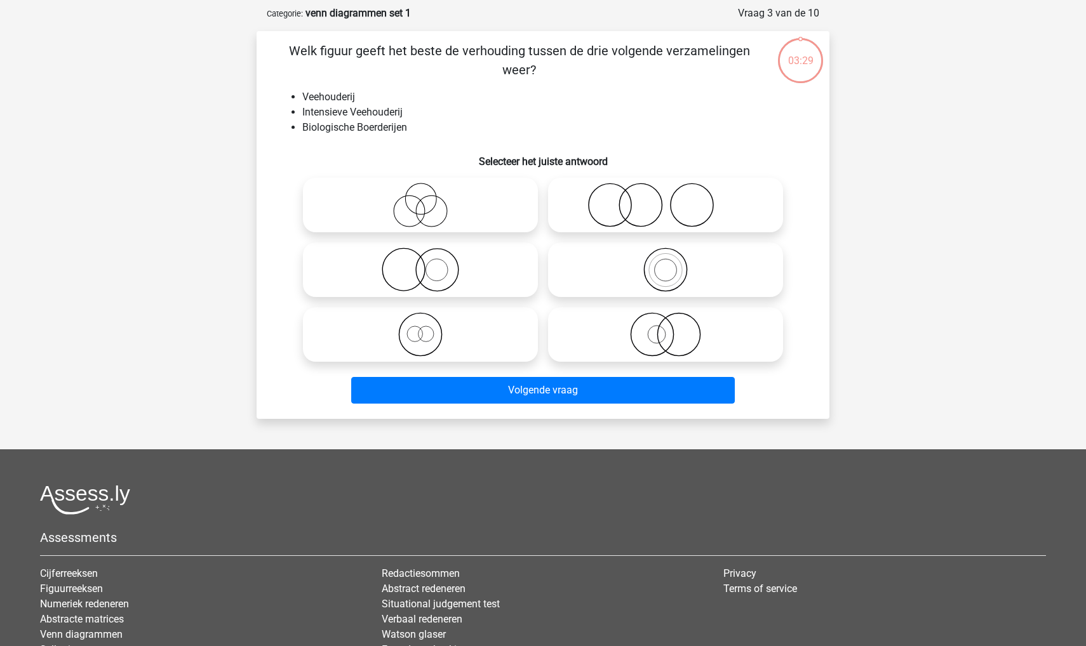
scroll to position [63, 0]
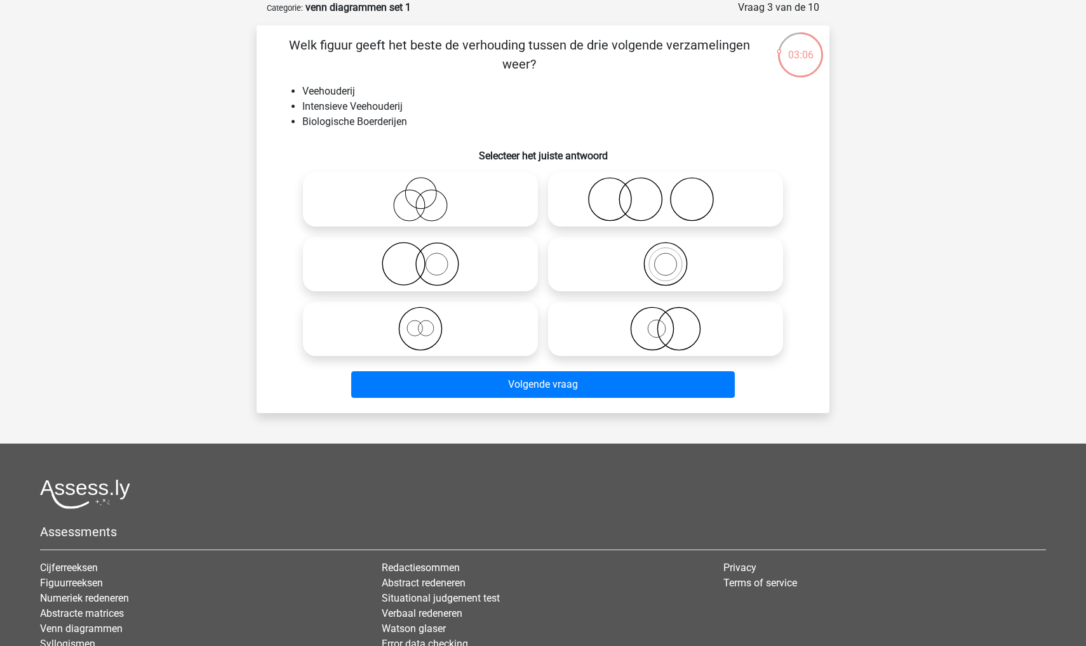
click at [434, 271] on icon at bounding box center [420, 264] width 225 height 44
click at [429, 258] on input "radio" at bounding box center [424, 253] width 8 height 8
radio input "true"
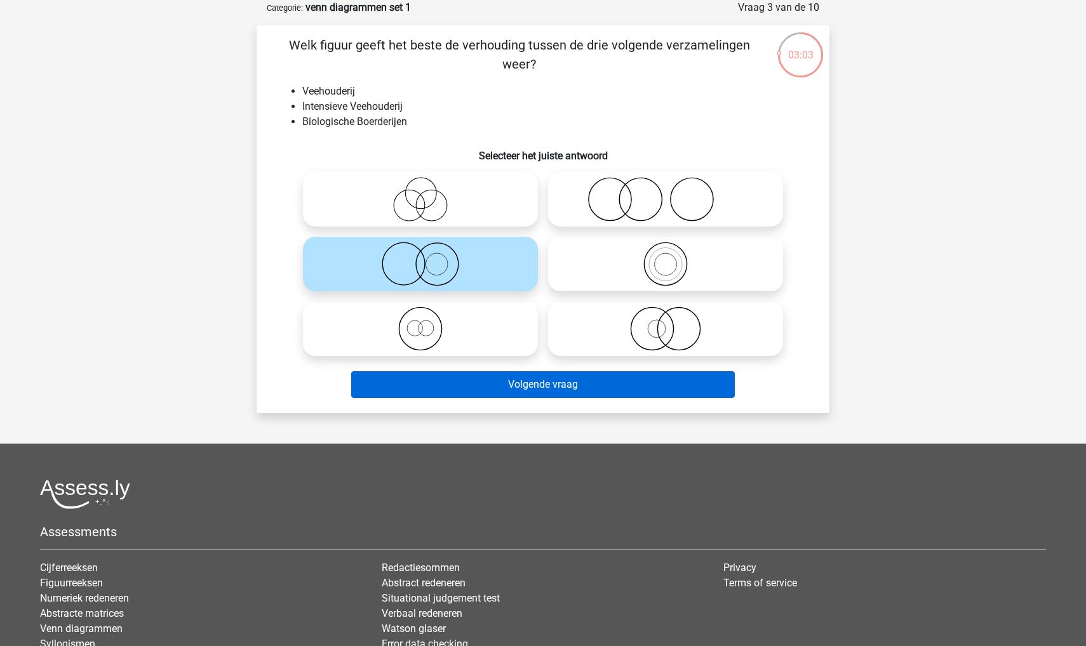
click at [464, 376] on button "Volgende vraag" at bounding box center [543, 384] width 384 height 27
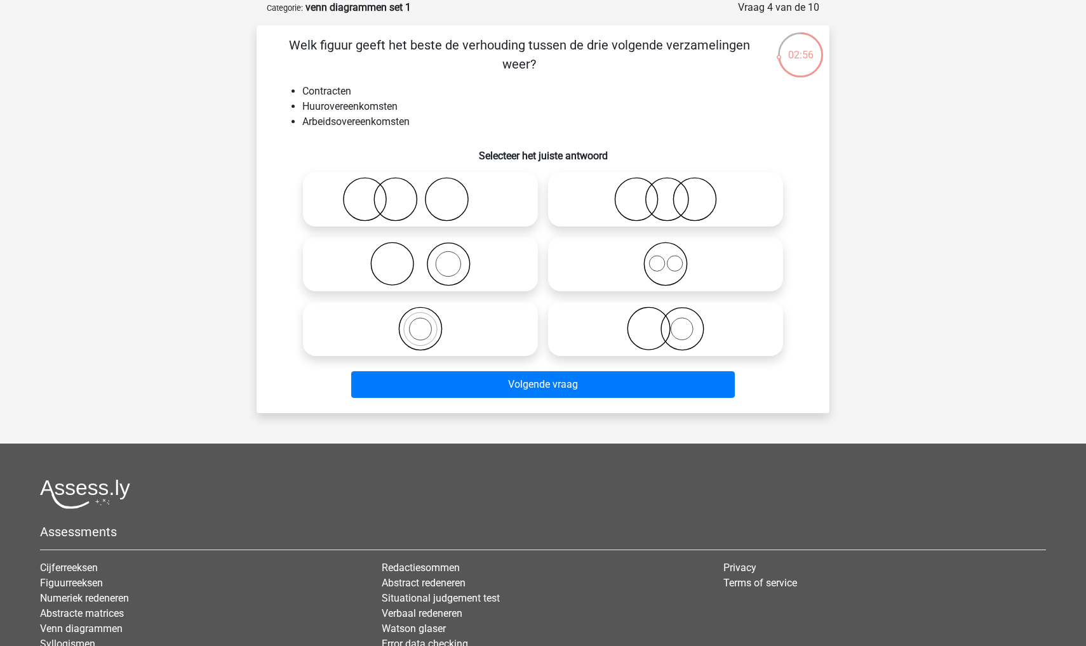
click at [658, 269] on icon at bounding box center [665, 264] width 225 height 44
click at [665, 258] on input "radio" at bounding box center [669, 253] width 8 height 8
radio input "true"
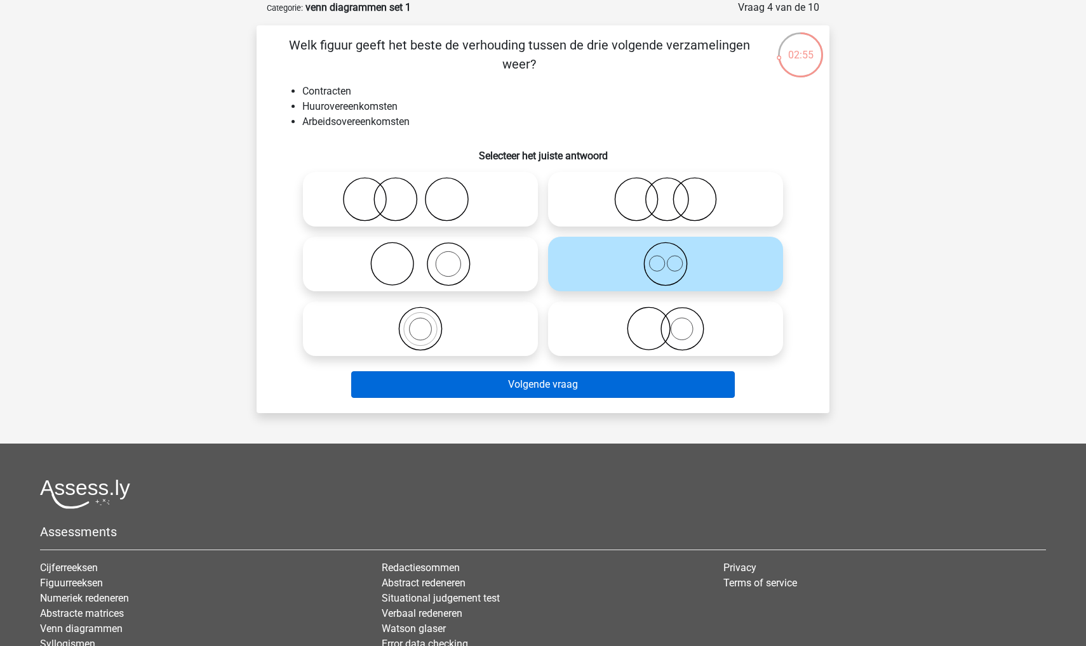
click at [560, 391] on button "Volgende vraag" at bounding box center [543, 384] width 384 height 27
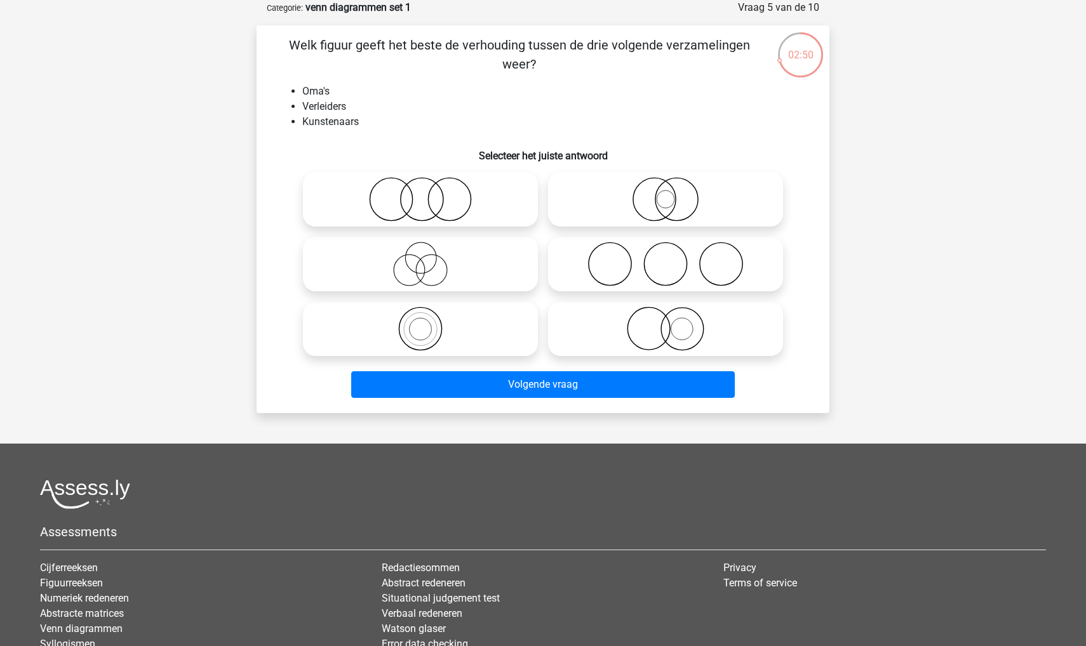
click at [606, 262] on icon at bounding box center [665, 264] width 225 height 44
click at [665, 258] on input "radio" at bounding box center [669, 253] width 8 height 8
radio input "true"
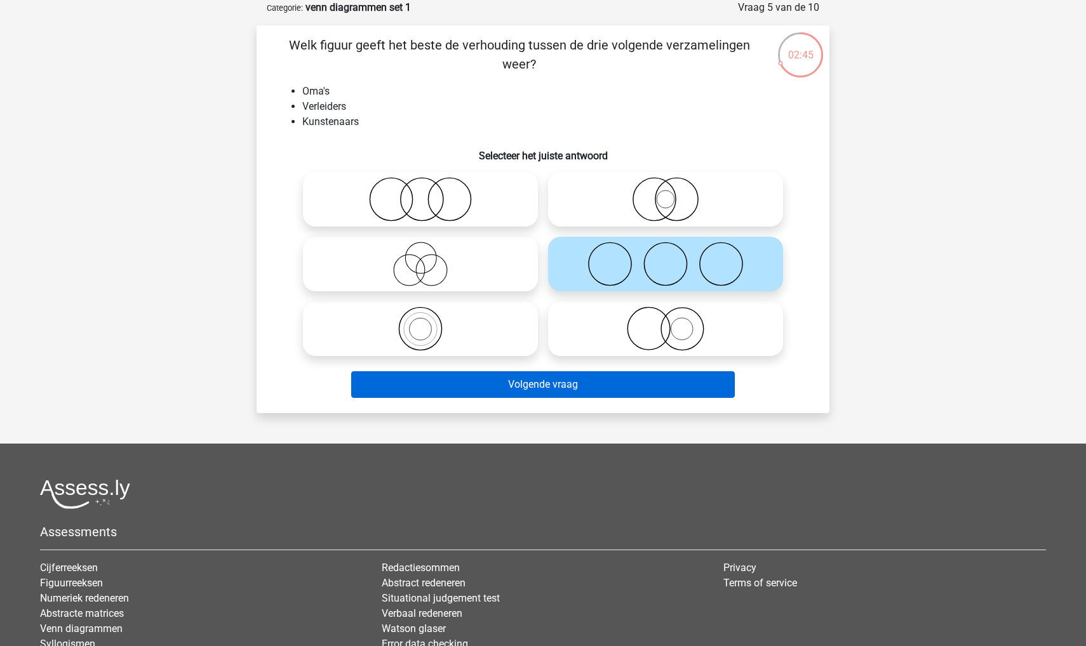
click at [477, 392] on button "Volgende vraag" at bounding box center [543, 384] width 384 height 27
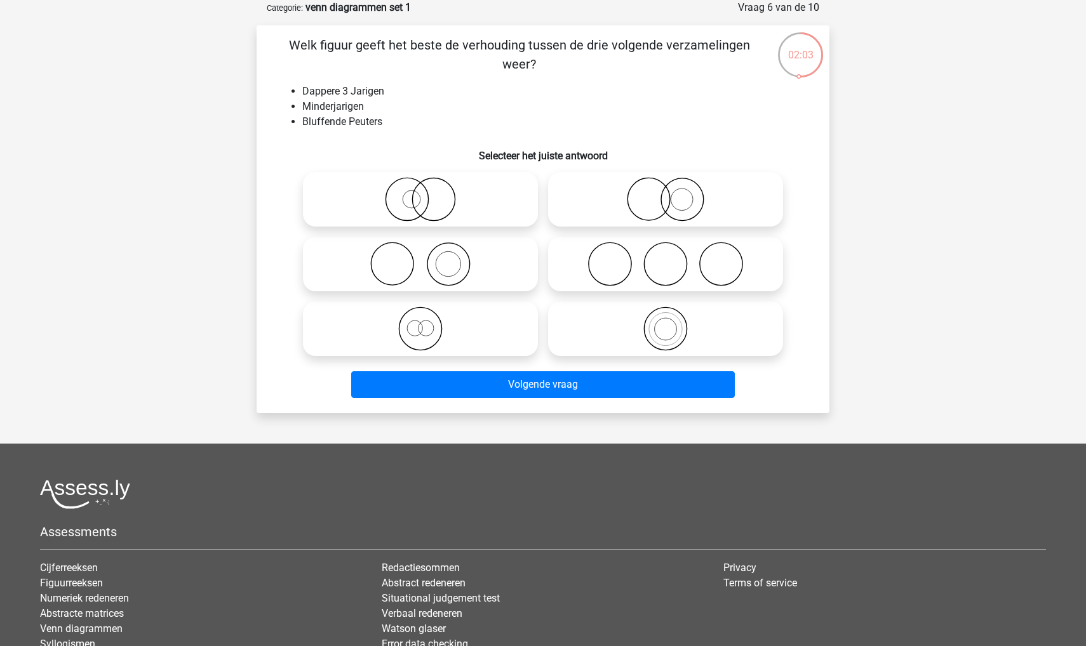
click at [418, 326] on icon at bounding box center [420, 329] width 225 height 44
click at [420, 322] on input "radio" at bounding box center [424, 318] width 8 height 8
radio input "true"
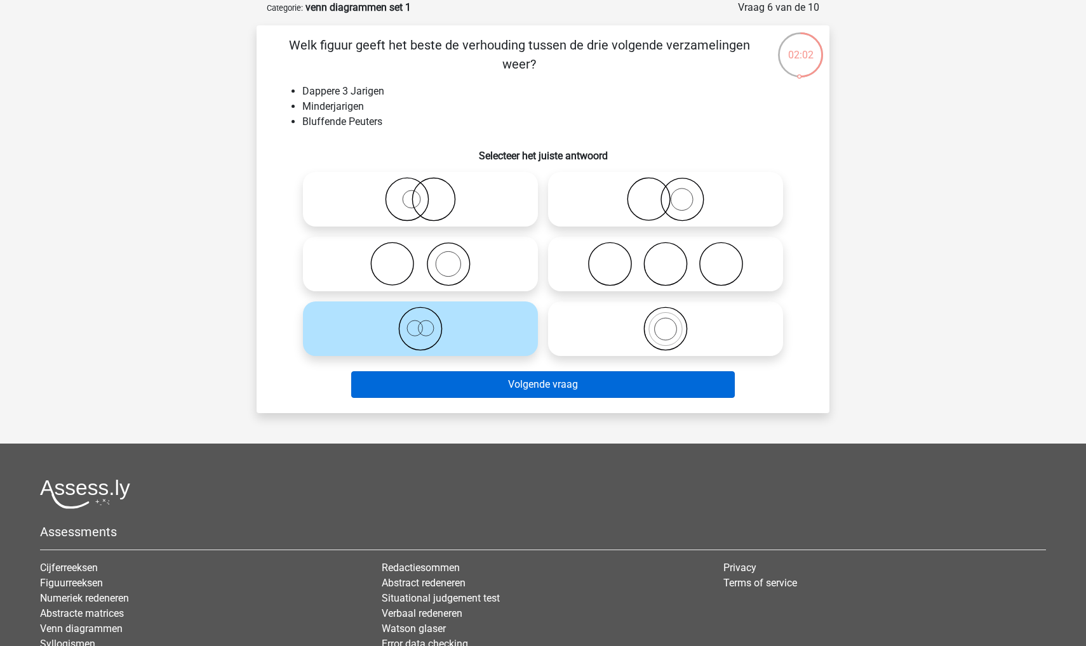
click at [422, 387] on button "Volgende vraag" at bounding box center [543, 384] width 384 height 27
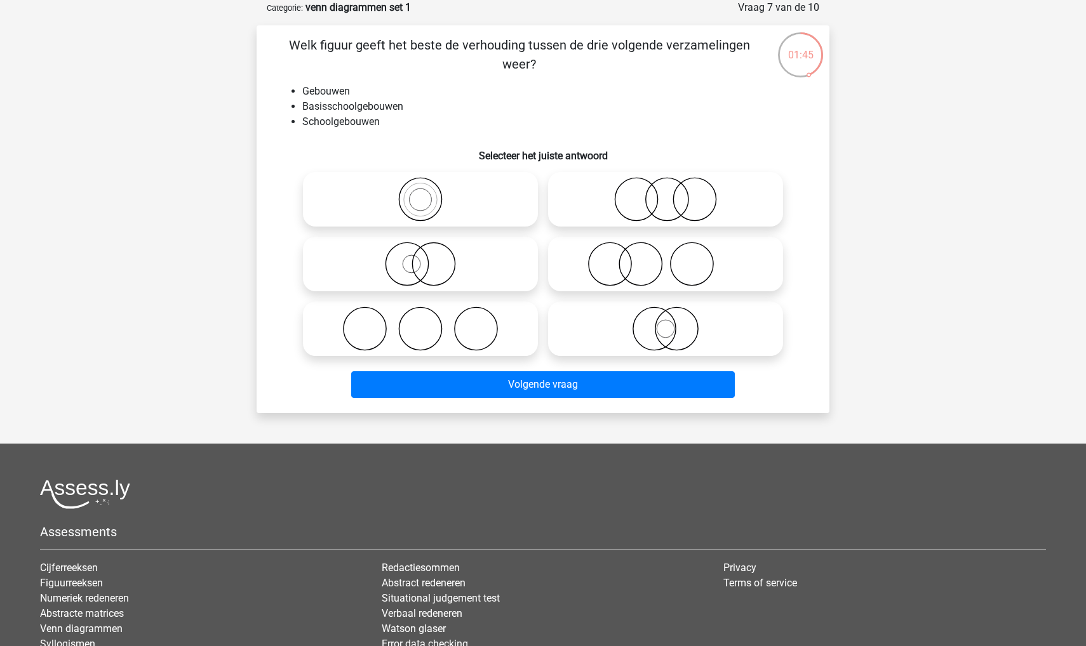
click at [413, 200] on icon at bounding box center [420, 199] width 225 height 44
click at [420, 193] on input "radio" at bounding box center [424, 189] width 8 height 8
radio input "true"
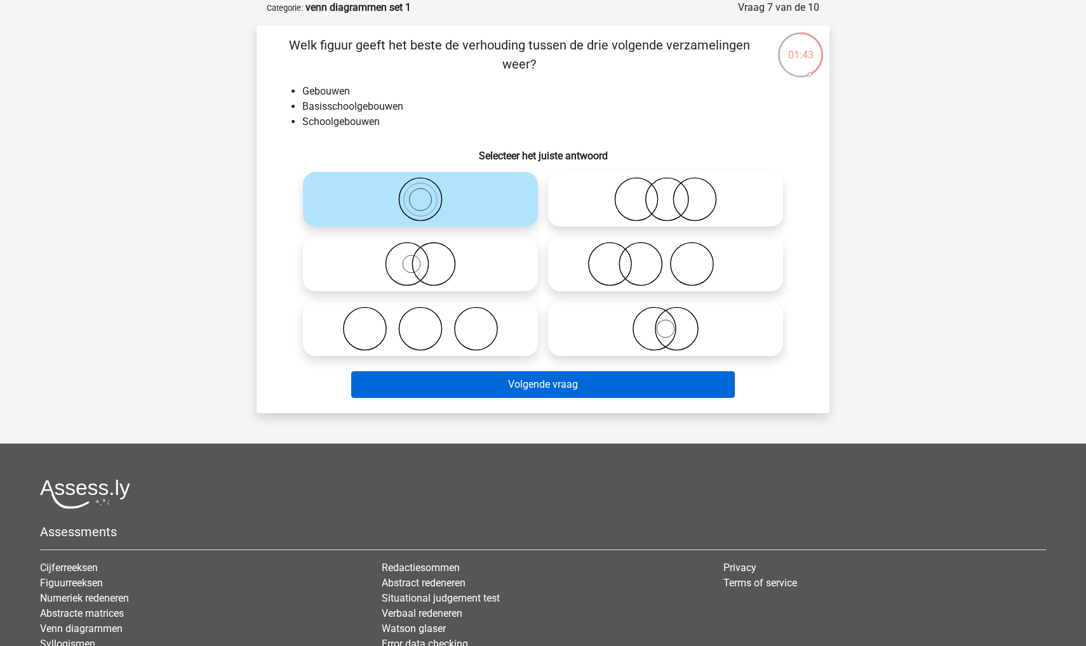
click at [471, 382] on button "Volgende vraag" at bounding box center [543, 384] width 384 height 27
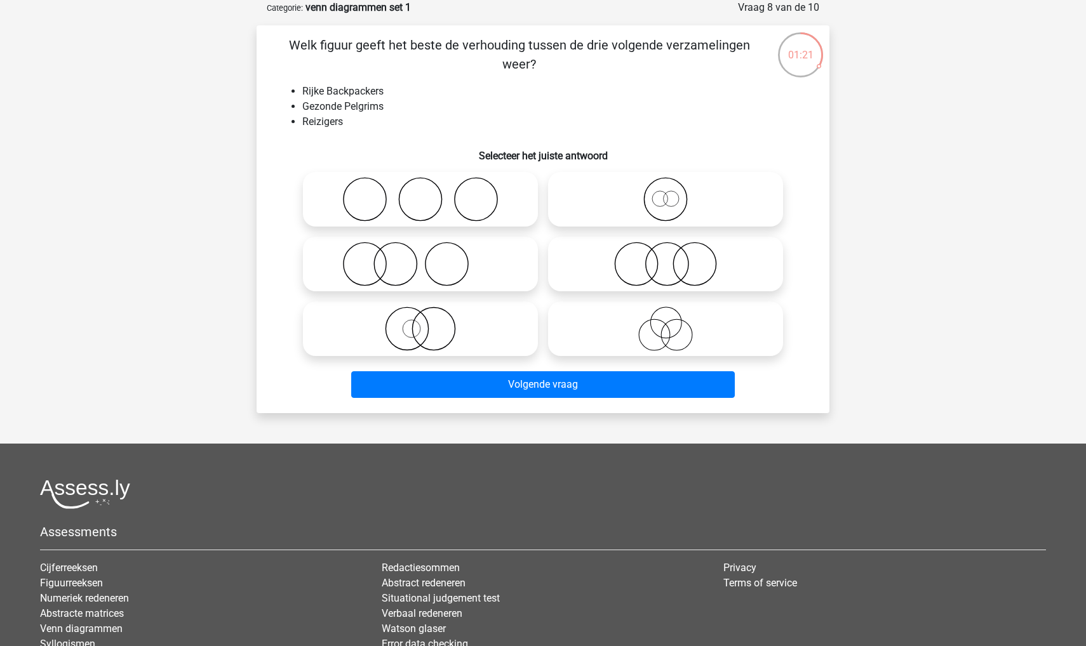
click at [644, 200] on circle at bounding box center [665, 199] width 43 height 43
click at [665, 193] on input "radio" at bounding box center [669, 189] width 8 height 8
radio input "true"
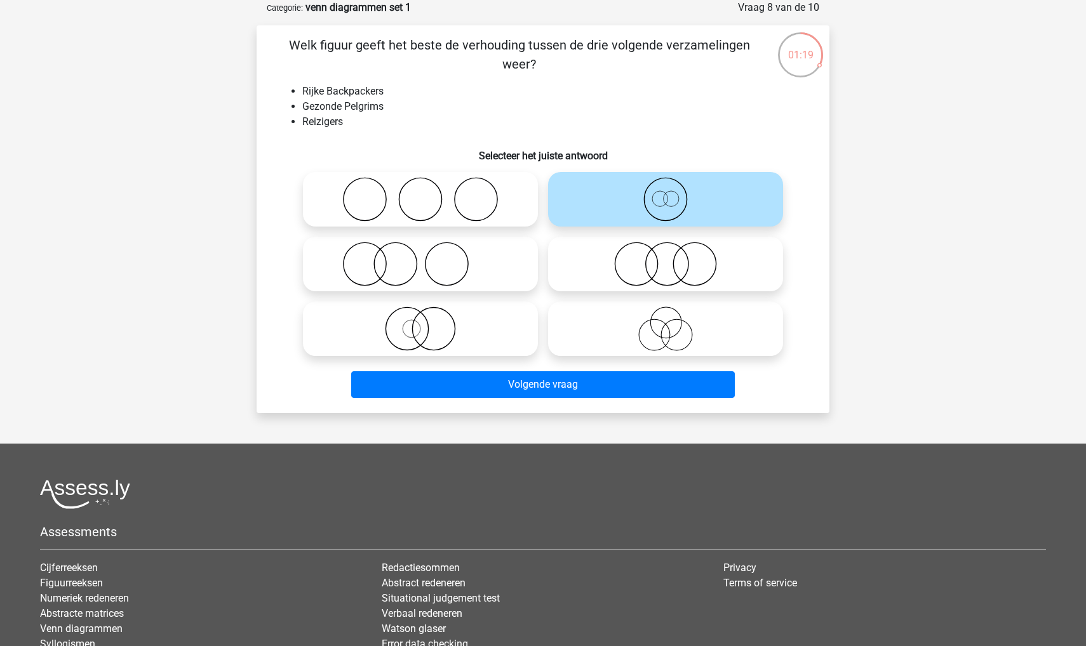
click at [455, 338] on icon at bounding box center [420, 329] width 225 height 44
click at [429, 322] on input "radio" at bounding box center [424, 318] width 8 height 8
radio input "true"
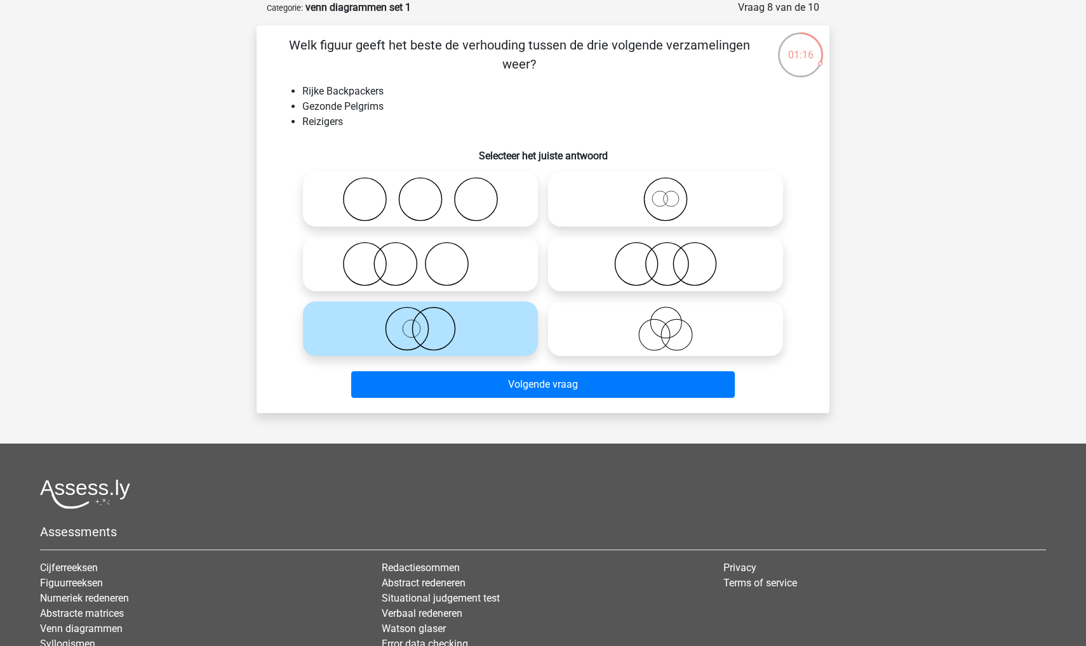
click at [610, 333] on icon at bounding box center [665, 329] width 225 height 44
click at [665, 322] on input "radio" at bounding box center [669, 318] width 8 height 8
radio input "true"
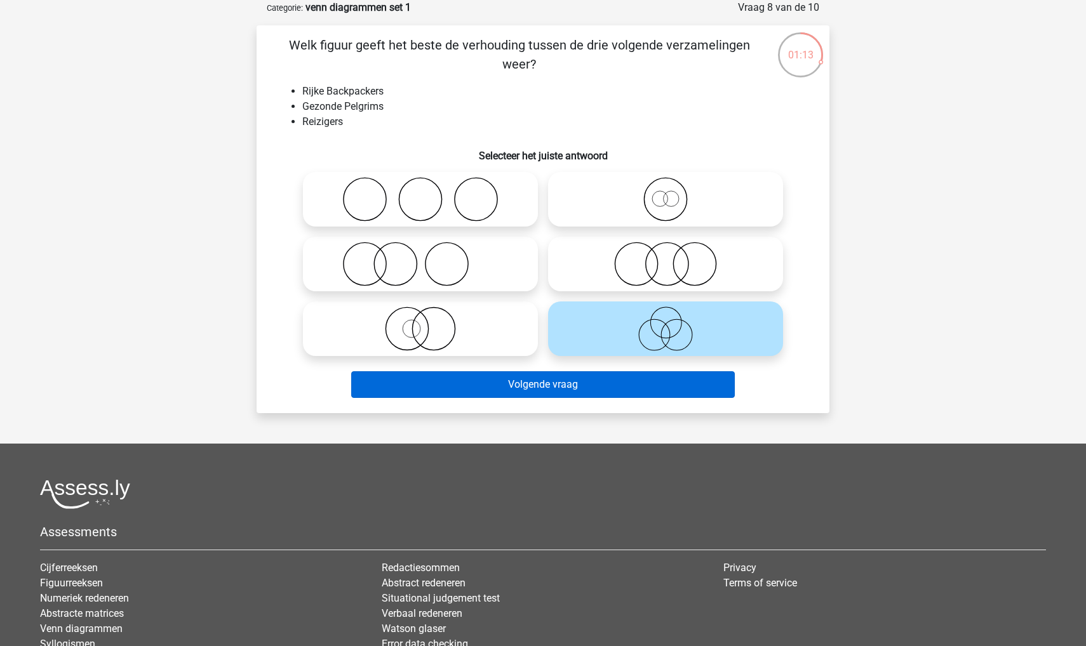
click at [589, 381] on button "Volgende vraag" at bounding box center [543, 384] width 384 height 27
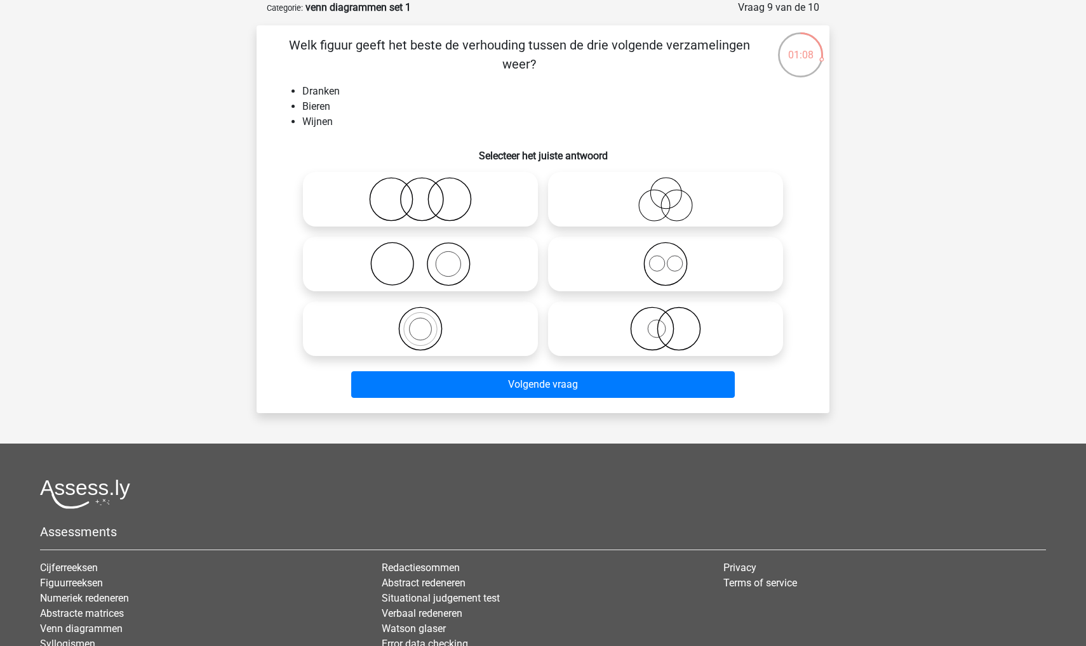
click at [637, 268] on icon at bounding box center [665, 264] width 225 height 44
click at [665, 258] on input "radio" at bounding box center [669, 253] width 8 height 8
radio input "true"
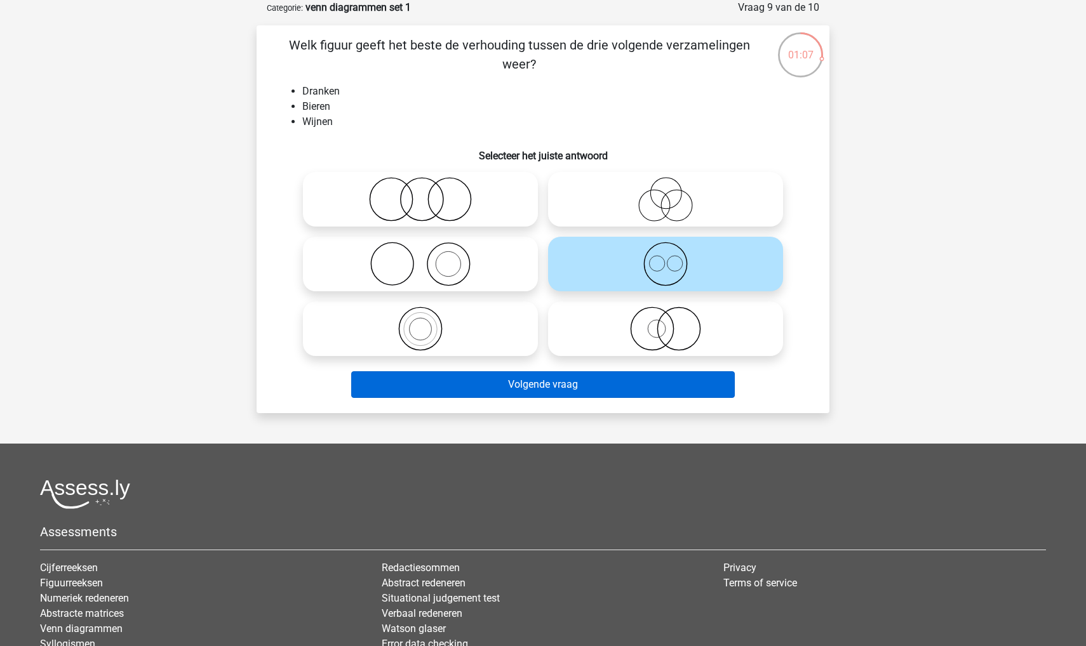
click at [608, 382] on button "Volgende vraag" at bounding box center [543, 384] width 384 height 27
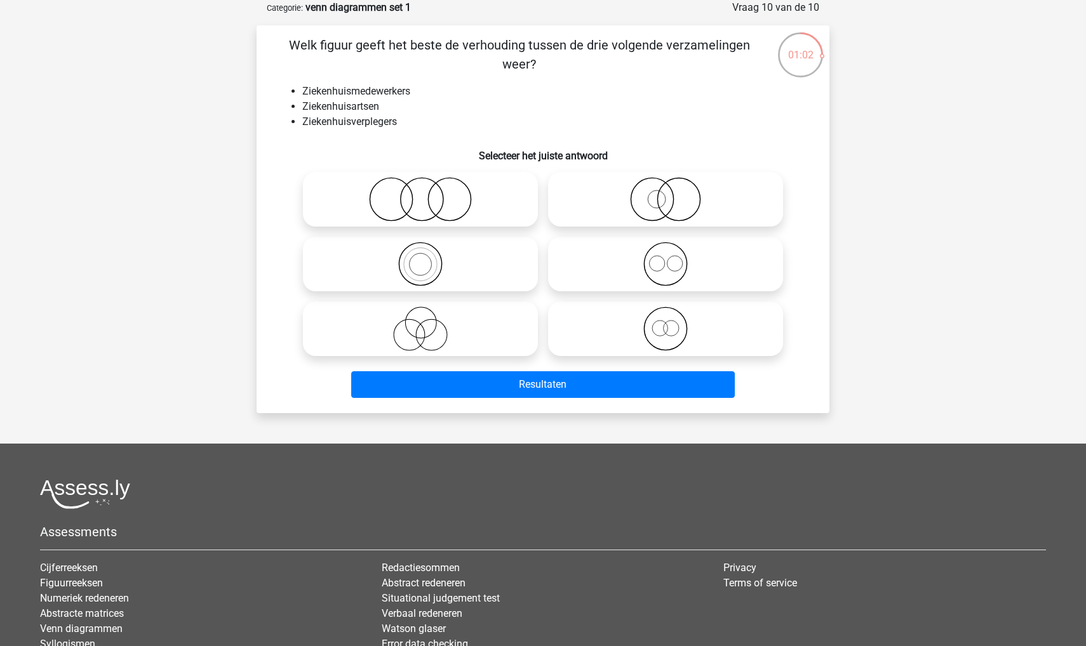
click at [434, 335] on icon at bounding box center [420, 329] width 225 height 44
click at [429, 322] on input "radio" at bounding box center [424, 318] width 8 height 8
radio input "true"
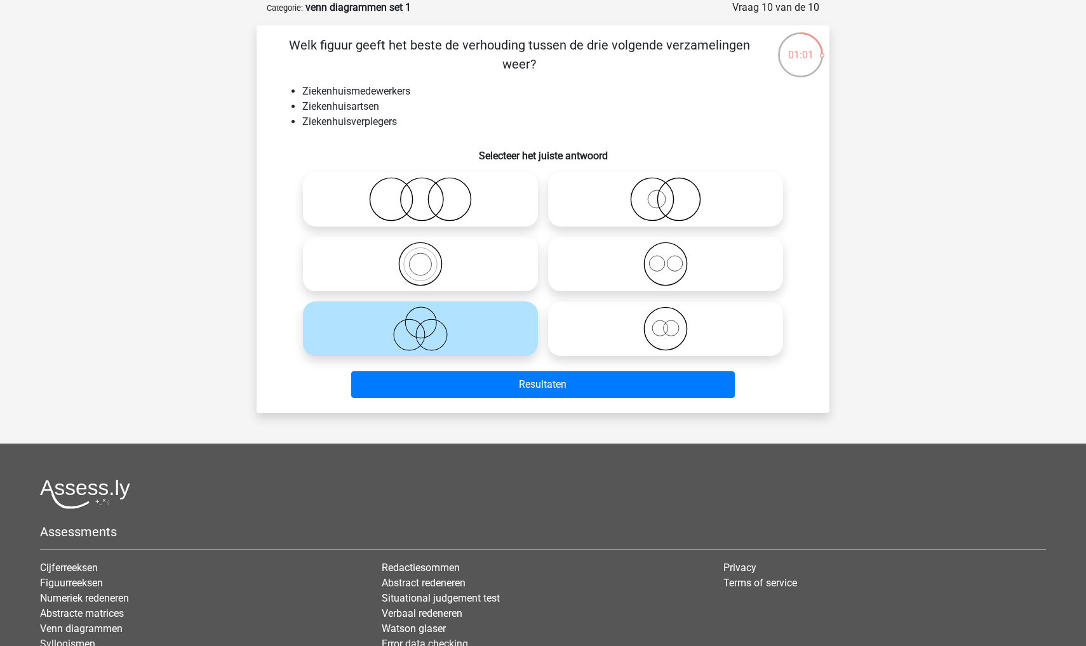
click at [412, 342] on icon at bounding box center [420, 329] width 225 height 44
click at [420, 322] on input "radio" at bounding box center [424, 318] width 8 height 8
click at [412, 342] on icon at bounding box center [420, 329] width 225 height 44
click at [420, 322] on input "radio" at bounding box center [424, 318] width 8 height 8
click at [613, 253] on icon at bounding box center [665, 264] width 225 height 44
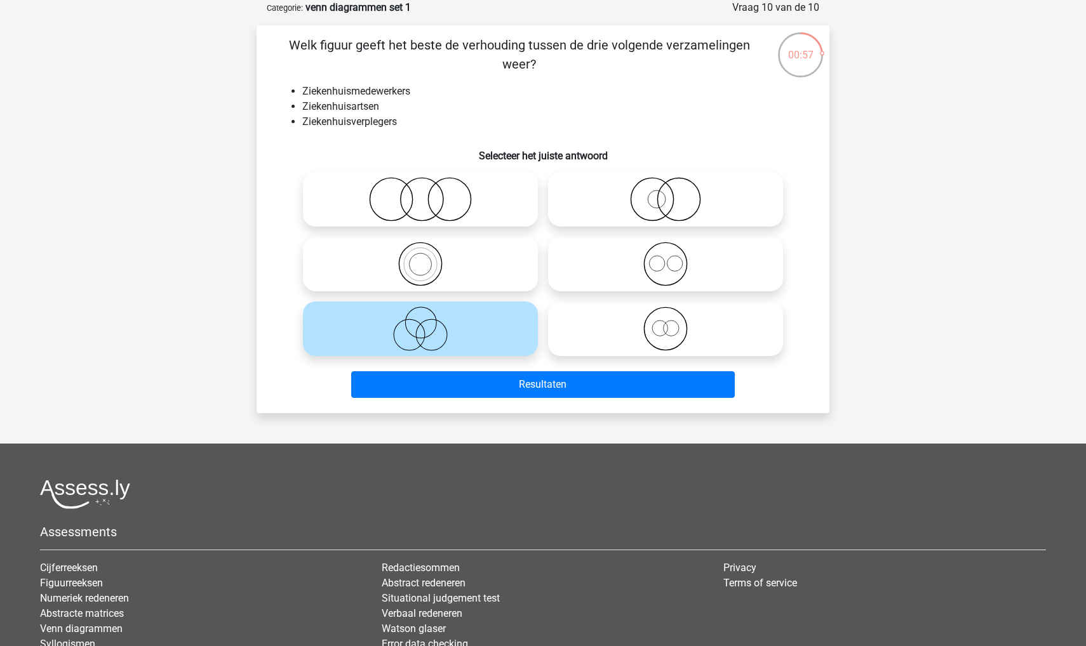
click at [665, 253] on input "radio" at bounding box center [669, 253] width 8 height 8
radio input "true"
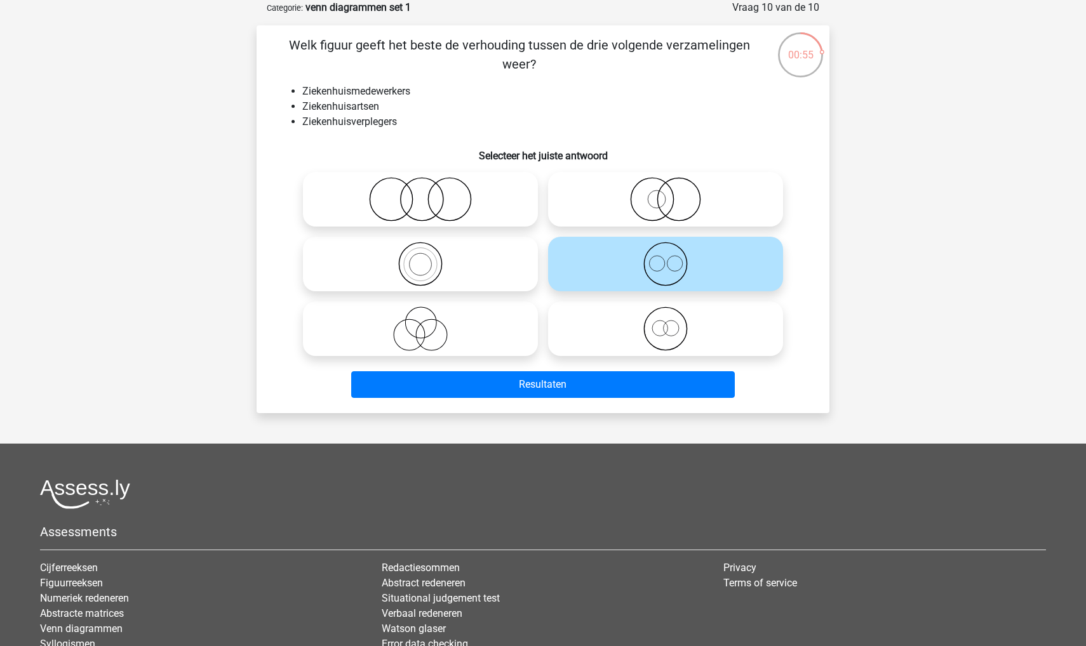
click at [606, 329] on icon at bounding box center [665, 329] width 225 height 44
click at [665, 322] on input "radio" at bounding box center [669, 318] width 8 height 8
radio input "true"
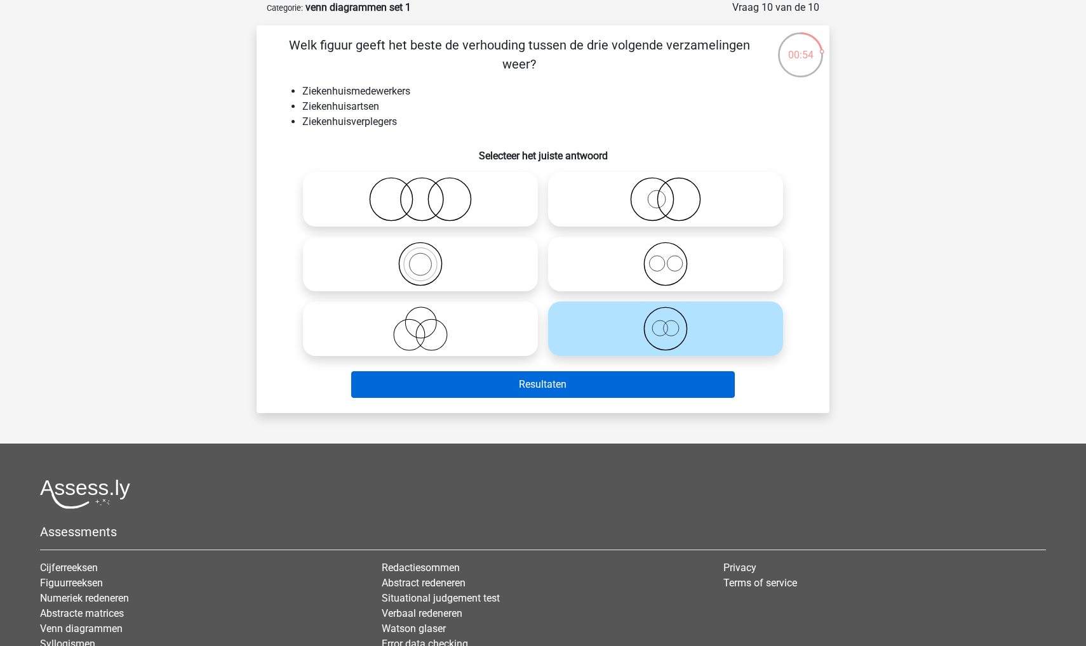
click at [599, 389] on button "Resultaten" at bounding box center [543, 384] width 384 height 27
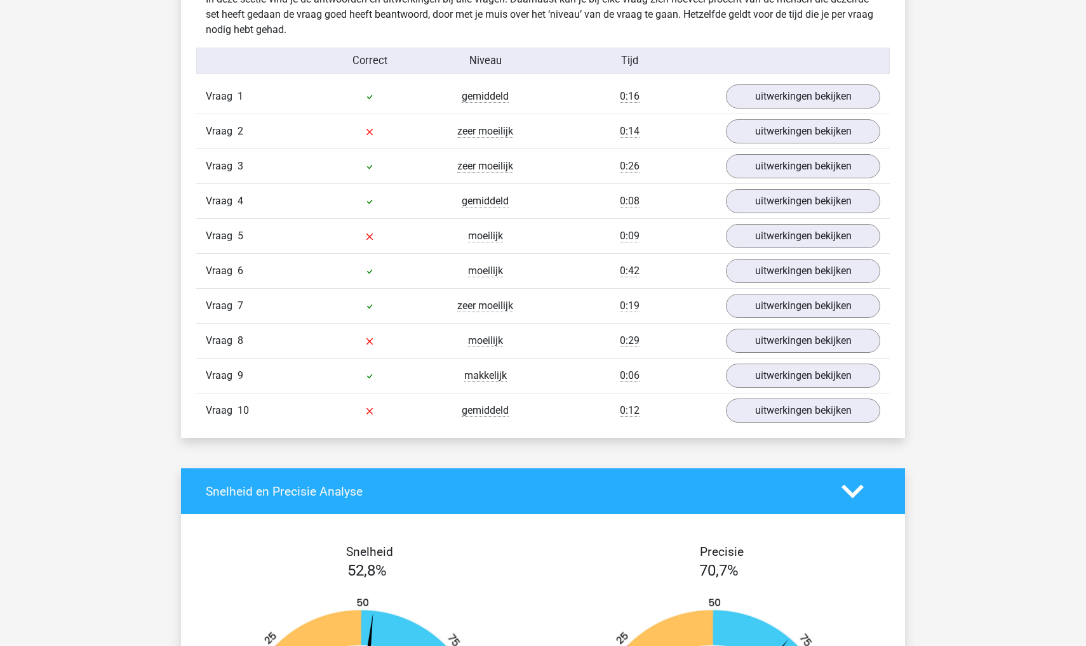
scroll to position [764, 0]
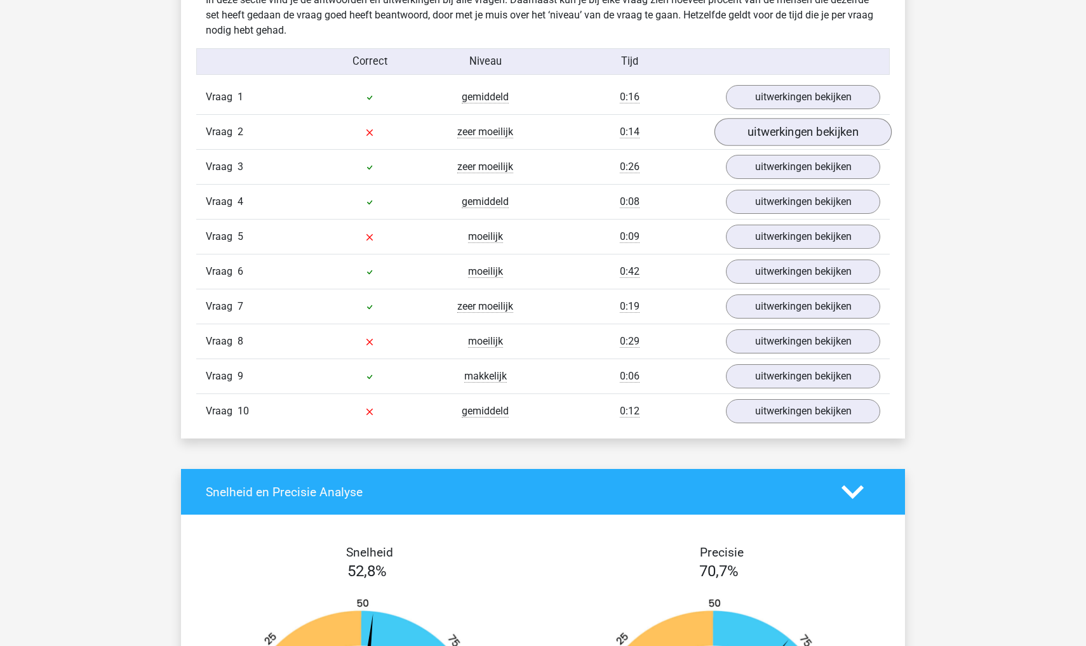
click at [756, 141] on link "uitwerkingen bekijken" at bounding box center [802, 133] width 177 height 28
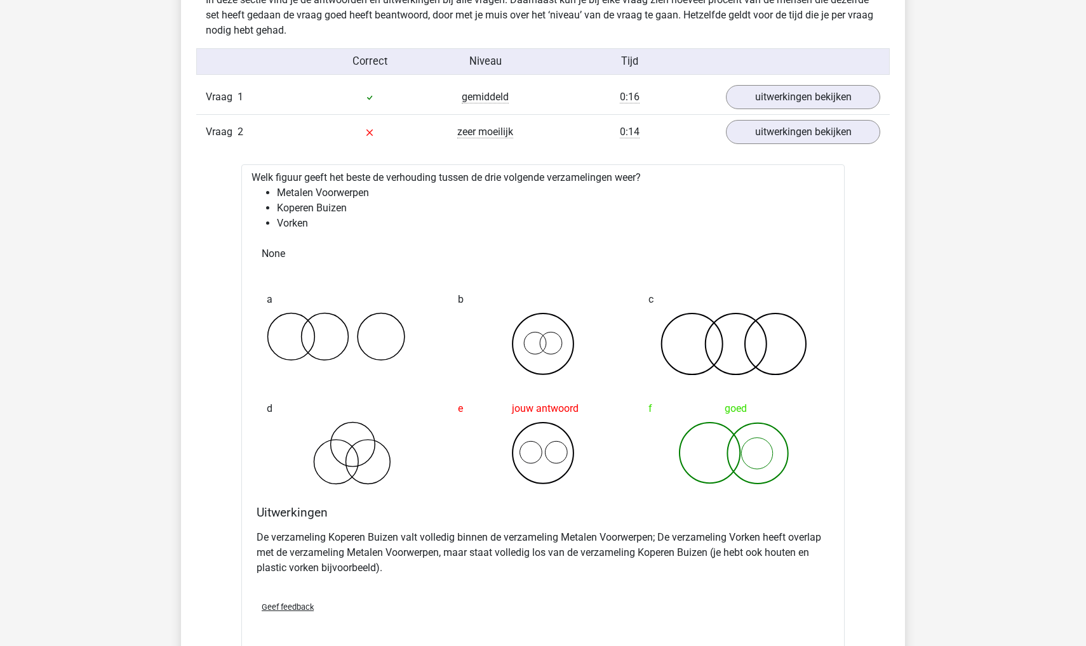
click at [524, 469] on icon at bounding box center [543, 453] width 171 height 63
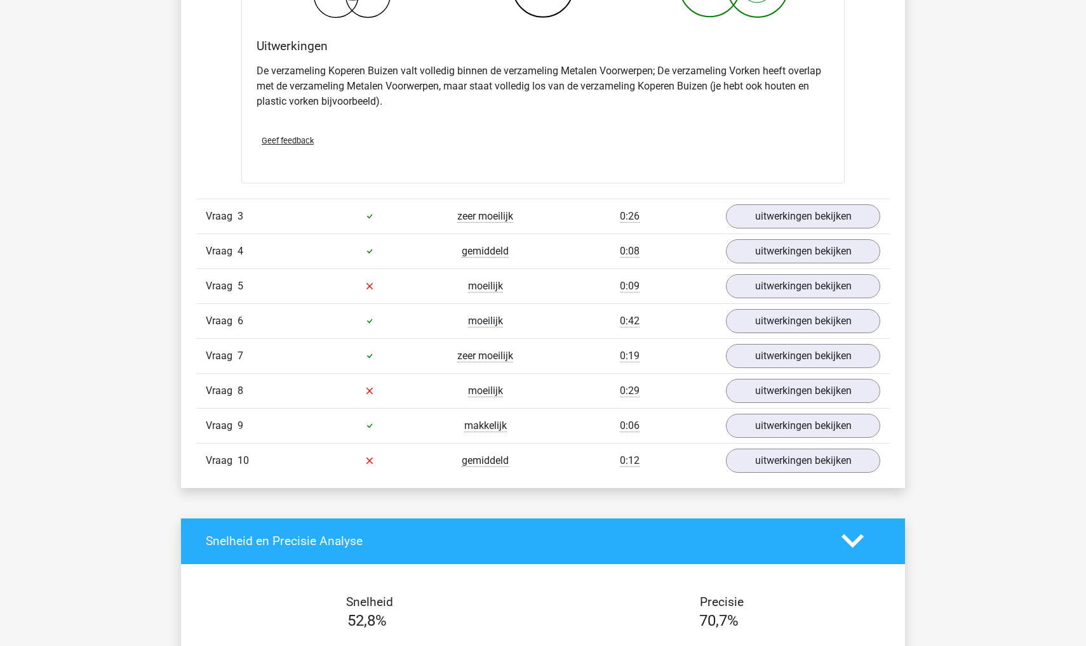
scroll to position [1251, 0]
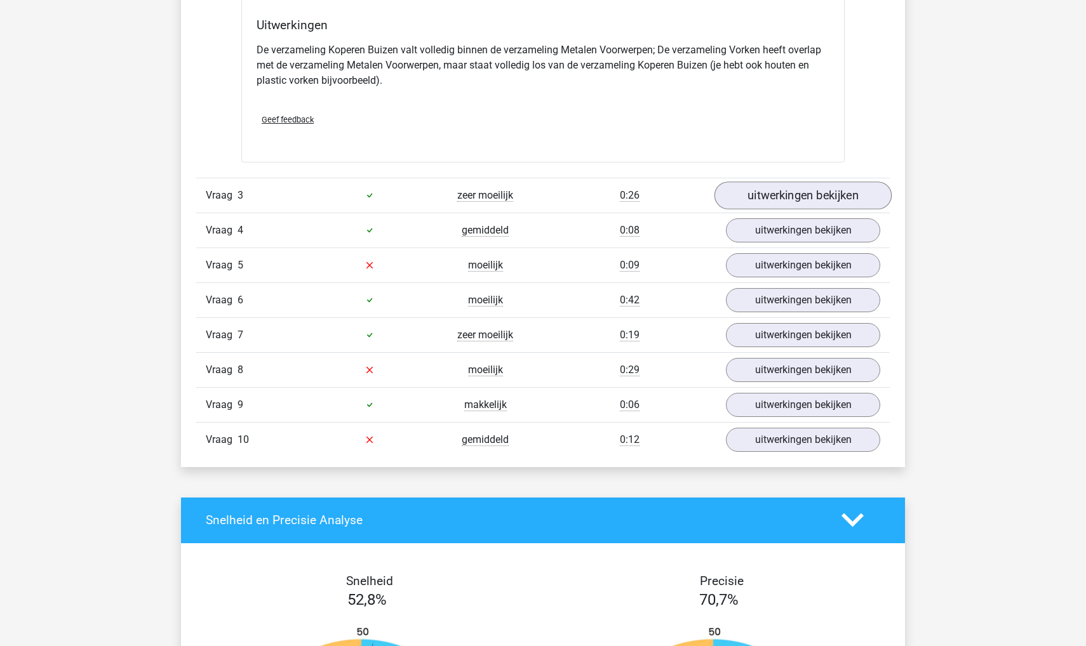
click at [795, 202] on link "uitwerkingen bekijken" at bounding box center [802, 196] width 177 height 28
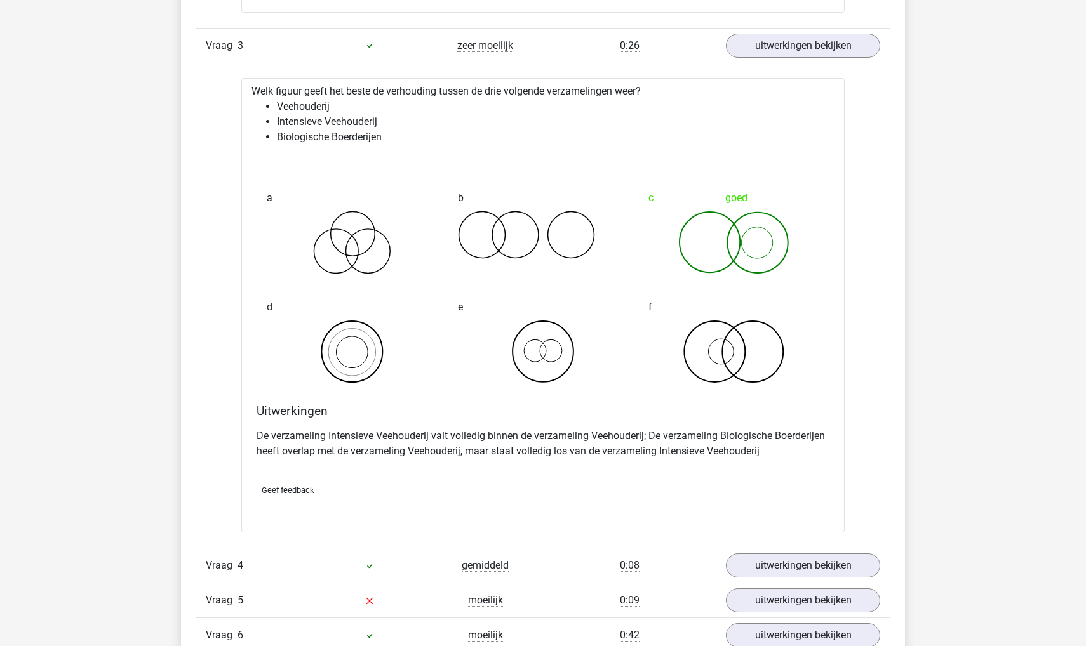
scroll to position [1408, 0]
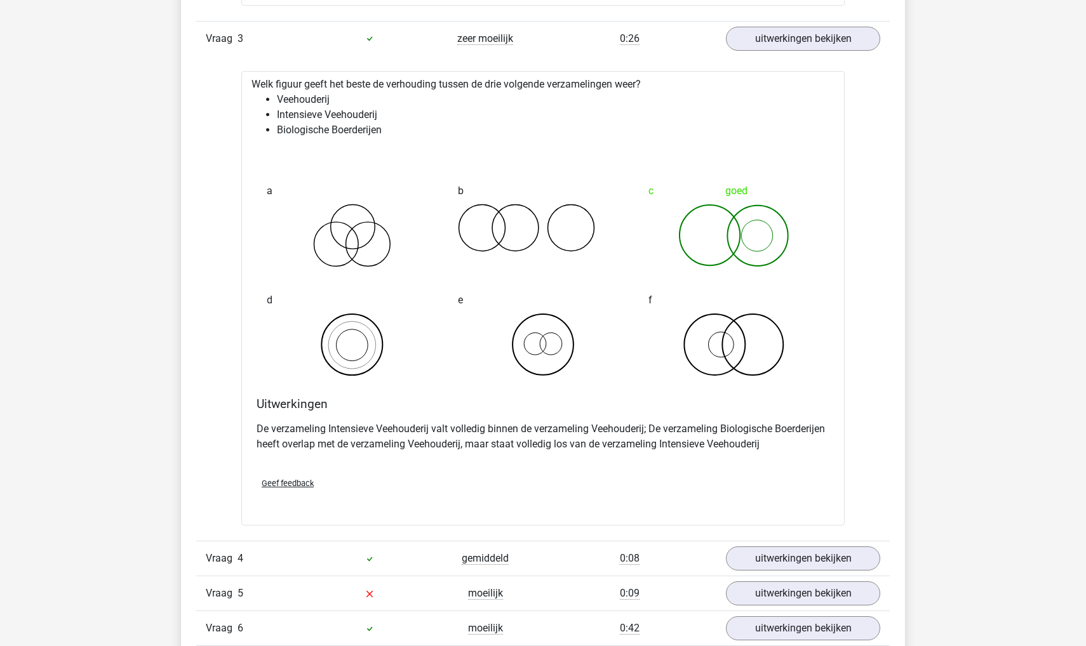
click at [542, 427] on p "De verzameling Intensieve Veehouderij valt volledig binnen de verzameling Veeho…" at bounding box center [542, 437] width 573 height 30
click at [527, 430] on p "De verzameling Intensieve Veehouderij valt volledig binnen de verzameling Veeho…" at bounding box center [542, 437] width 573 height 30
click at [514, 430] on p "De verzameling Intensieve Veehouderij valt volledig binnen de verzameling Veeho…" at bounding box center [542, 437] width 573 height 30
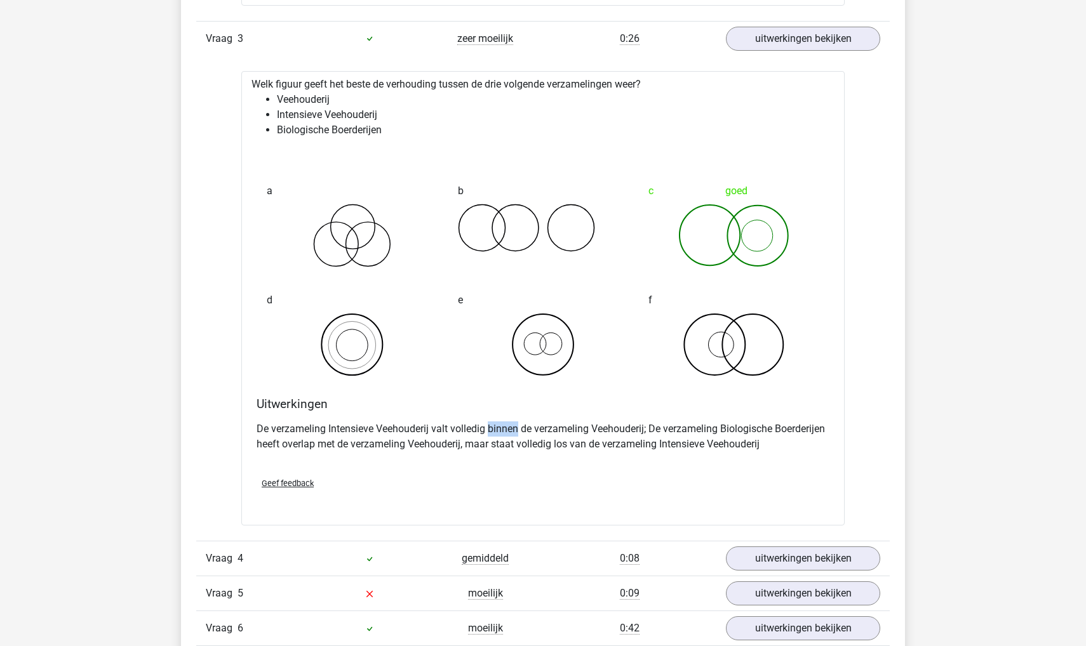
click at [514, 430] on p "De verzameling Intensieve Veehouderij valt volledig binnen de verzameling Veeho…" at bounding box center [542, 437] width 573 height 30
click at [495, 445] on p "De verzameling Intensieve Veehouderij valt volledig binnen de verzameling Veeho…" at bounding box center [542, 437] width 573 height 30
click at [527, 444] on p "De verzameling Intensieve Veehouderij valt volledig binnen de verzameling Veeho…" at bounding box center [542, 437] width 573 height 30
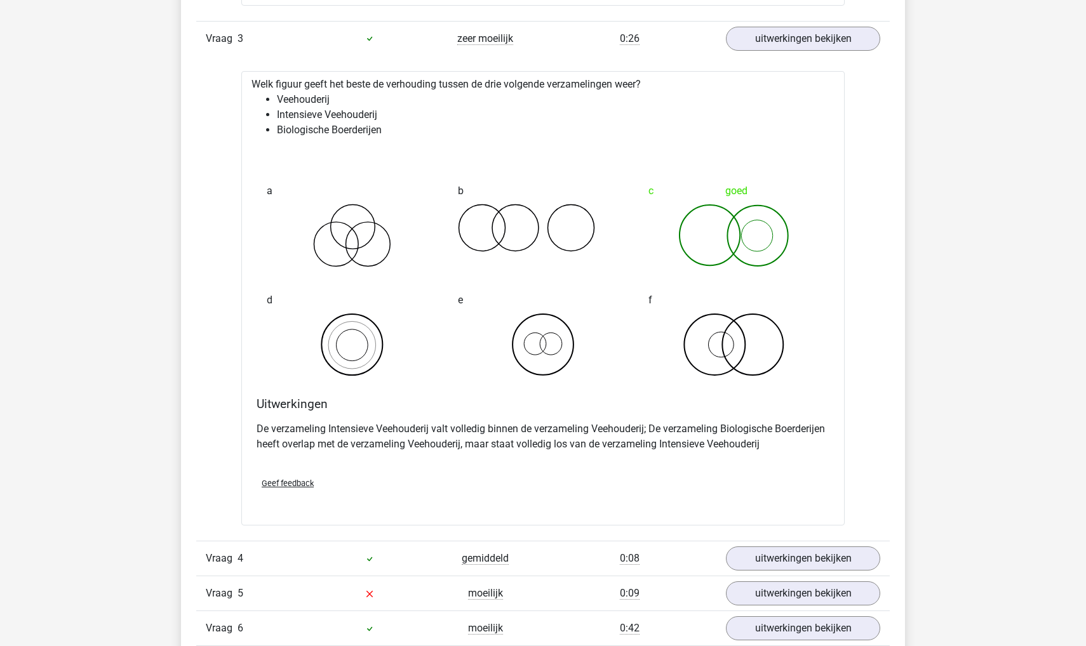
click at [547, 434] on p "De verzameling Intensieve Veehouderij valt volledig binnen de verzameling Veeho…" at bounding box center [542, 437] width 573 height 30
click at [522, 431] on p "De verzameling Intensieve Veehouderij valt volledig binnen de verzameling Veeho…" at bounding box center [542, 437] width 573 height 30
click at [519, 447] on p "De verzameling Intensieve Veehouderij valt volledig binnen de verzameling Veeho…" at bounding box center [542, 437] width 573 height 30
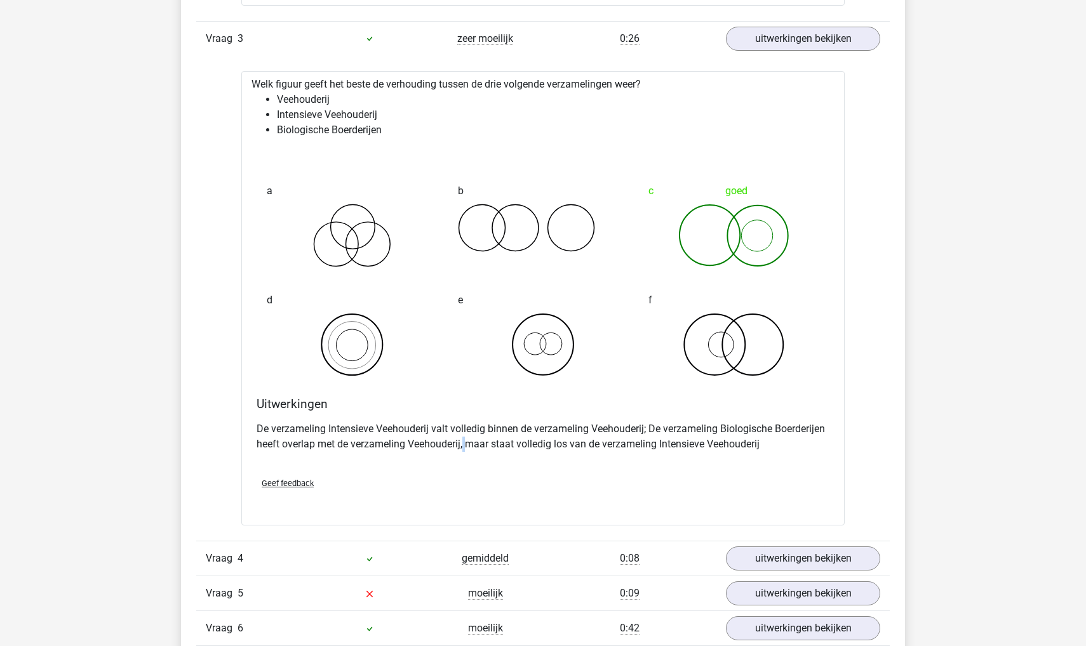
click at [519, 447] on p "De verzameling Intensieve Veehouderij valt volledig binnen de verzameling Veeho…" at bounding box center [542, 437] width 573 height 30
click at [479, 447] on p "De verzameling Intensieve Veehouderij valt volledig binnen de verzameling Veeho…" at bounding box center [542, 437] width 573 height 30
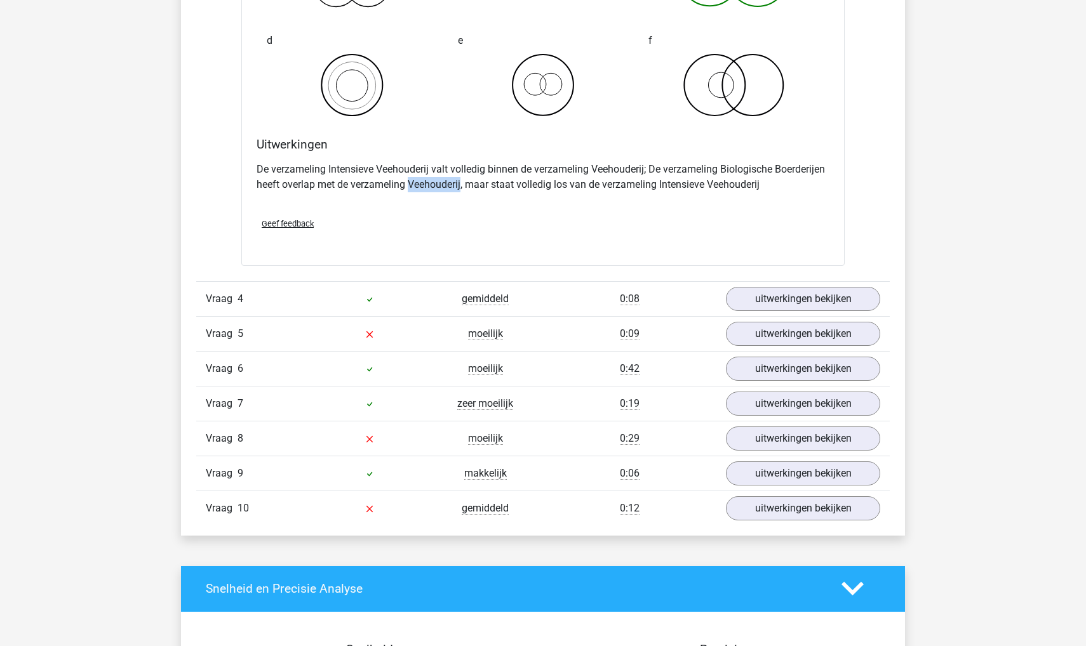
scroll to position [1691, 0]
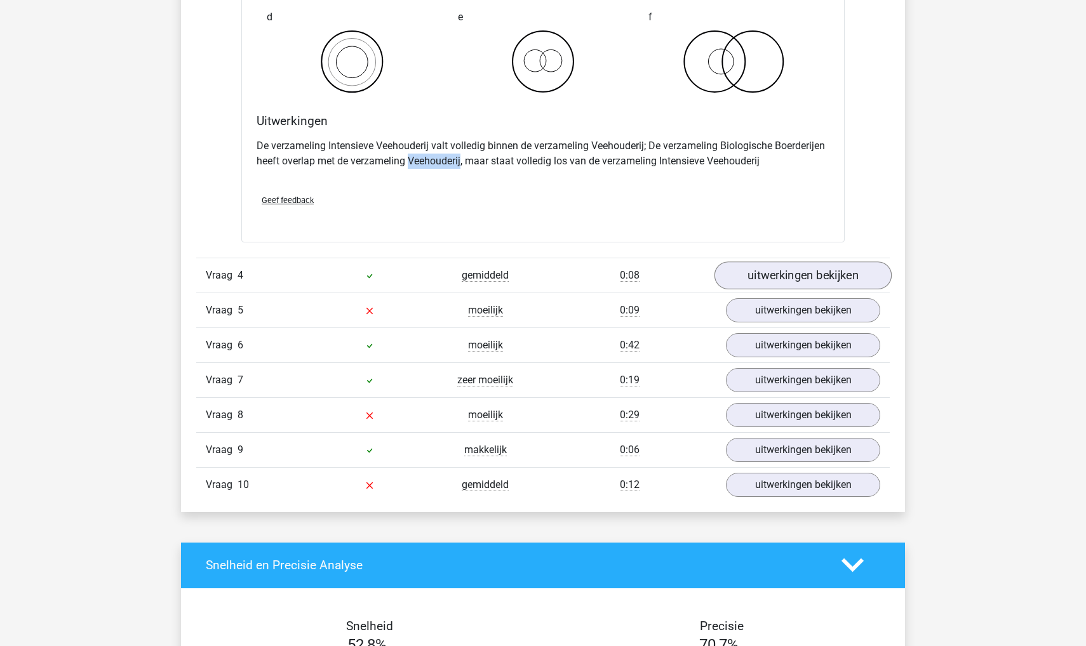
click at [792, 278] on link "uitwerkingen bekijken" at bounding box center [802, 276] width 177 height 28
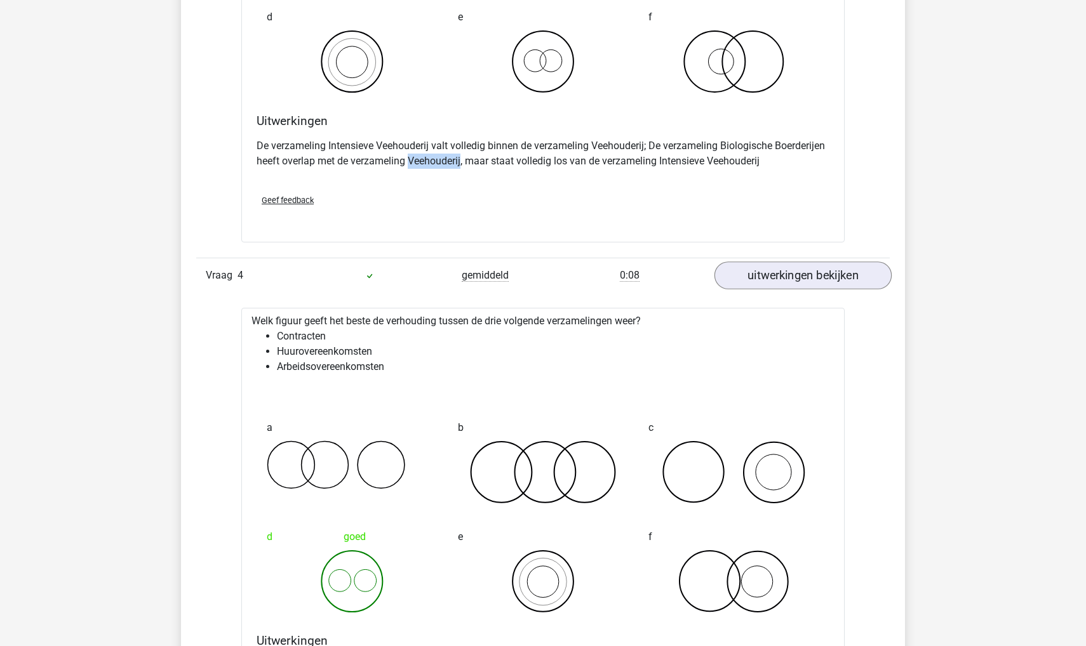
click at [792, 278] on link "uitwerkingen bekijken" at bounding box center [802, 276] width 177 height 28
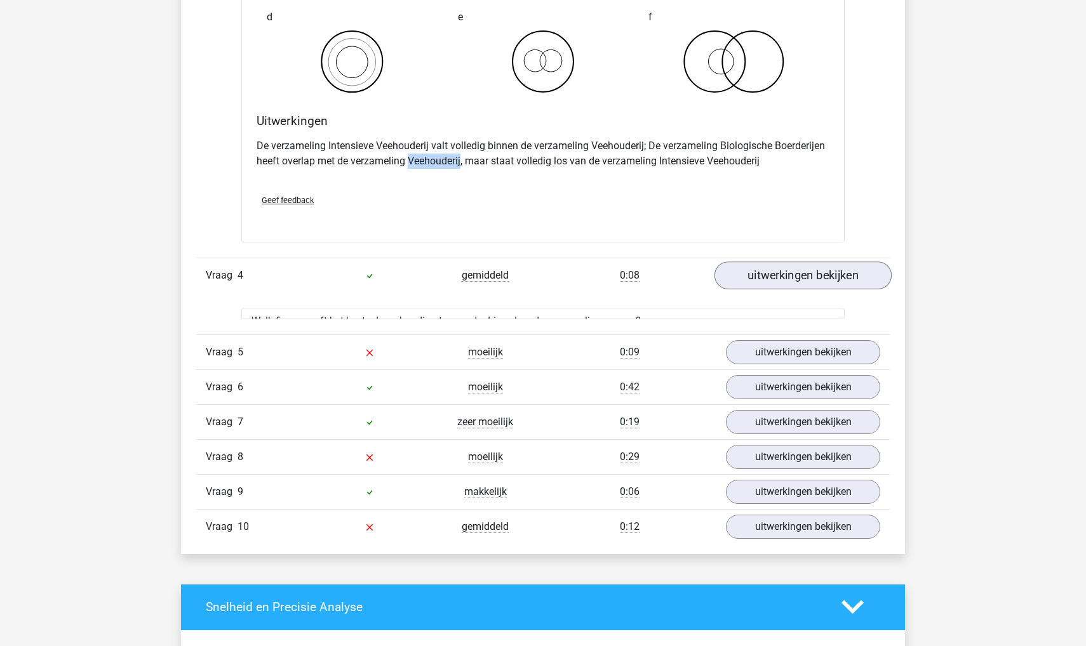
click at [792, 278] on link "uitwerkingen bekijken" at bounding box center [802, 276] width 177 height 28
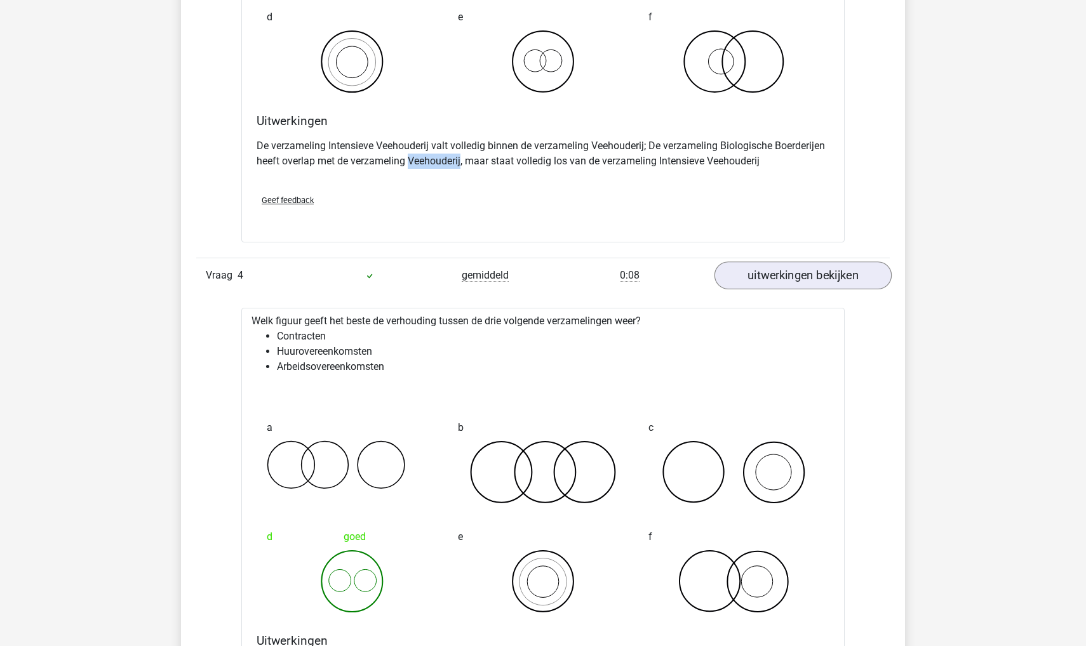
click at [792, 278] on link "uitwerkingen bekijken" at bounding box center [802, 276] width 177 height 28
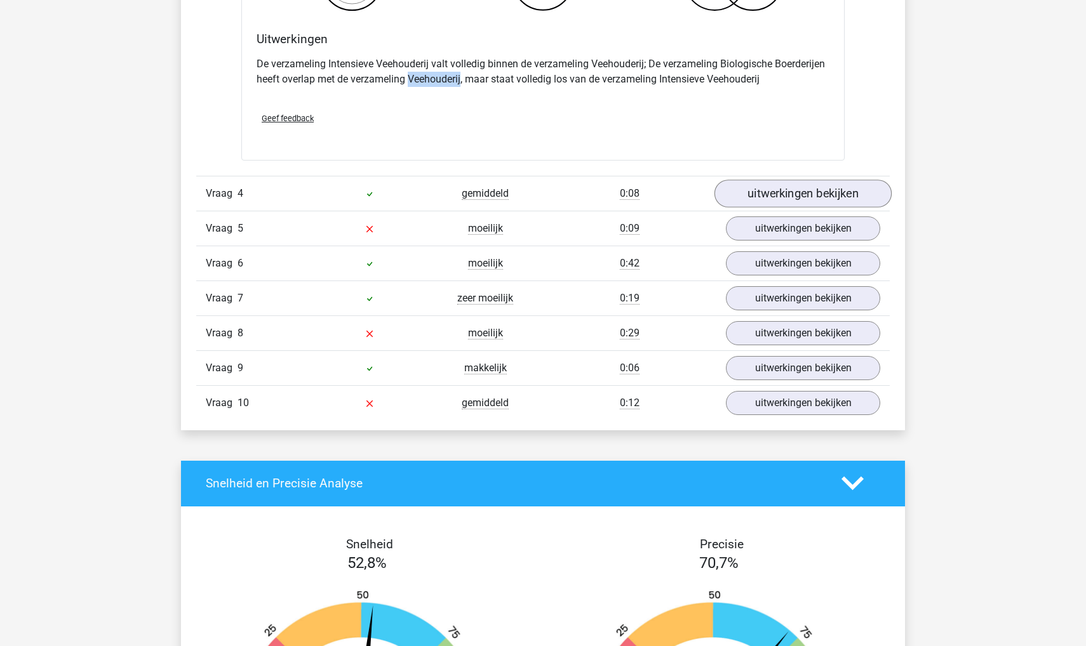
scroll to position [1779, 0]
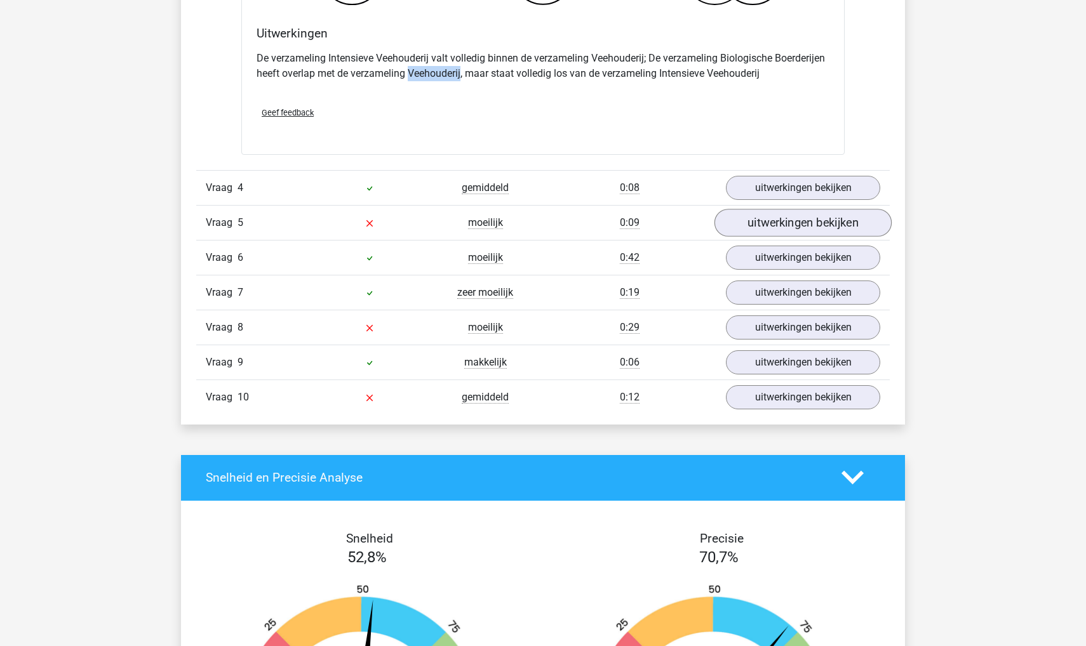
click at [785, 222] on link "uitwerkingen bekijken" at bounding box center [802, 223] width 177 height 28
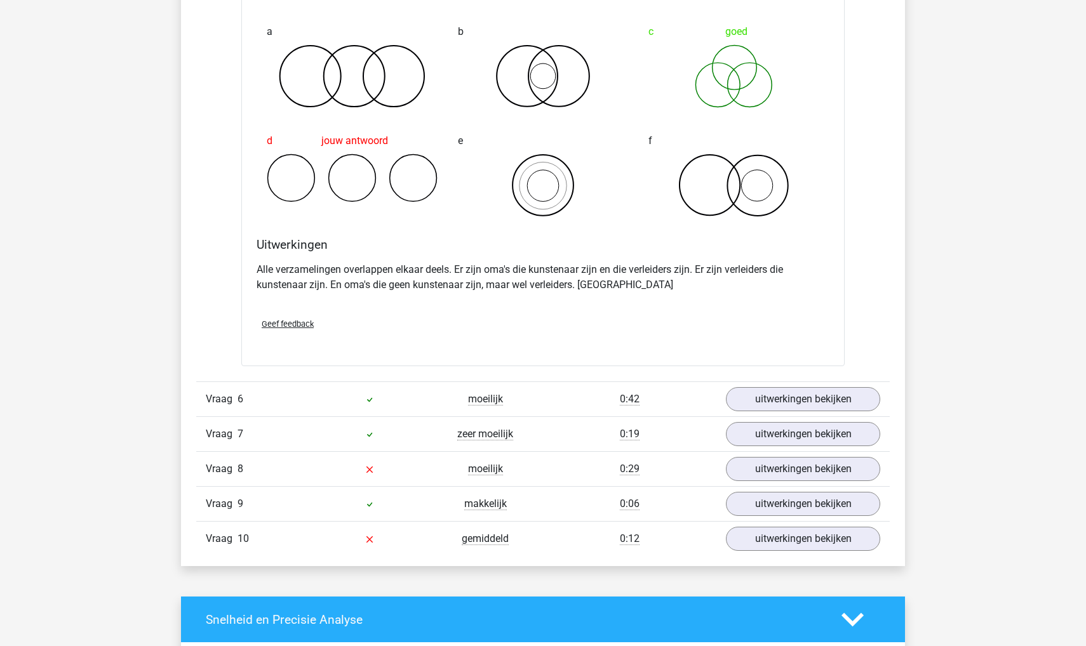
scroll to position [2184, 0]
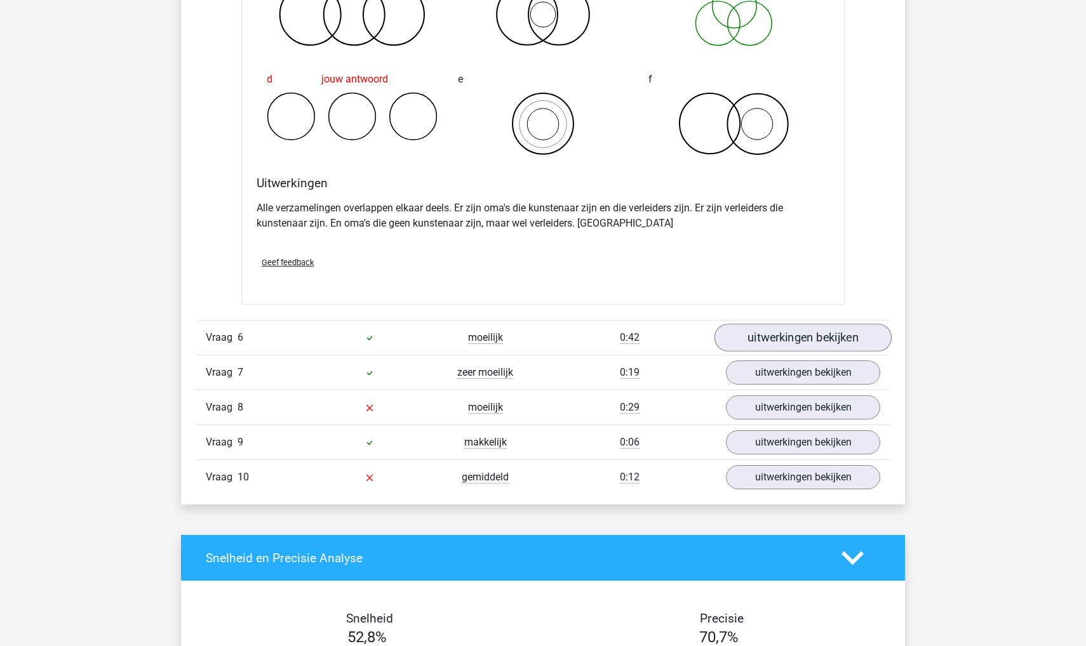
click at [769, 335] on link "uitwerkingen bekijken" at bounding box center [802, 338] width 177 height 28
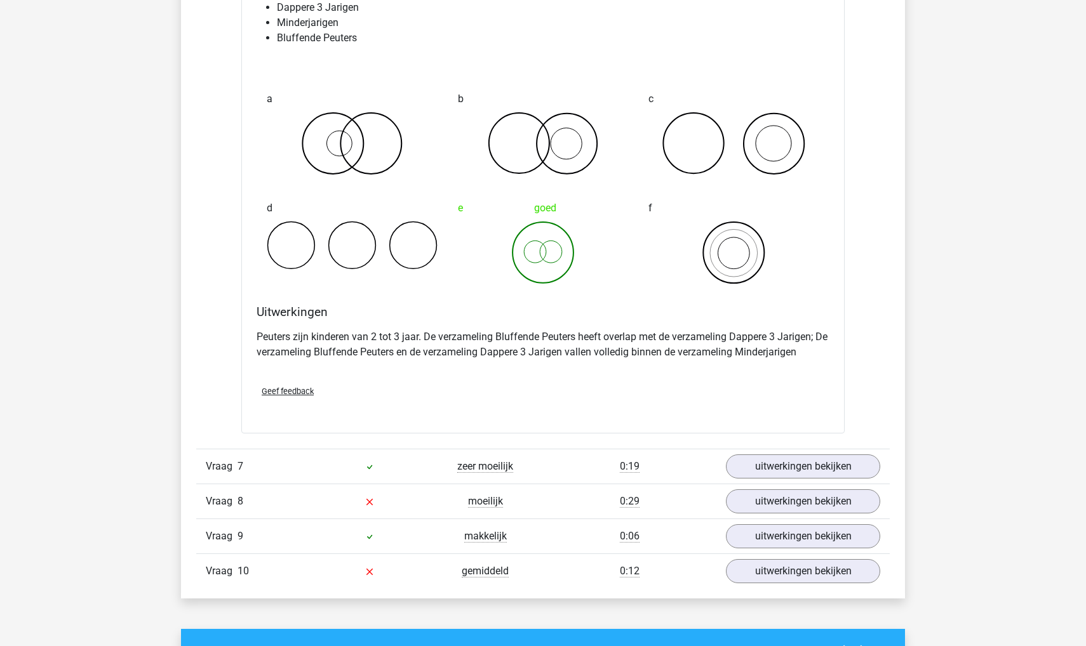
scroll to position [2758, 0]
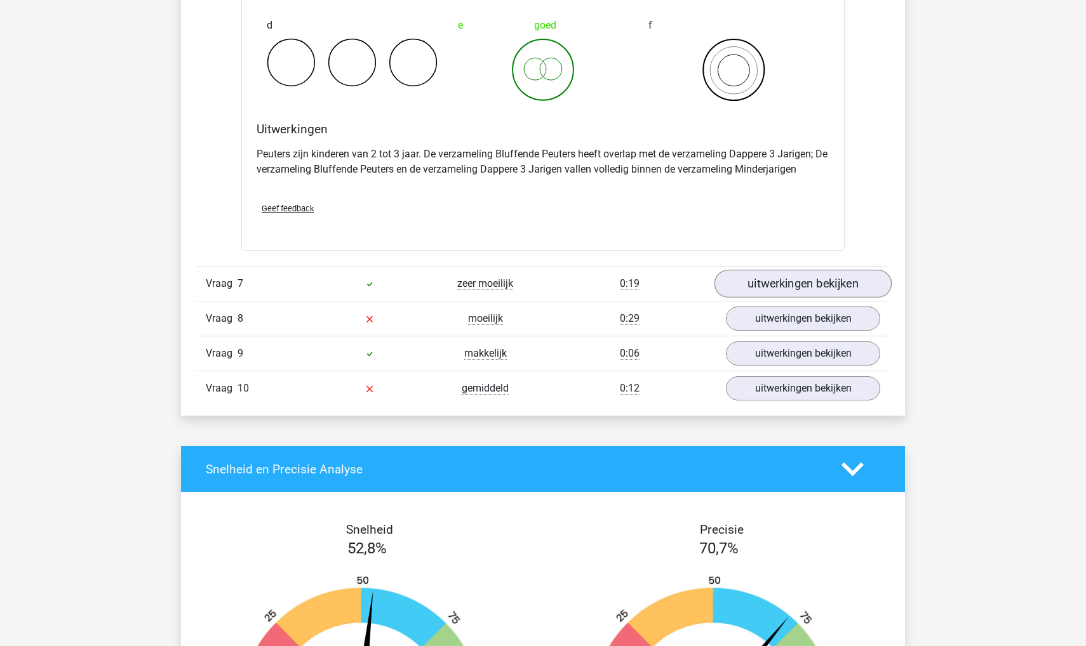
click at [768, 279] on link "uitwerkingen bekijken" at bounding box center [802, 284] width 177 height 28
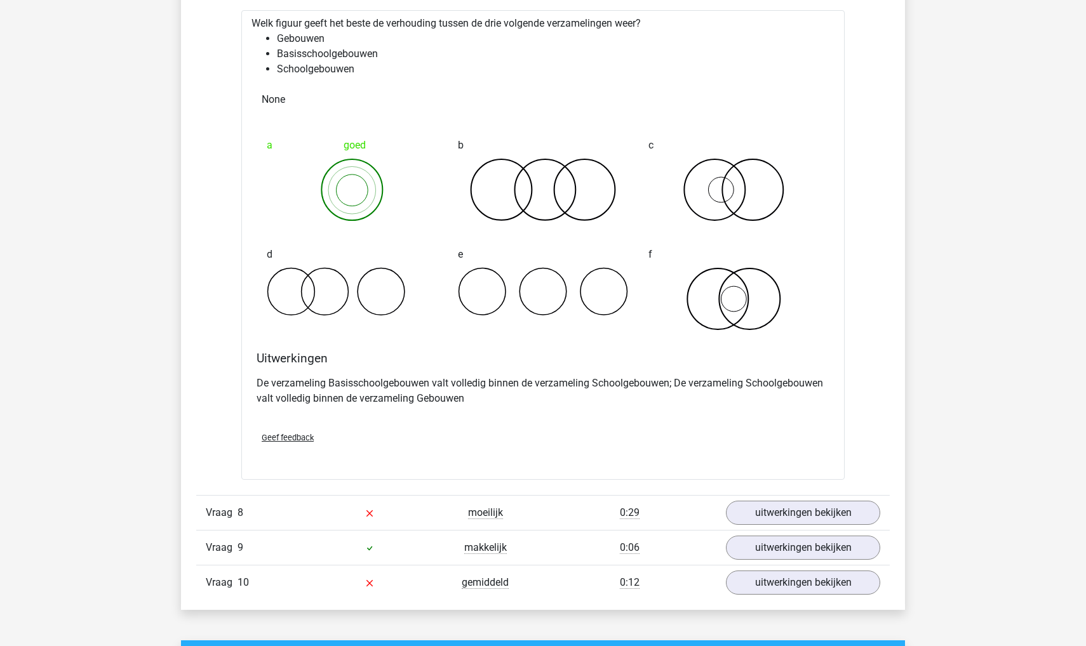
scroll to position [3064, 0]
click at [750, 515] on link "uitwerkingen bekijken" at bounding box center [802, 513] width 177 height 28
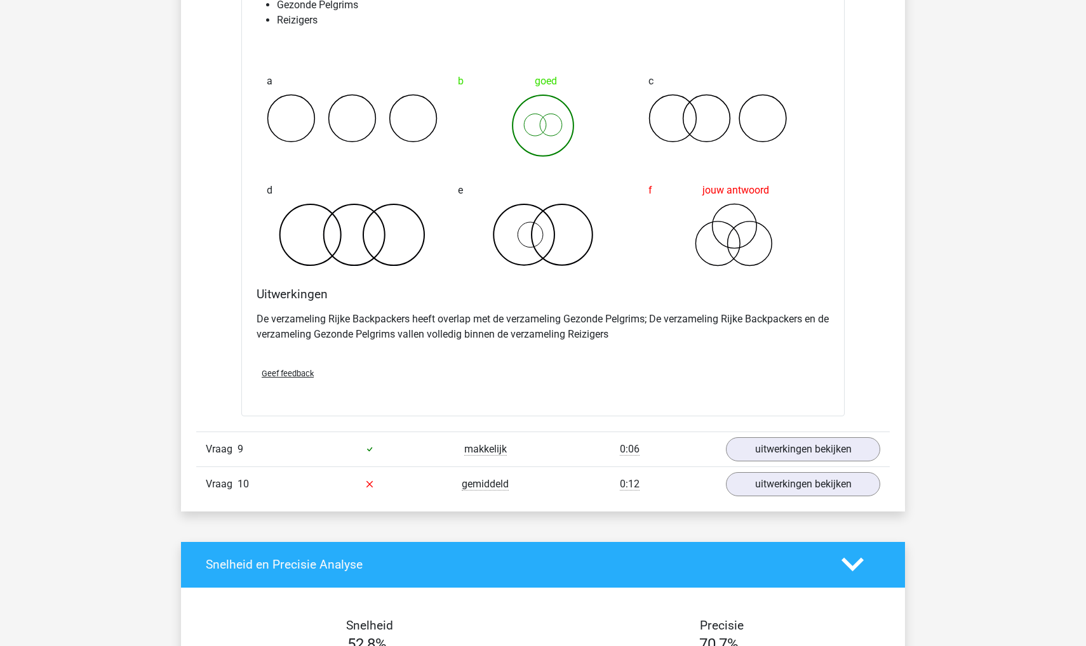
scroll to position [3675, 0]
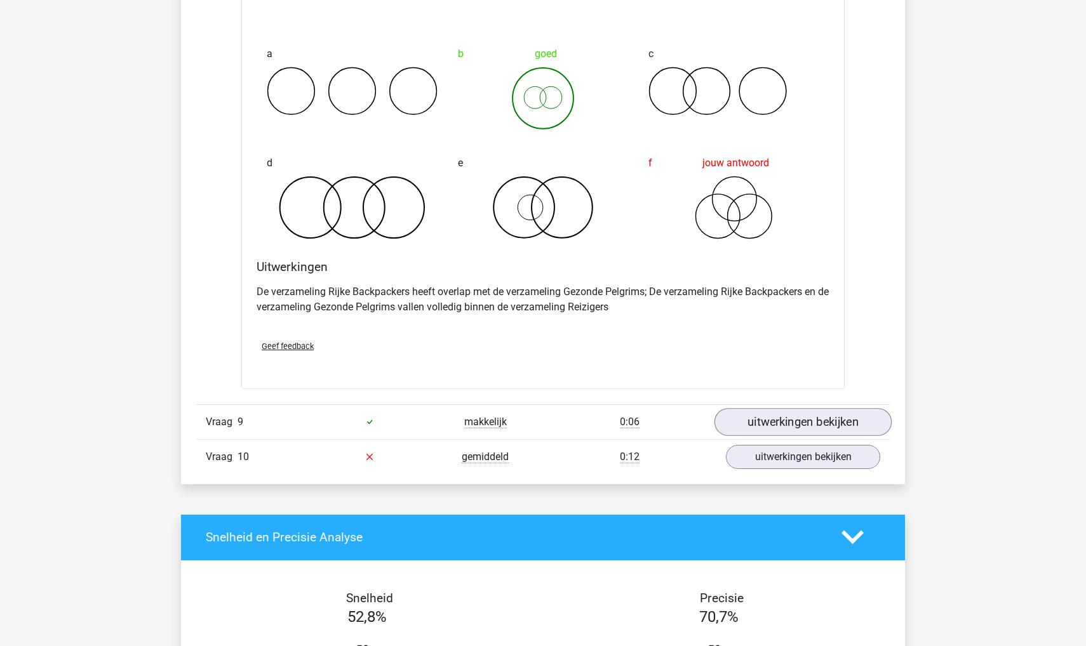
click at [799, 418] on link "uitwerkingen bekijken" at bounding box center [802, 422] width 177 height 28
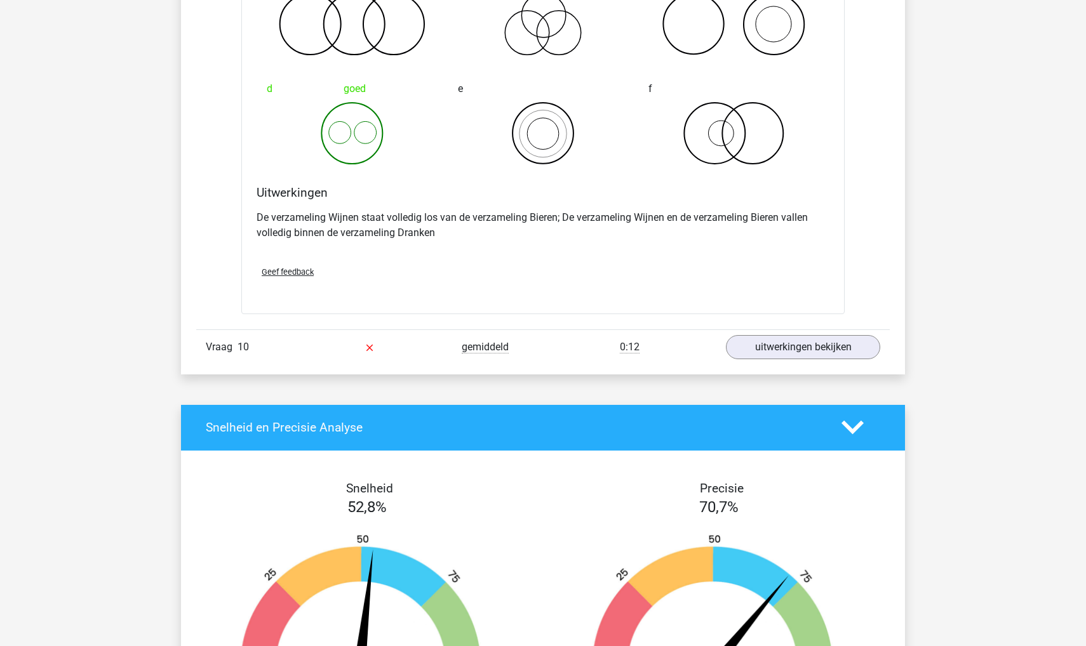
scroll to position [4272, 0]
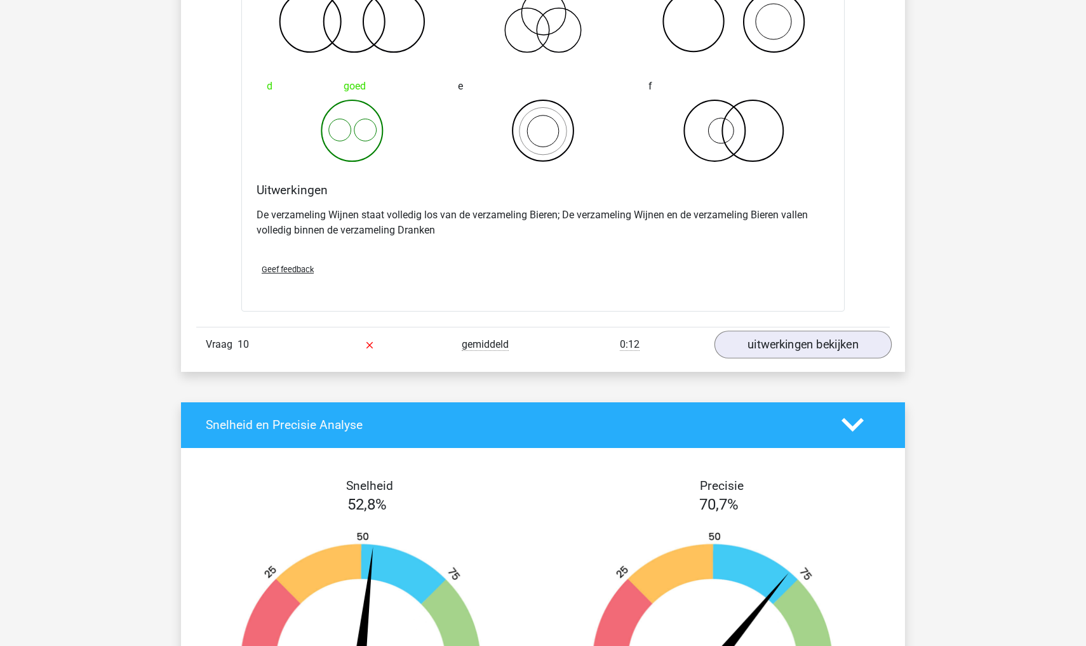
click at [808, 343] on link "uitwerkingen bekijken" at bounding box center [802, 345] width 177 height 28
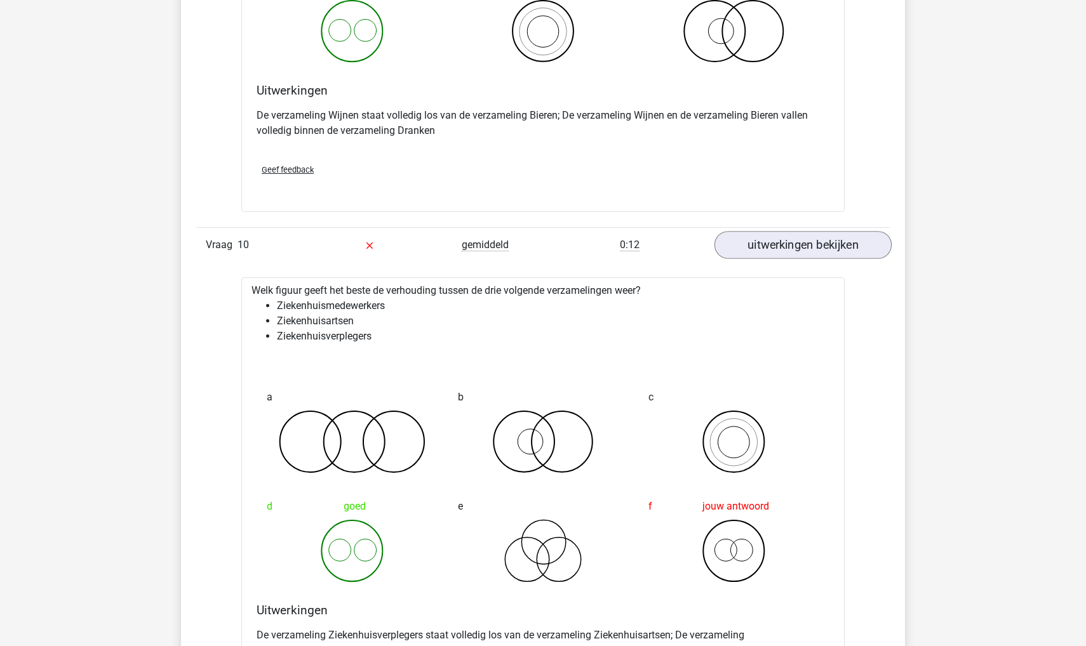
scroll to position [4486, 0]
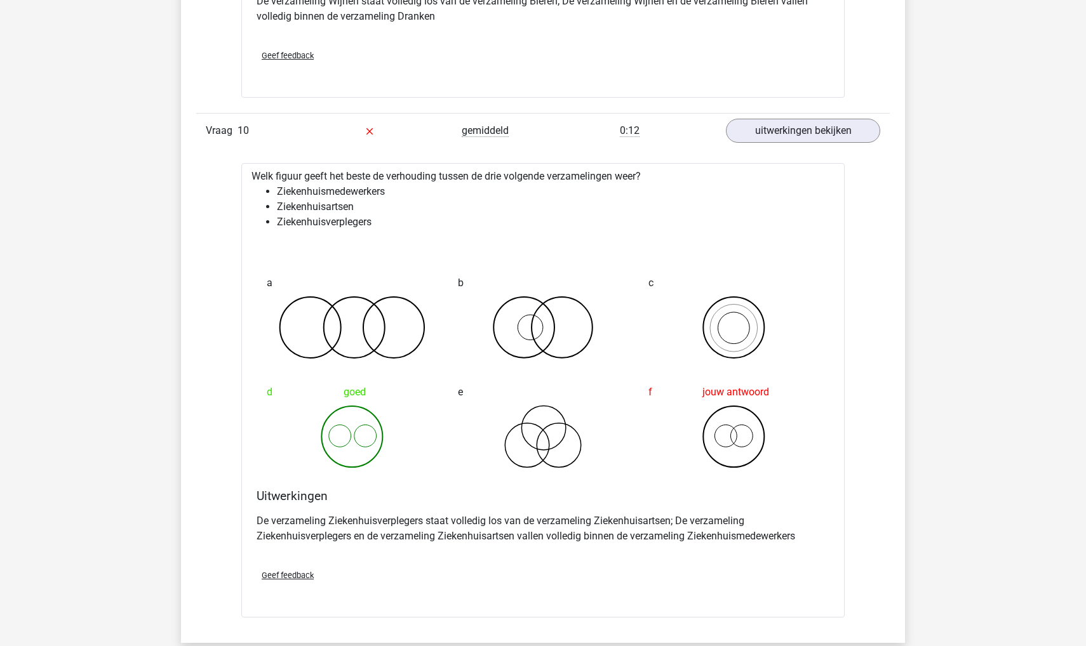
click at [485, 509] on div "De verzameling Ziekenhuisverplegers staat volledig los van de verzameling Zieke…" at bounding box center [542, 534] width 573 height 51
click at [507, 516] on p "De verzameling Ziekenhuisverplegers staat volledig los van de verzameling Zieke…" at bounding box center [542, 529] width 573 height 30
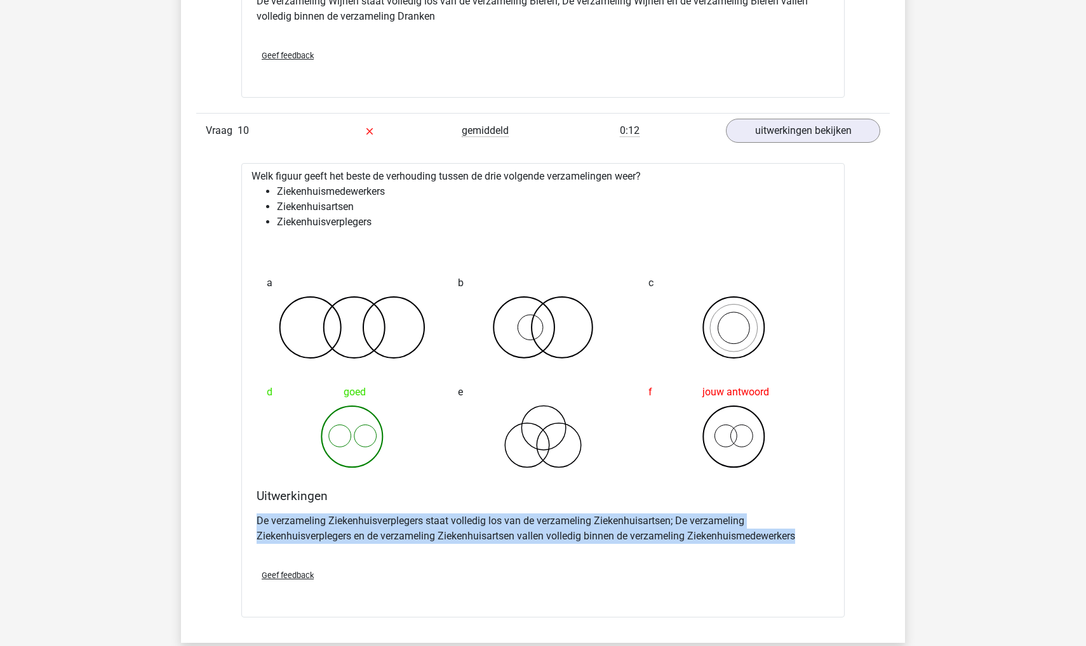
click at [507, 516] on p "De verzameling Ziekenhuisverplegers staat volledig los van de verzameling Zieke…" at bounding box center [542, 529] width 573 height 30
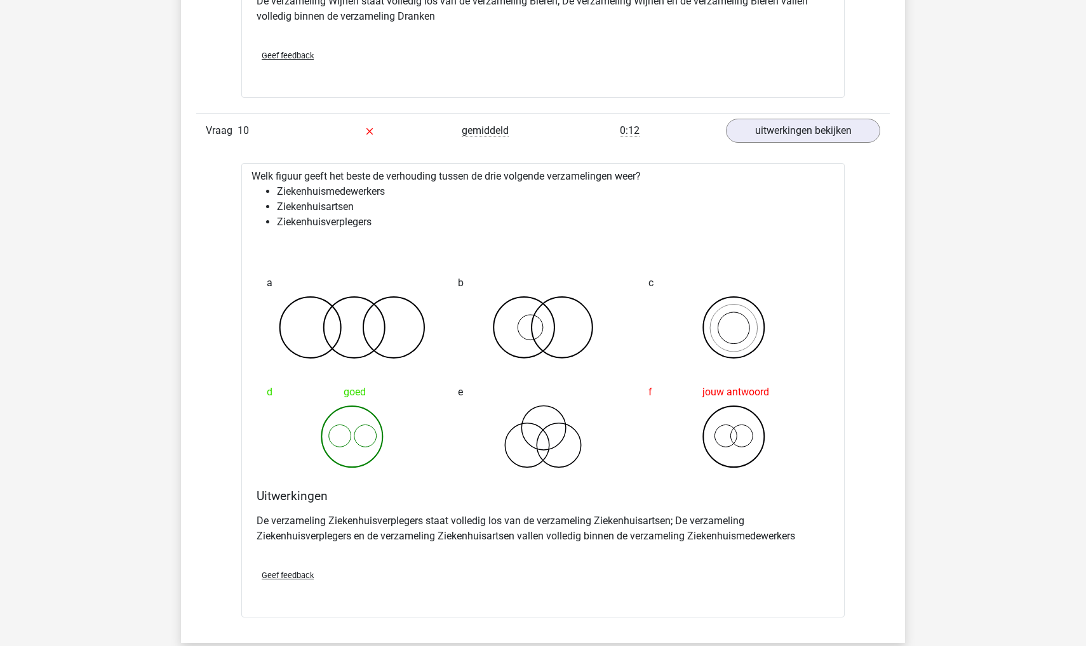
click at [493, 524] on p "De verzameling Ziekenhuisverplegers staat volledig los van de verzameling Zieke…" at bounding box center [542, 529] width 573 height 30
click at [493, 523] on p "De verzameling Ziekenhuisverplegers staat volledig los van de verzameling Zieke…" at bounding box center [542, 529] width 573 height 30
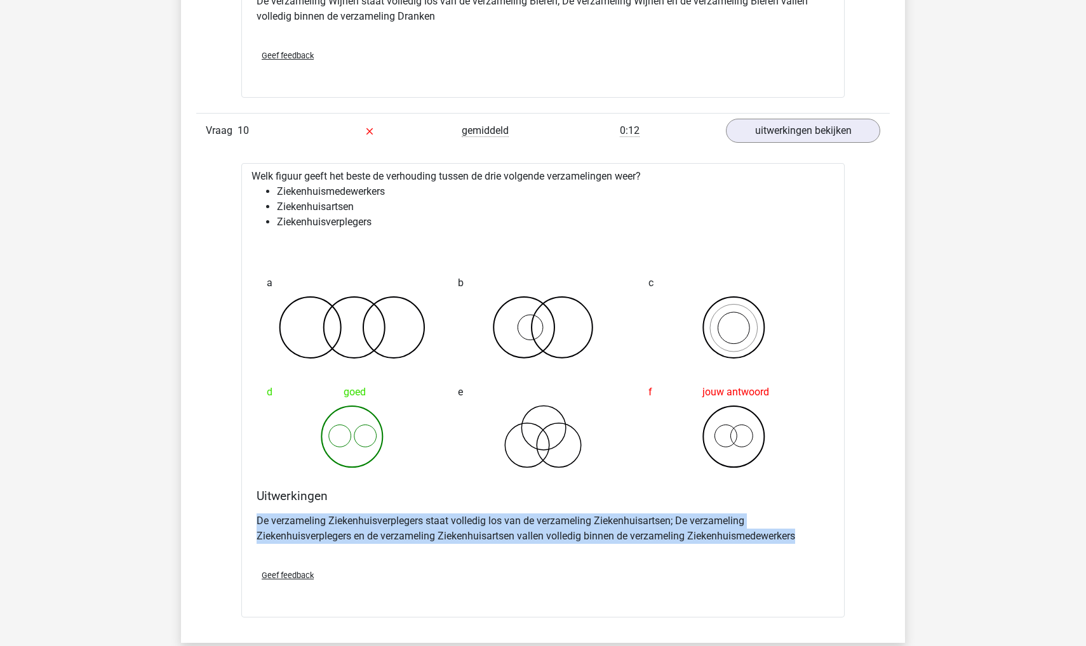
click at [493, 523] on p "De verzameling Ziekenhuisverplegers staat volledig los van de verzameling Zieke…" at bounding box center [542, 529] width 573 height 30
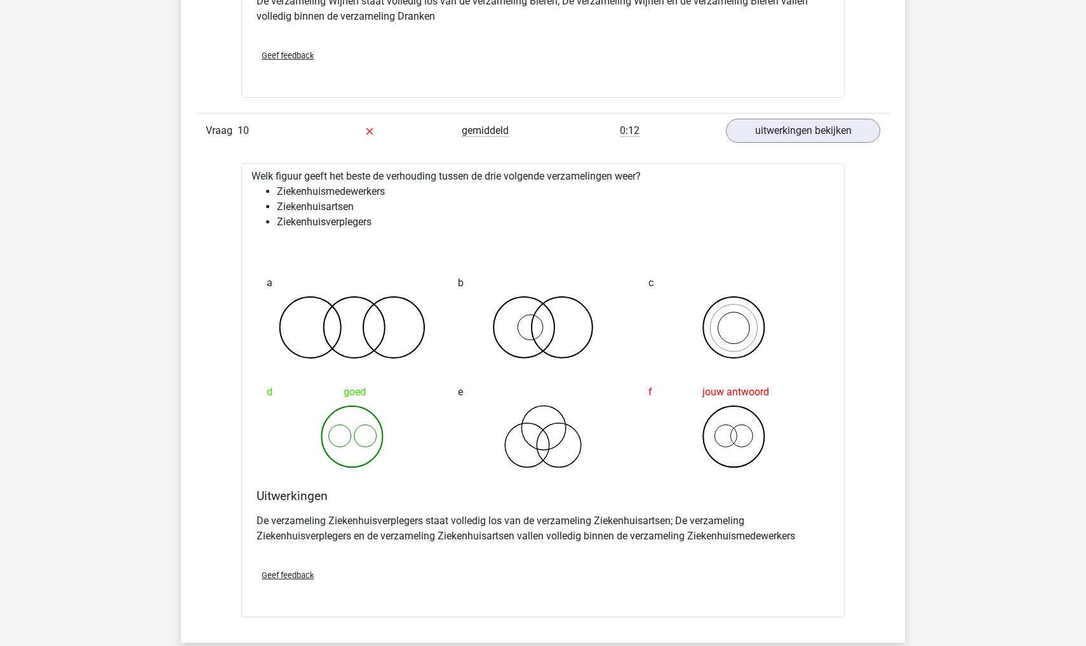
click at [491, 519] on p "De verzameling Ziekenhuisverplegers staat volledig los van de verzameling Zieke…" at bounding box center [542, 529] width 573 height 30
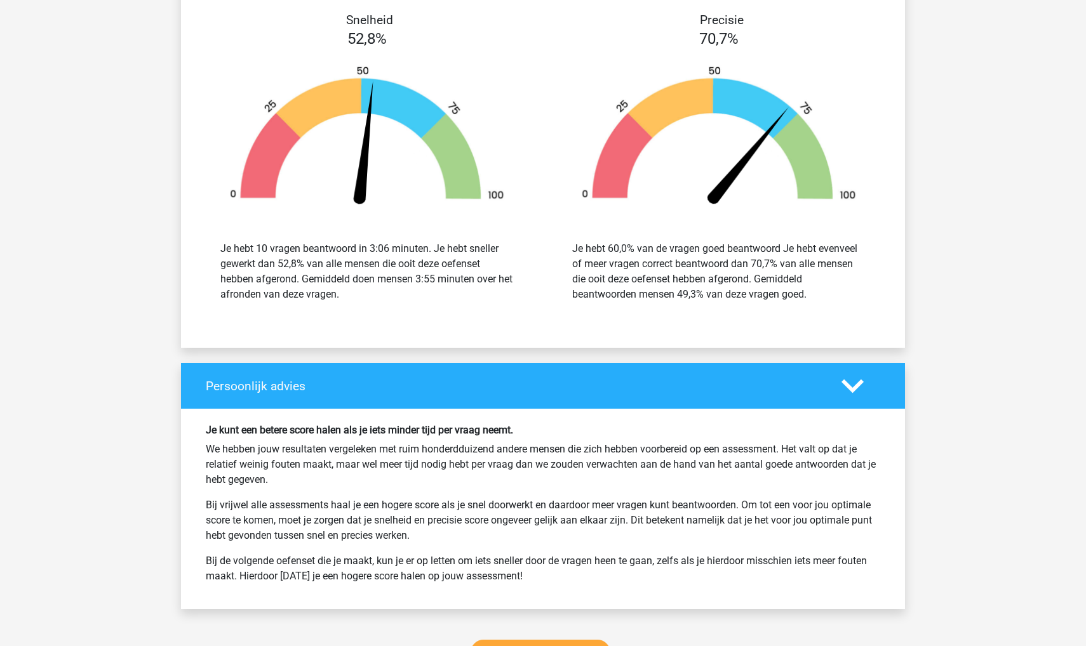
scroll to position [5131, 0]
